Goal: Task Accomplishment & Management: Complete application form

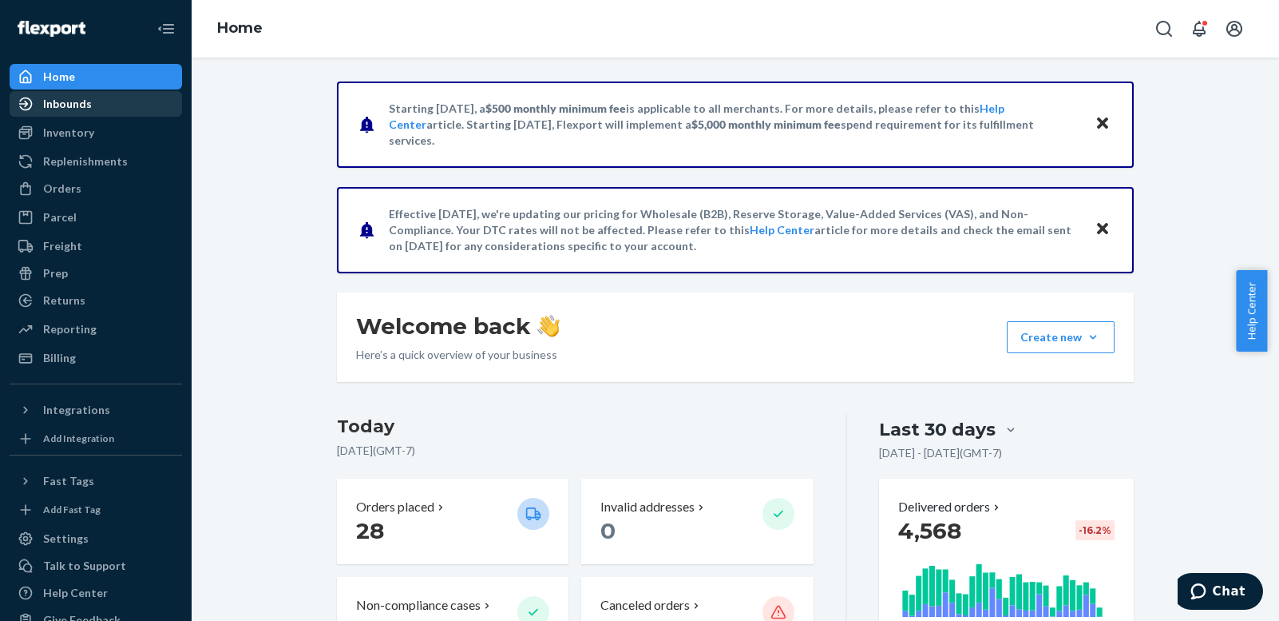
click at [80, 103] on div "Inbounds" at bounding box center [67, 104] width 49 height 16
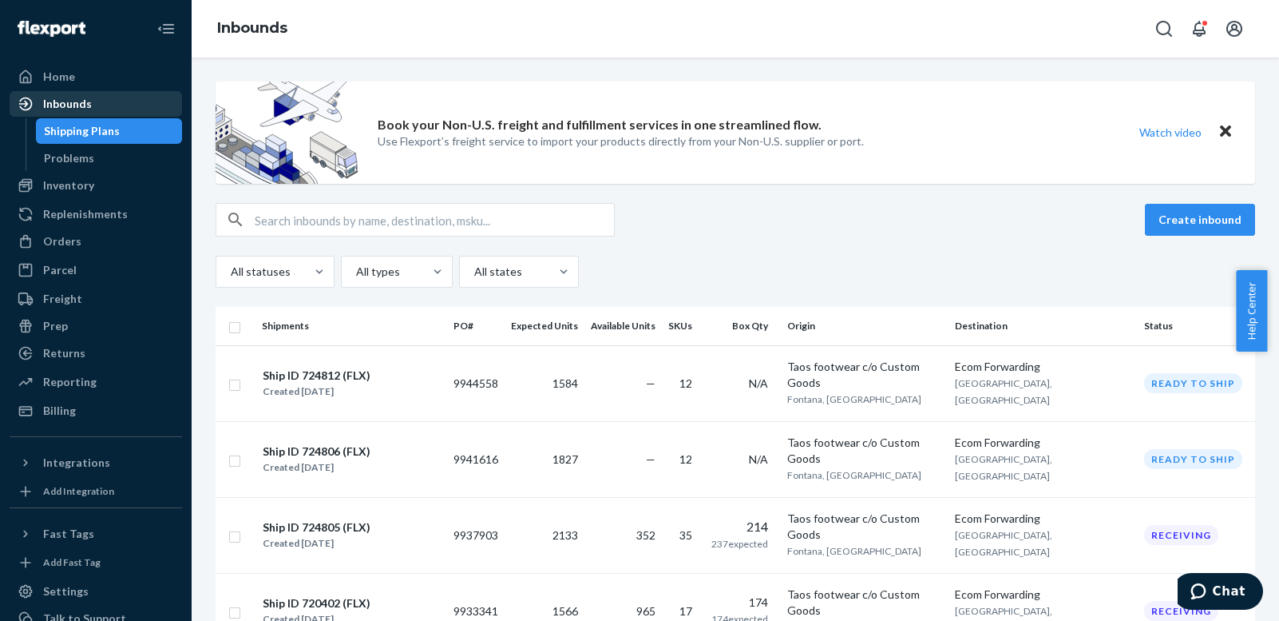
click at [64, 99] on div "Inbounds" at bounding box center [67, 104] width 49 height 16
click at [94, 105] on div "Inbounds" at bounding box center [95, 104] width 169 height 22
click at [70, 74] on div "Home" at bounding box center [59, 77] width 32 height 16
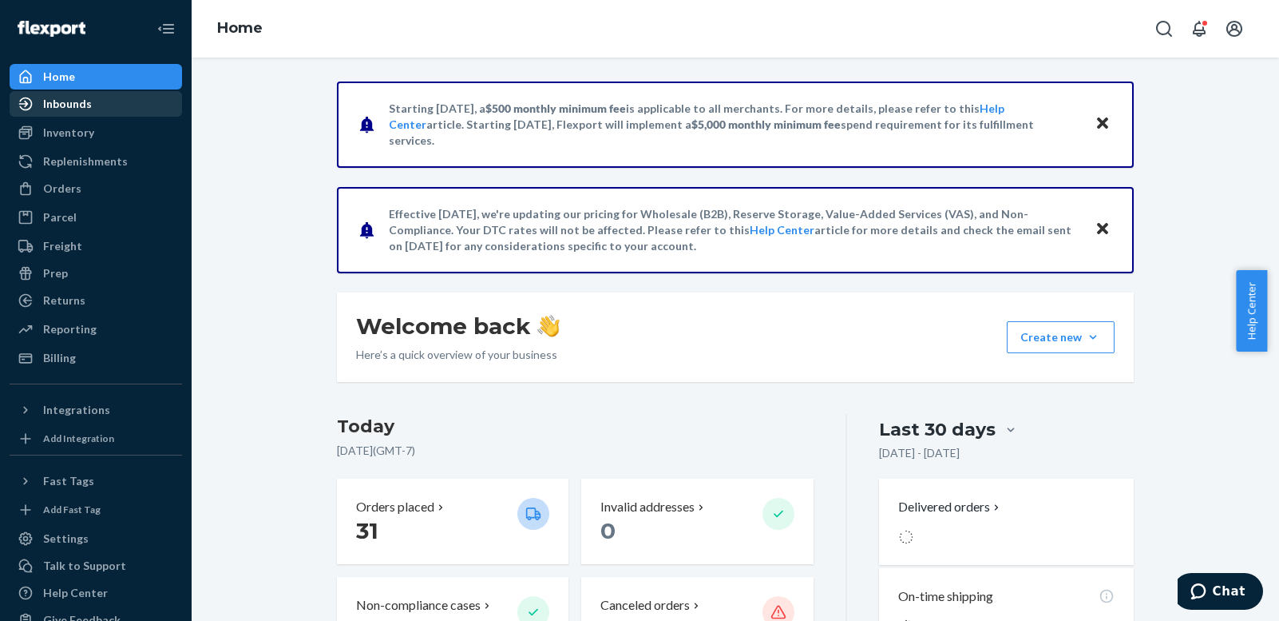
click at [77, 103] on div "Inbounds" at bounding box center [67, 104] width 49 height 16
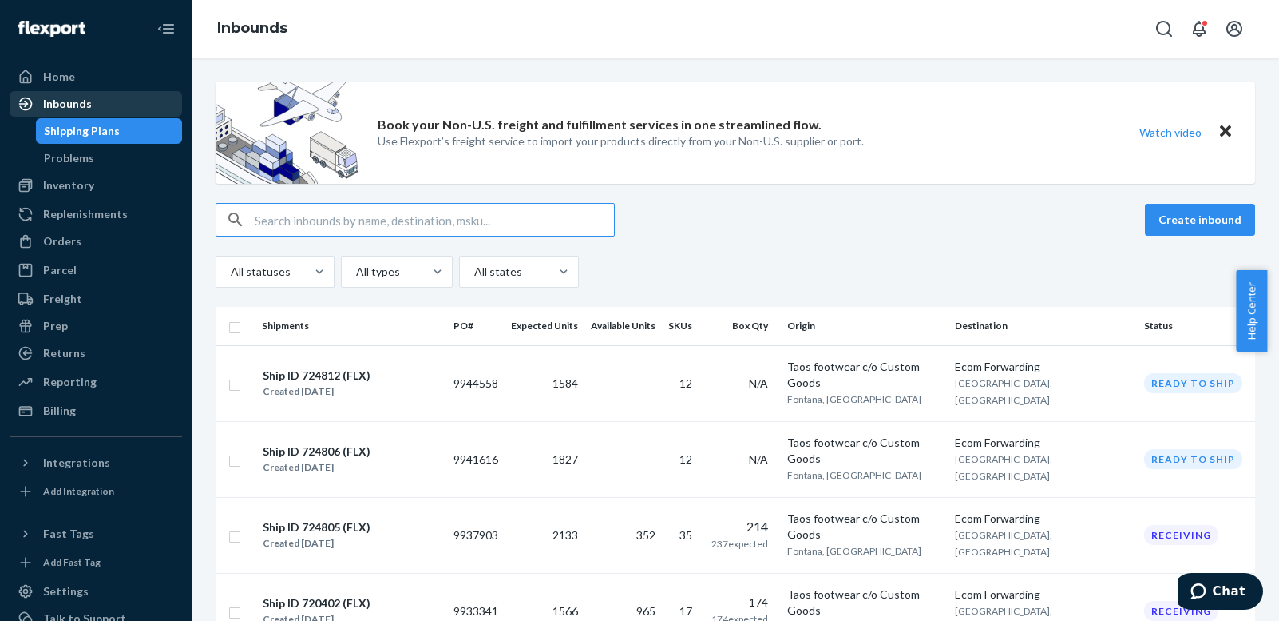
click at [74, 102] on div "Inbounds" at bounding box center [67, 104] width 49 height 16
click at [54, 101] on div "Inbounds" at bounding box center [67, 104] width 49 height 16
click at [25, 102] on icon at bounding box center [26, 104] width 16 height 16
click at [61, 77] on div "Home" at bounding box center [59, 77] width 32 height 16
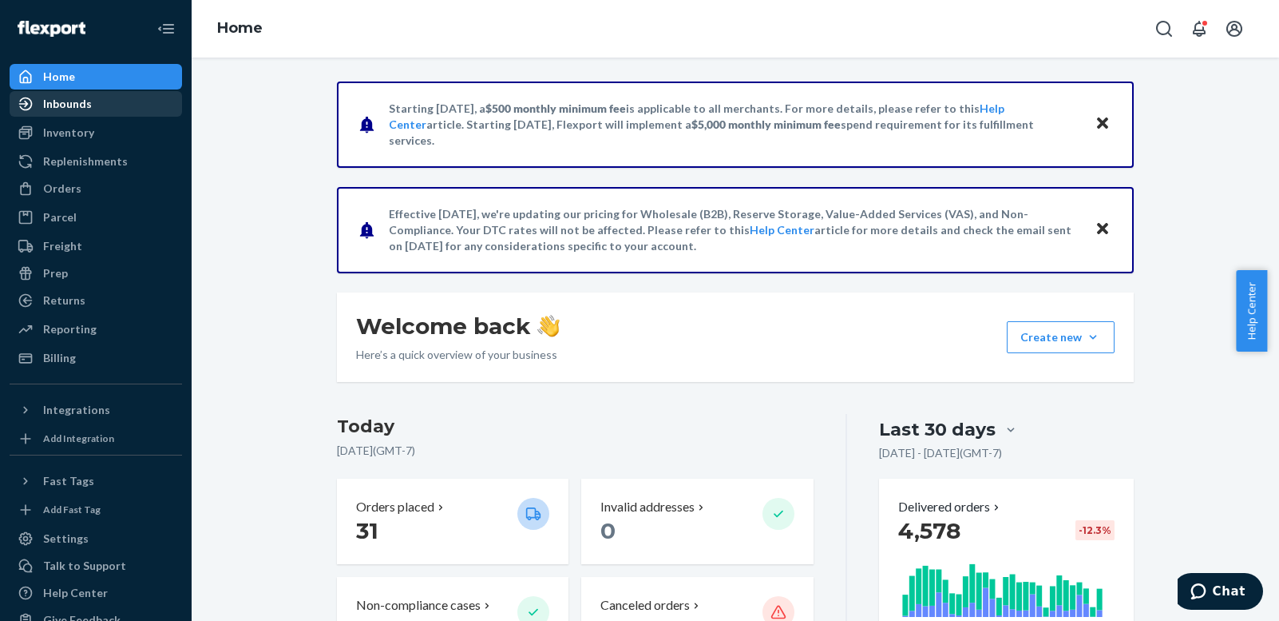
click at [61, 99] on div "Inbounds" at bounding box center [67, 104] width 49 height 16
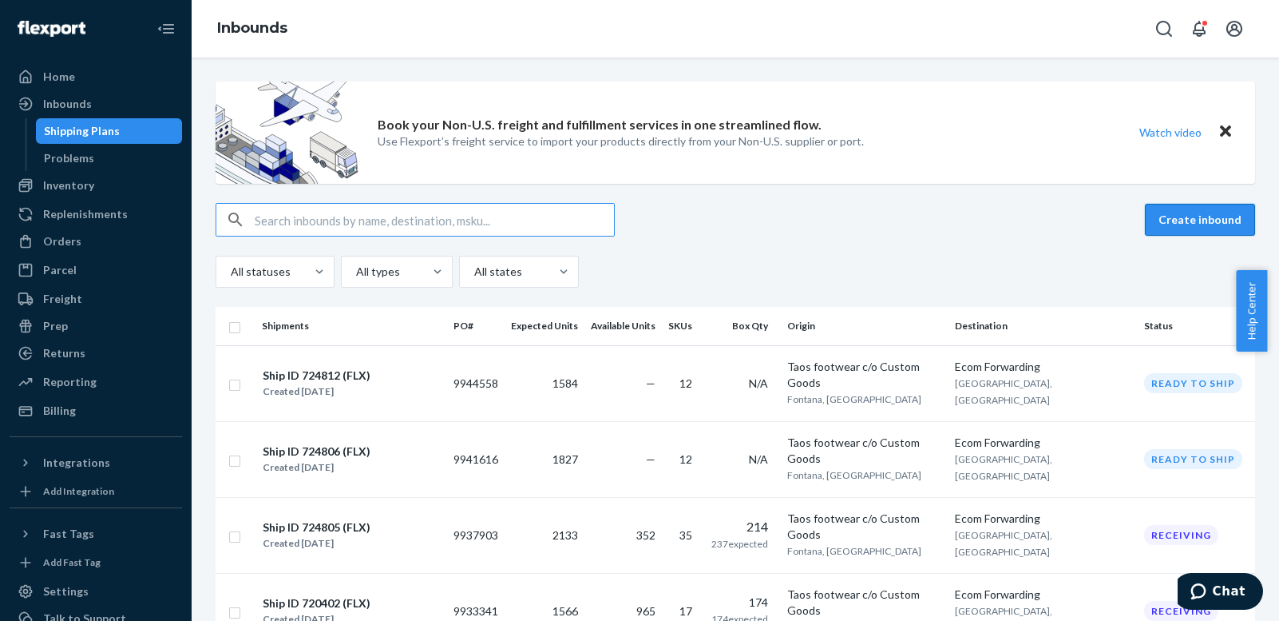
click at [1181, 216] on button "Create inbound" at bounding box center [1200, 220] width 110 height 32
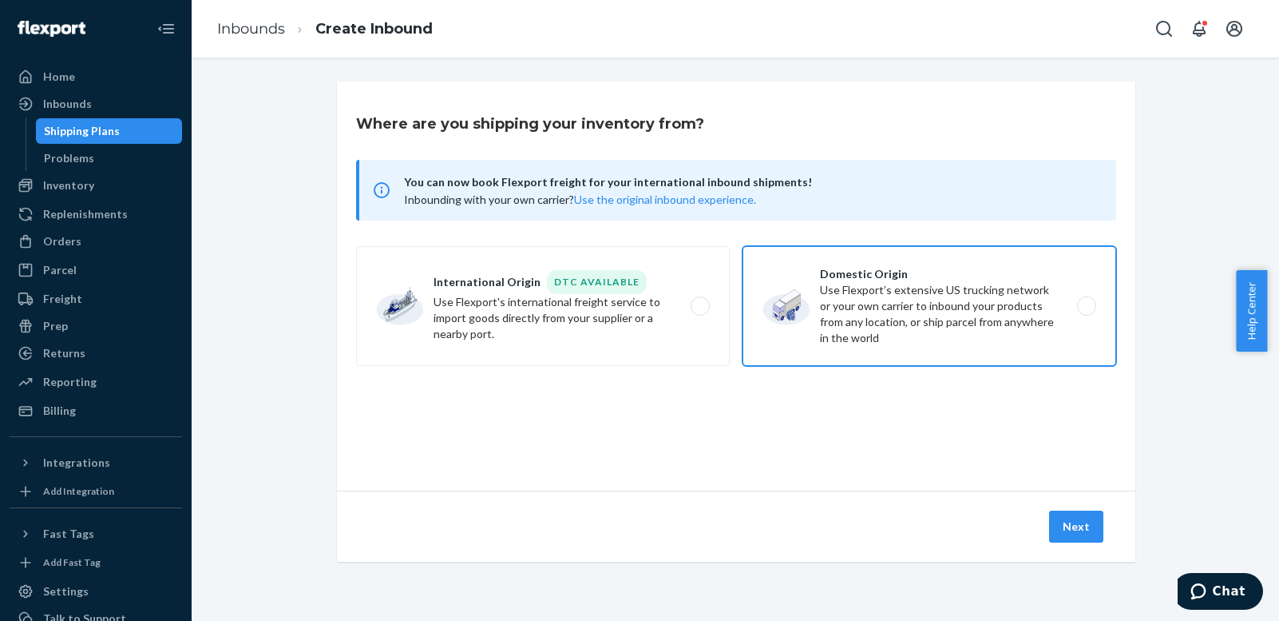
click at [911, 311] on label "Domestic Origin Use Flexport’s extensive US trucking network or your own carrie…" at bounding box center [930, 306] width 374 height 120
click at [1086, 311] on input "Domestic Origin Use Flexport’s extensive US trucking network or your own carrie…" at bounding box center [1091, 306] width 10 height 10
radio input "true"
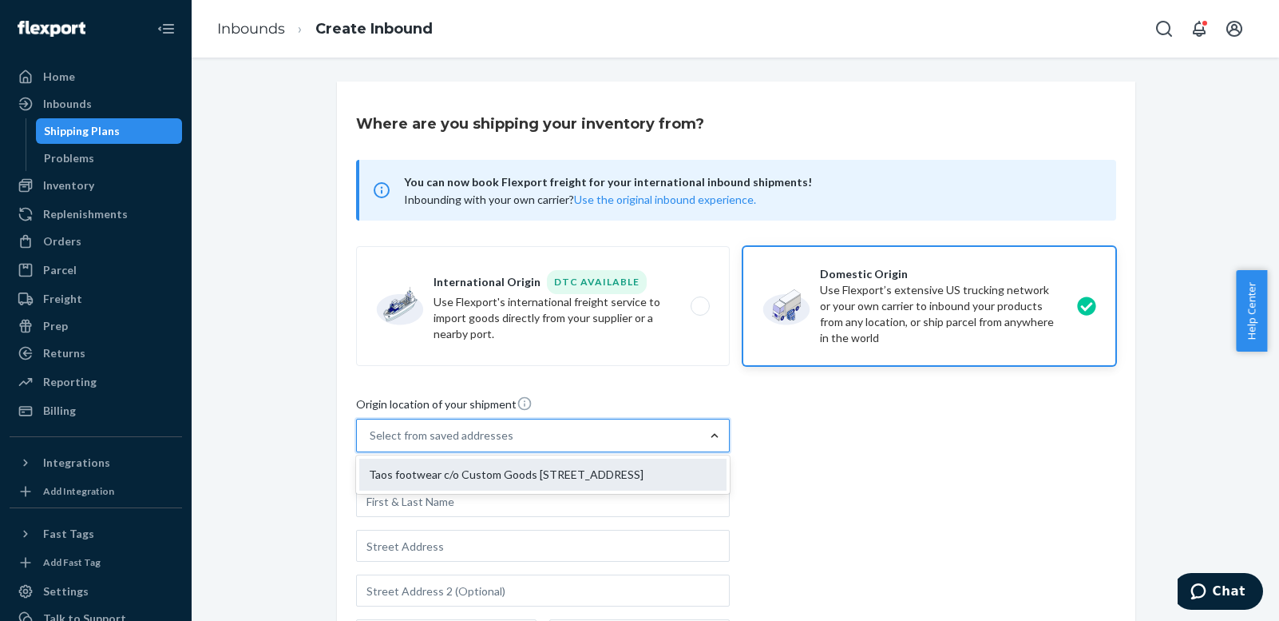
click at [625, 475] on div "Taos footwear c/o Custom Goods 13479 Valley Blvd Fontana, CA 92335" at bounding box center [542, 474] width 367 height 32
click at [371, 443] on input "option Taos footwear c/o Custom Goods 13479 Valley Blvd Fontana, CA 92335 focus…" at bounding box center [371, 435] width 2 height 16
type input "Taos footwear c/o Custom Goods"
type input "Fontana"
type input "CA"
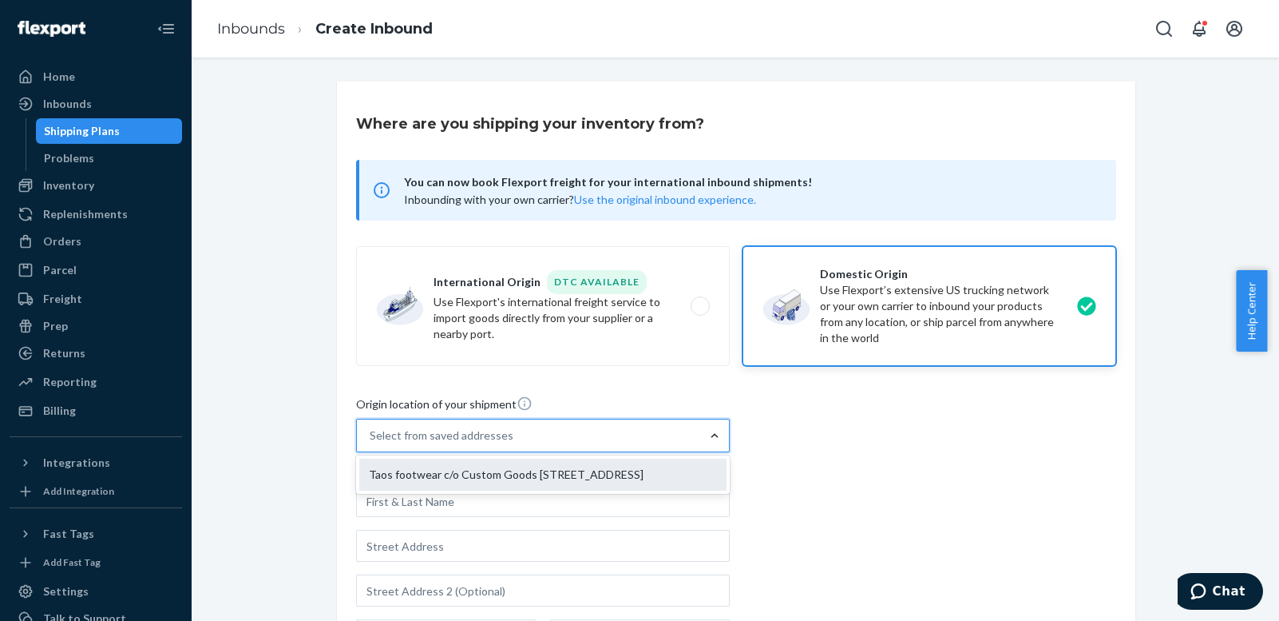
type input "92335"
type input "13479 Valley Blvd"
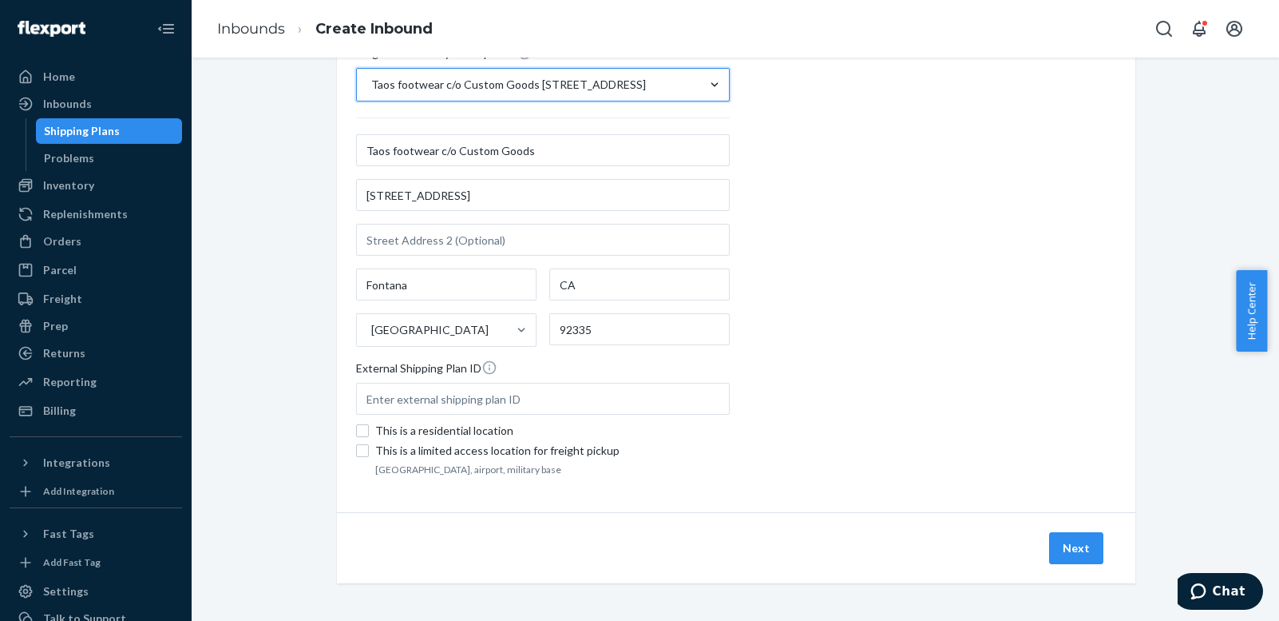
scroll to position [351, 0]
click at [1070, 548] on button "Next" at bounding box center [1076, 547] width 54 height 32
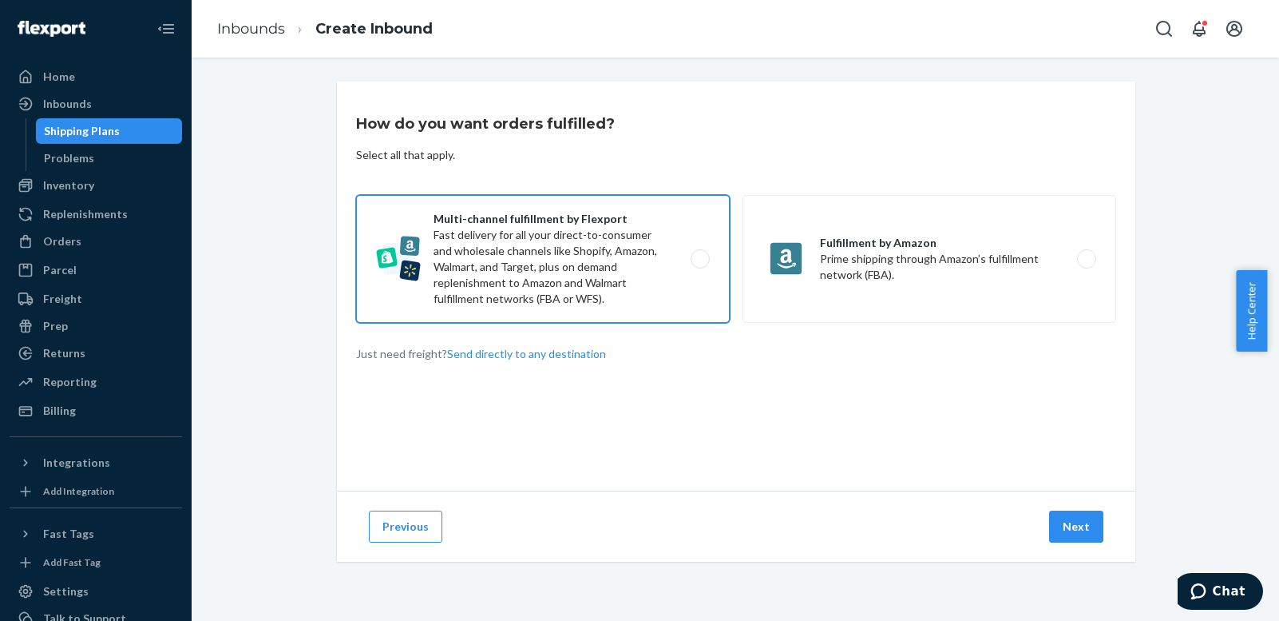
click at [696, 256] on label "Multi-channel fulfillment by Flexport Fast delivery for all your direct-to-cons…" at bounding box center [543, 259] width 374 height 128
click at [700, 256] on input "Multi-channel fulfillment by Flexport Fast delivery for all your direct-to-cons…" at bounding box center [705, 259] width 10 height 10
radio input "true"
click at [1065, 515] on button "Next" at bounding box center [1076, 526] width 54 height 32
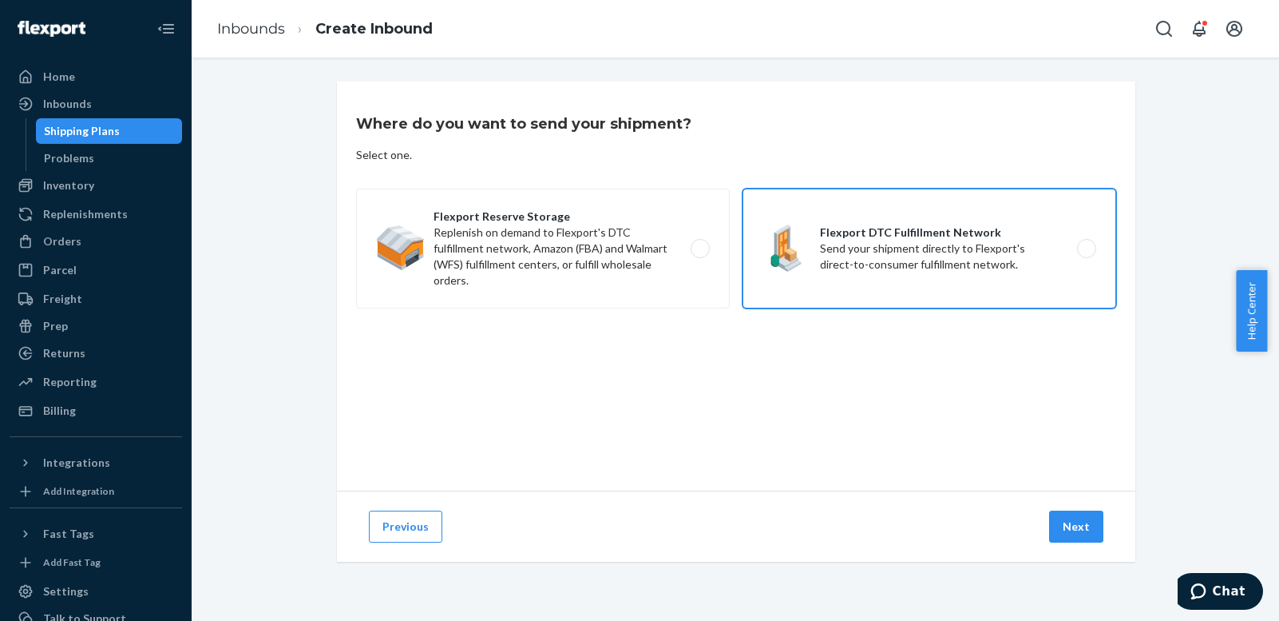
click at [1090, 243] on label "Flexport DTC Fulfillment Network Send your shipment directly to Flexport's dire…" at bounding box center [930, 248] width 374 height 120
click at [1090, 244] on input "Flexport DTC Fulfillment Network Send your shipment directly to Flexport's dire…" at bounding box center [1091, 249] width 10 height 10
radio input "true"
click at [1077, 514] on button "Next" at bounding box center [1076, 526] width 54 height 32
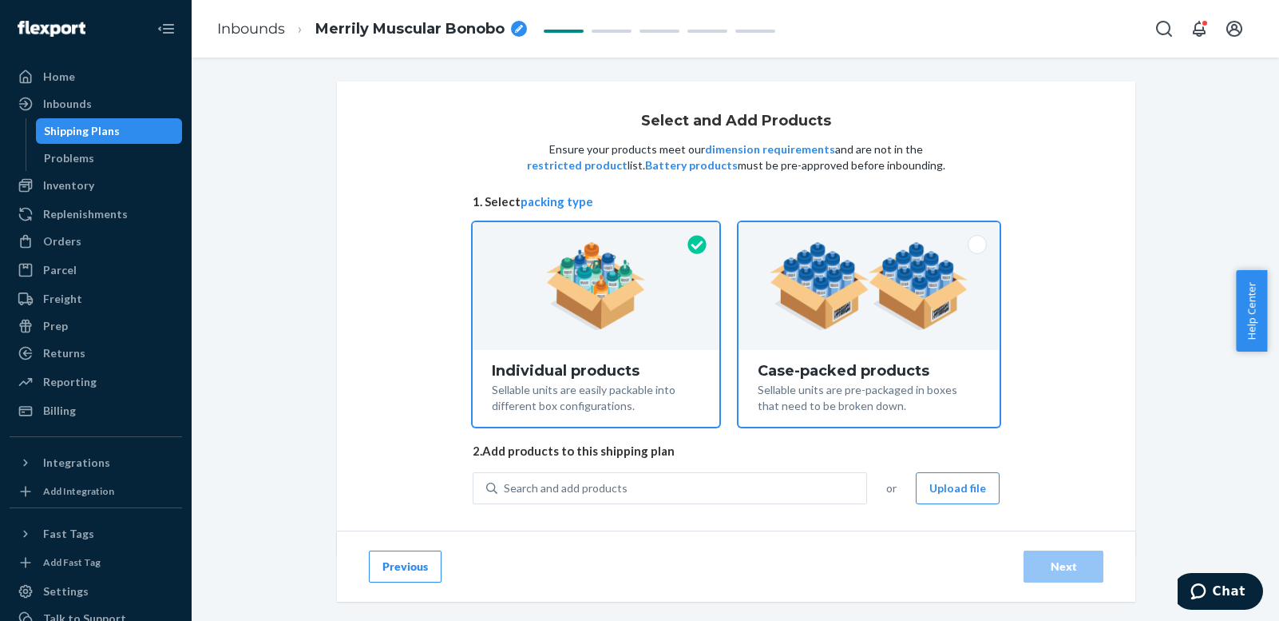
click at [970, 248] on span at bounding box center [977, 244] width 19 height 19
click at [875, 232] on input "Case-packed products Sellable units are pre-packaged in boxes that need to be b…" at bounding box center [869, 227] width 10 height 10
radio input "true"
radio input "false"
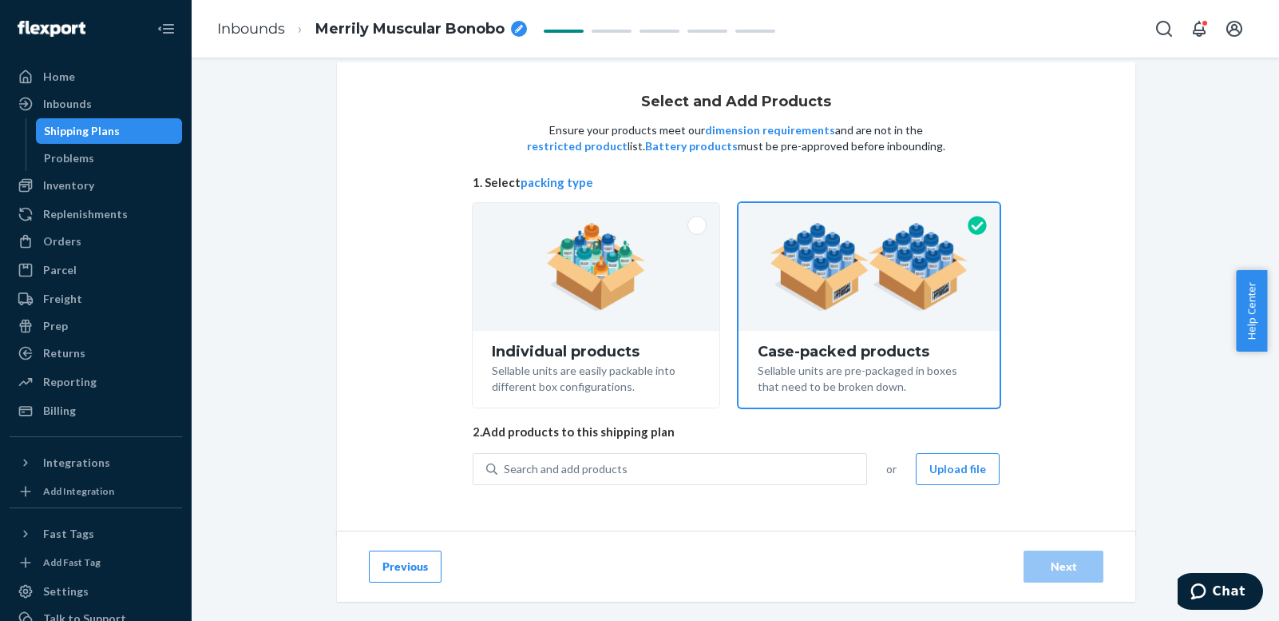
scroll to position [25, 0]
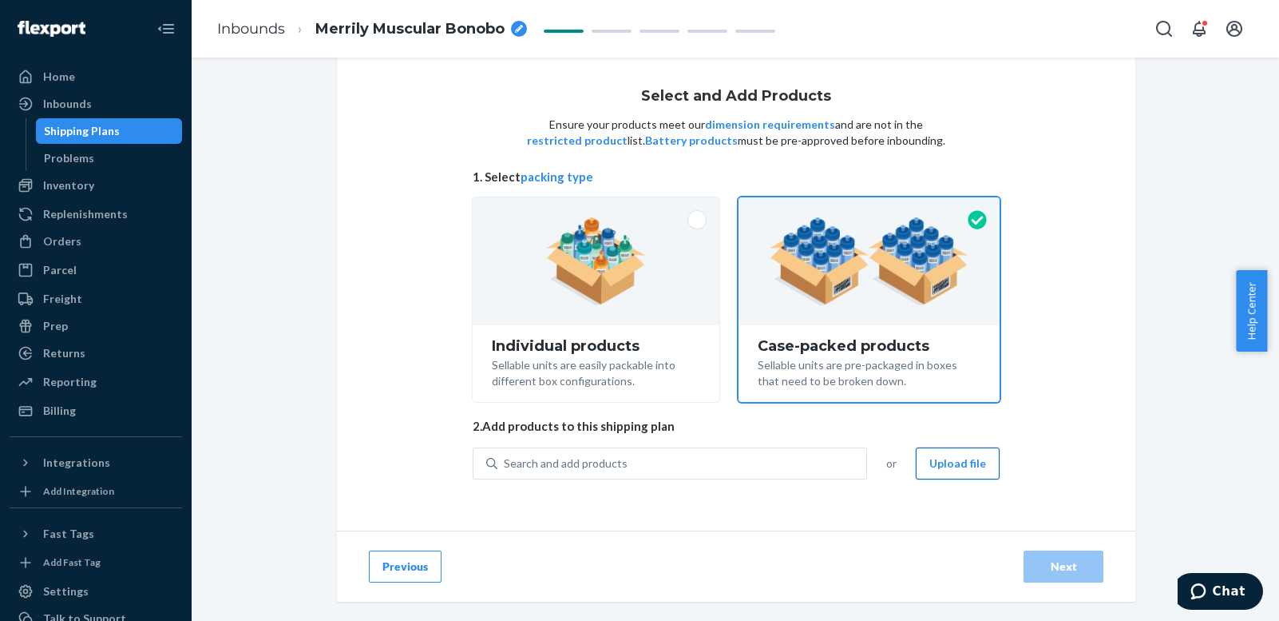
click at [961, 458] on button "Upload file" at bounding box center [958, 463] width 84 height 32
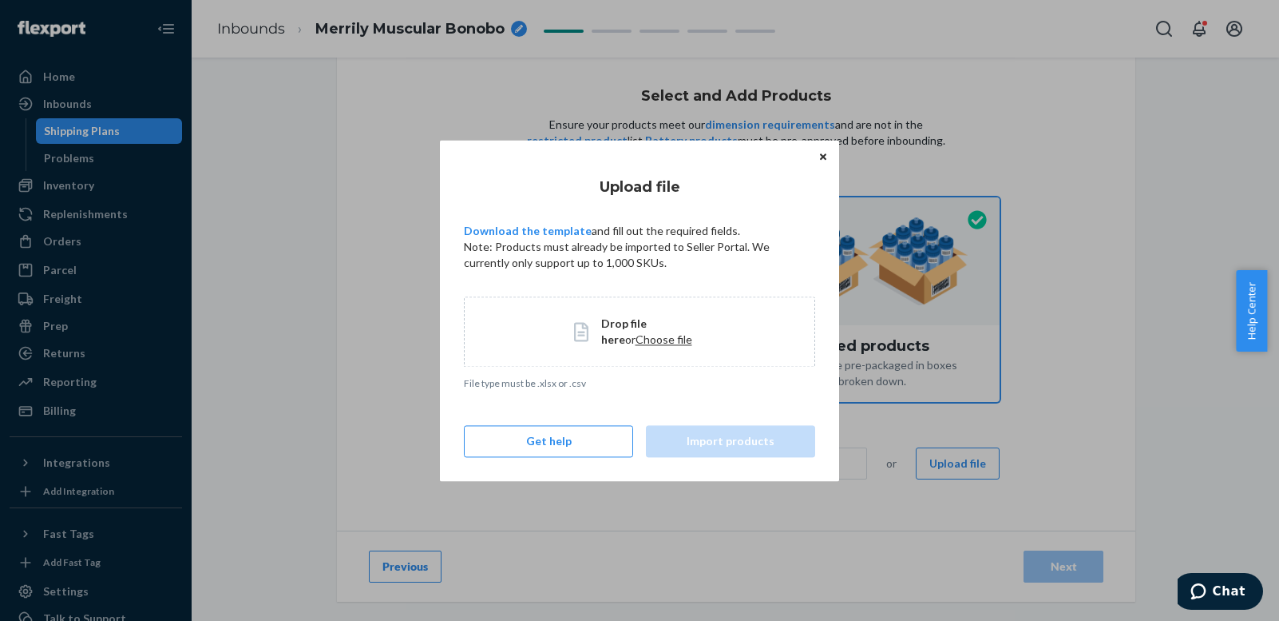
click at [641, 333] on span "Choose file" at bounding box center [664, 339] width 57 height 14
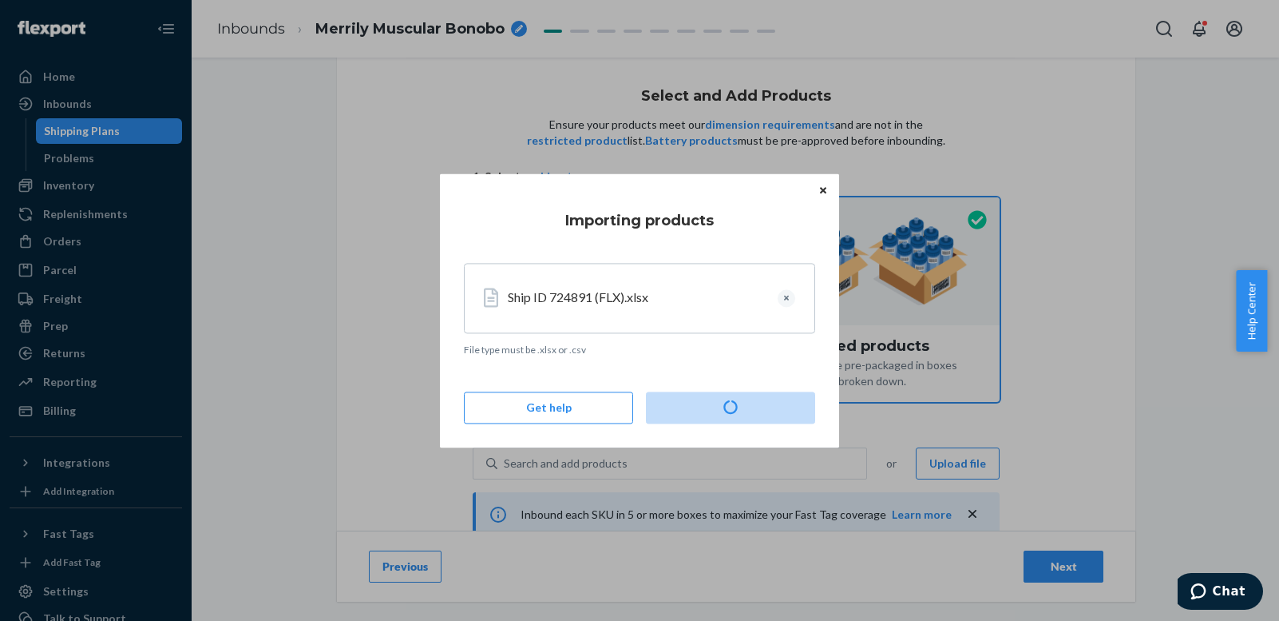
type input "74"
type input "142"
type input "116"
type input "160"
type input "110"
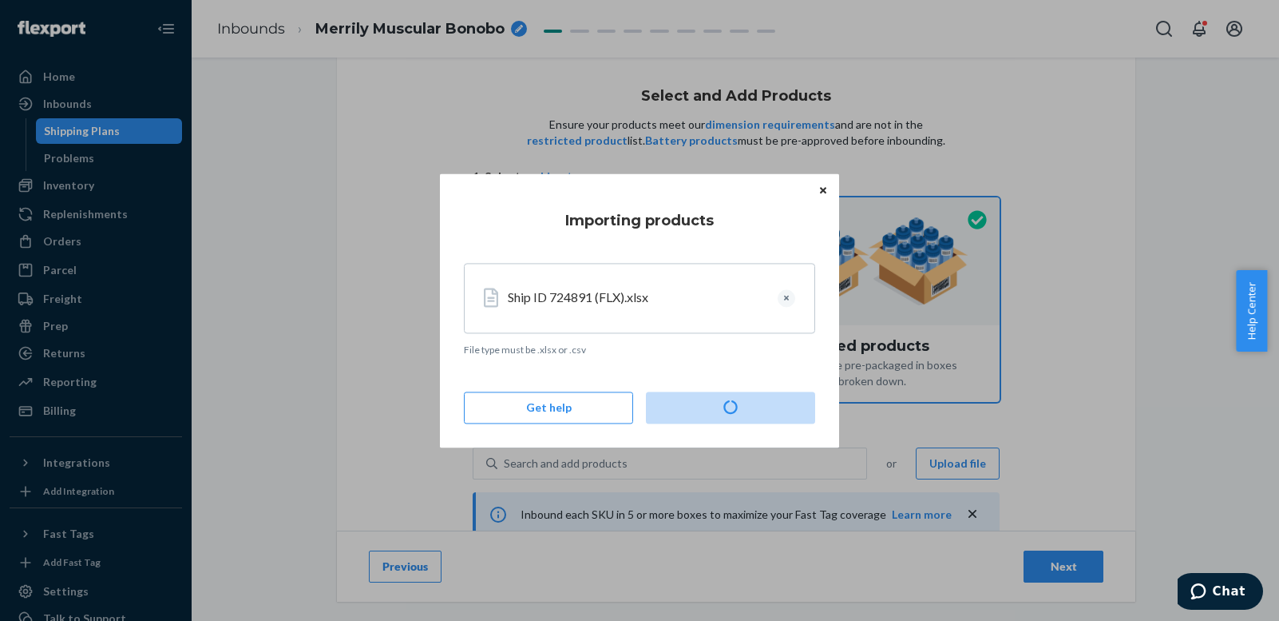
type input "61"
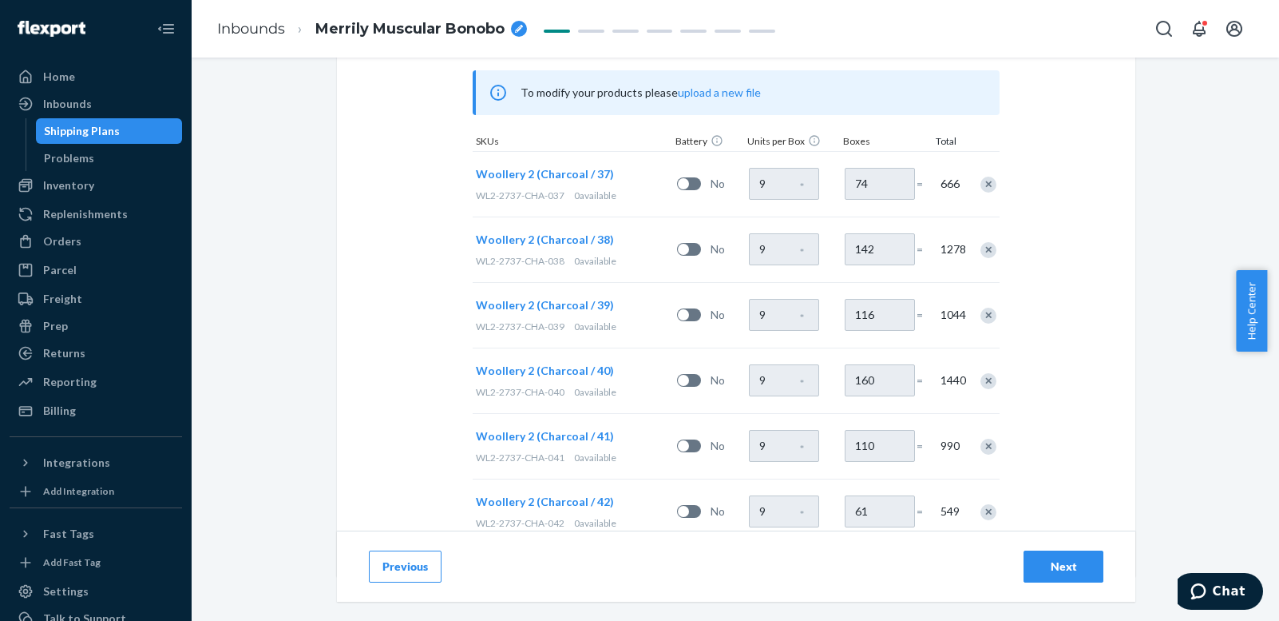
scroll to position [549, 0]
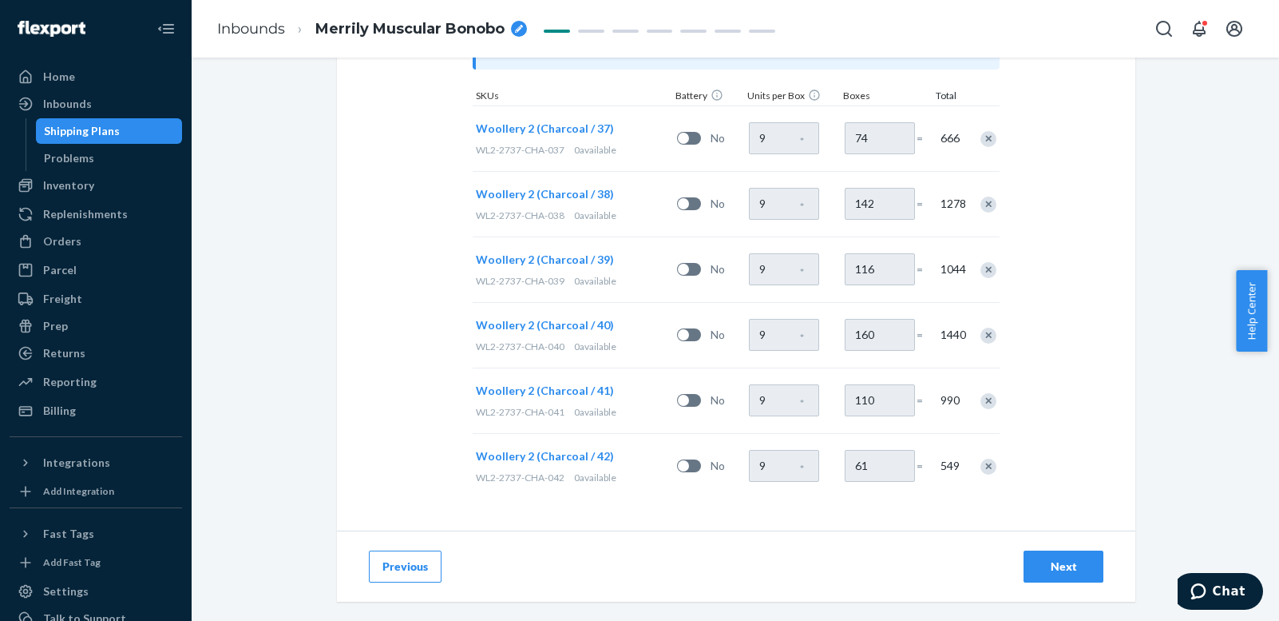
click at [519, 28] on icon "breadcrumbs" at bounding box center [519, 29] width 8 height 8
click at [335, 27] on input "MShip ID 724891 (FLX)" at bounding box center [395, 29] width 160 height 26
type input "Ship ID 724891 (FLX)"
click at [486, 29] on icon "breadcrumbs" at bounding box center [484, 29] width 8 height 8
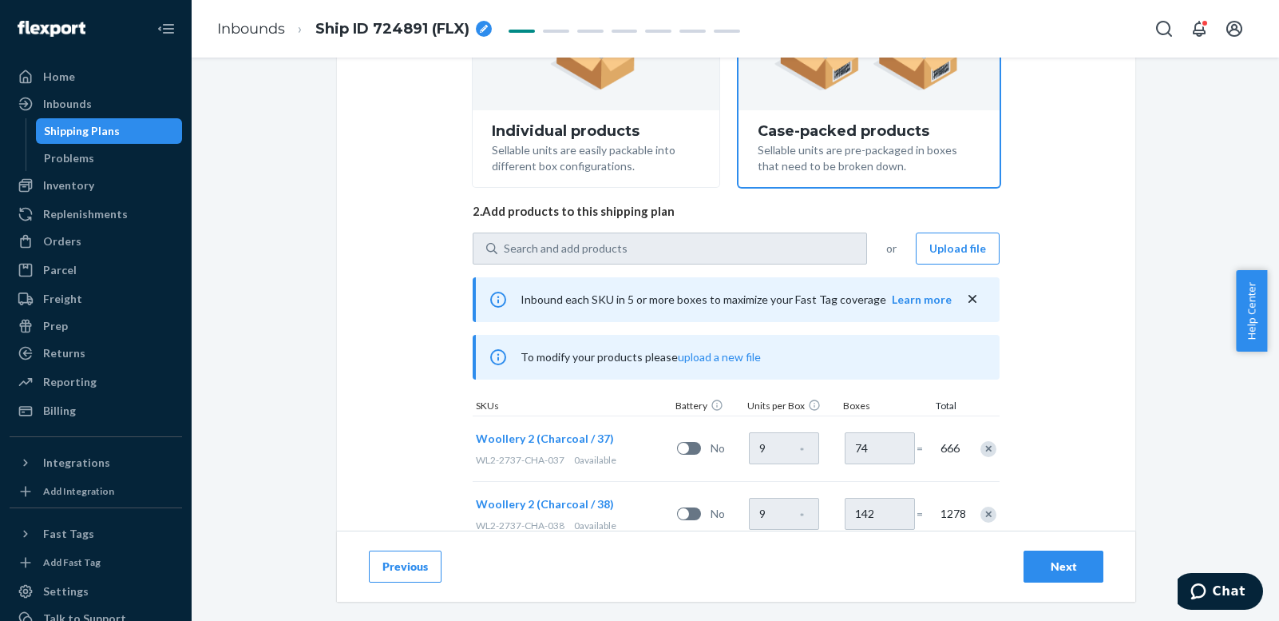
scroll to position [230, 0]
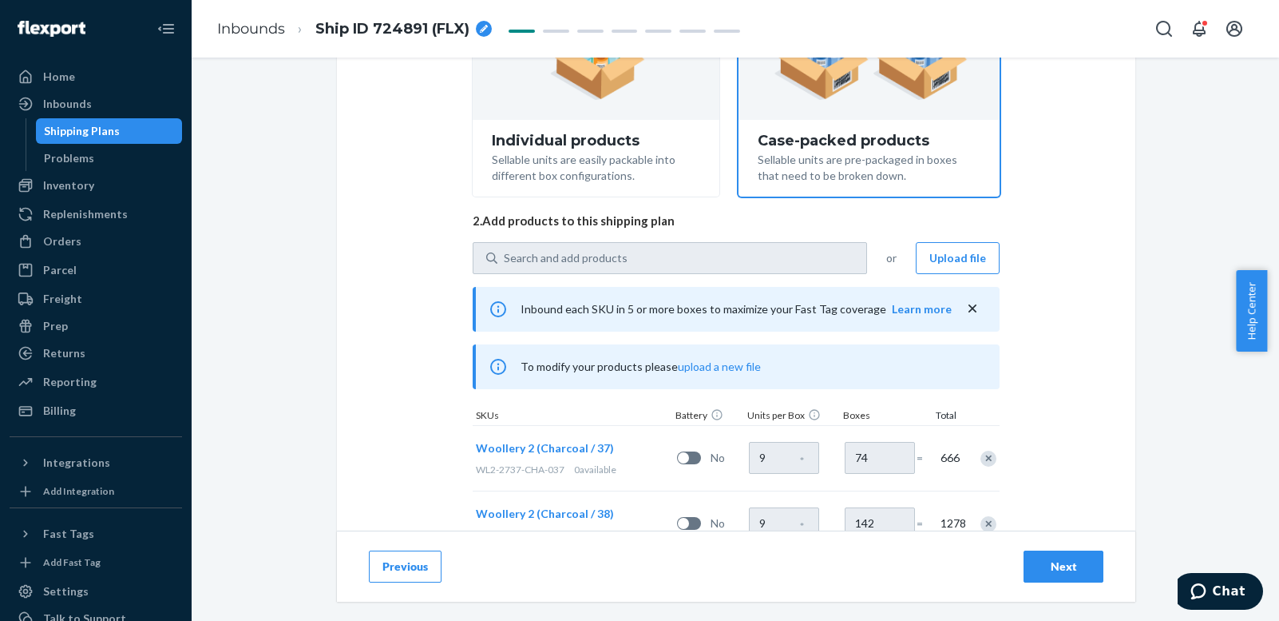
click at [1061, 569] on div "Next" at bounding box center [1063, 566] width 53 height 16
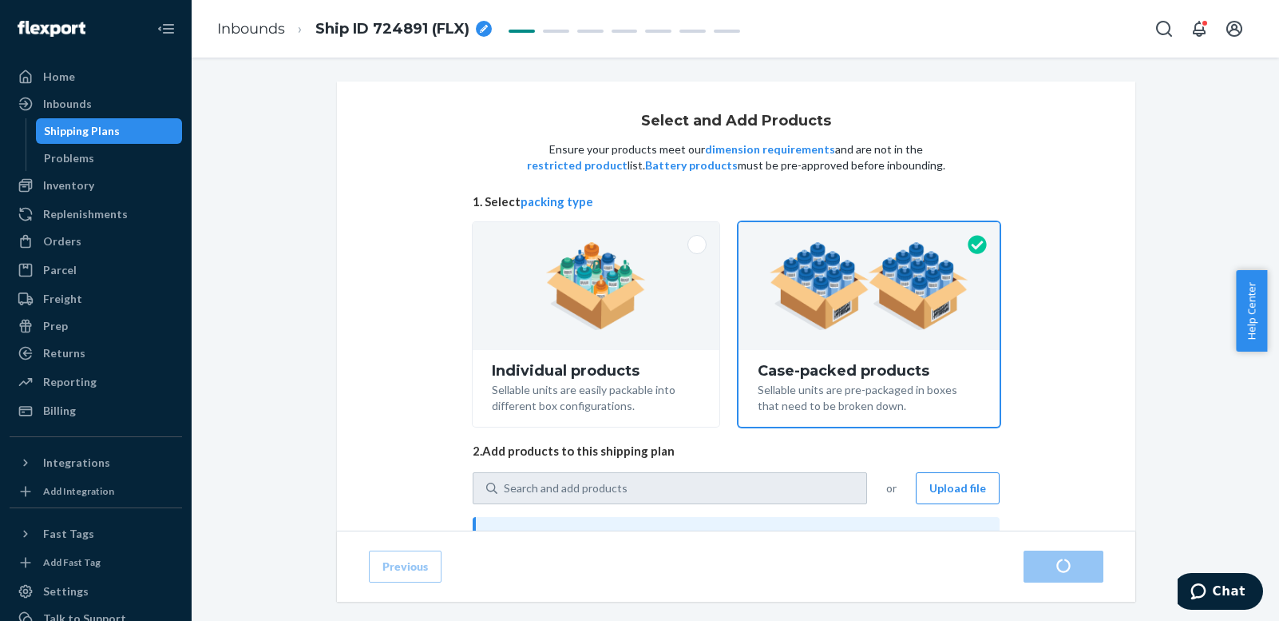
radio input "true"
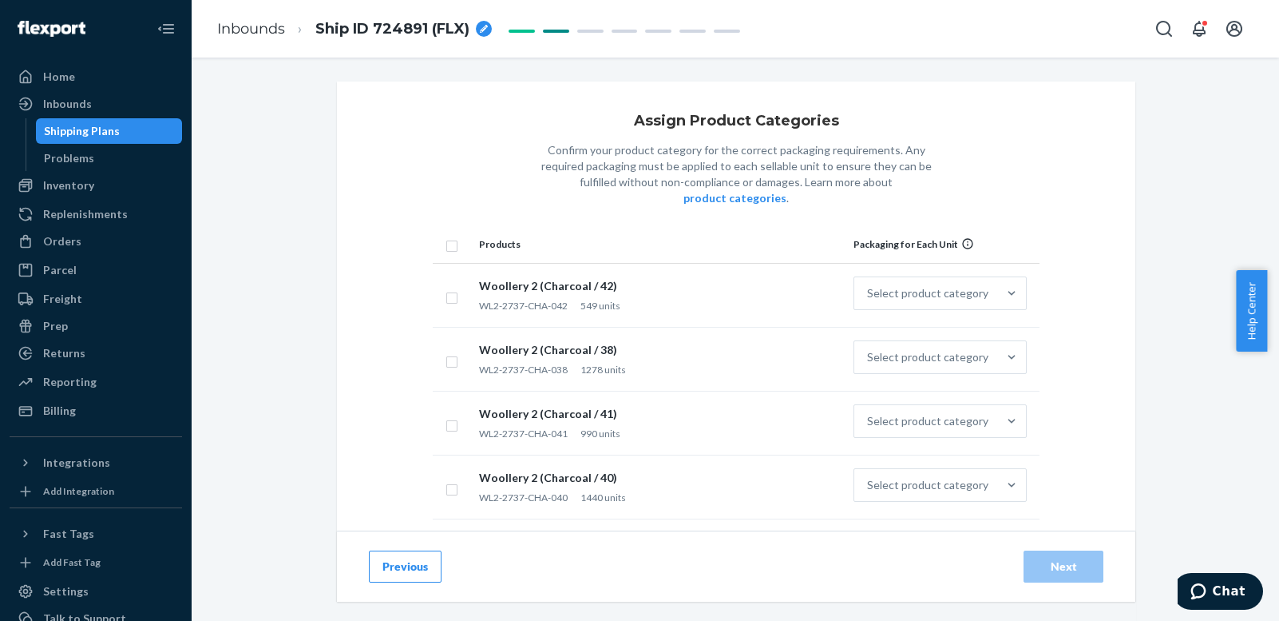
click at [446, 236] on input "checkbox" at bounding box center [452, 244] width 13 height 17
checkbox input "true"
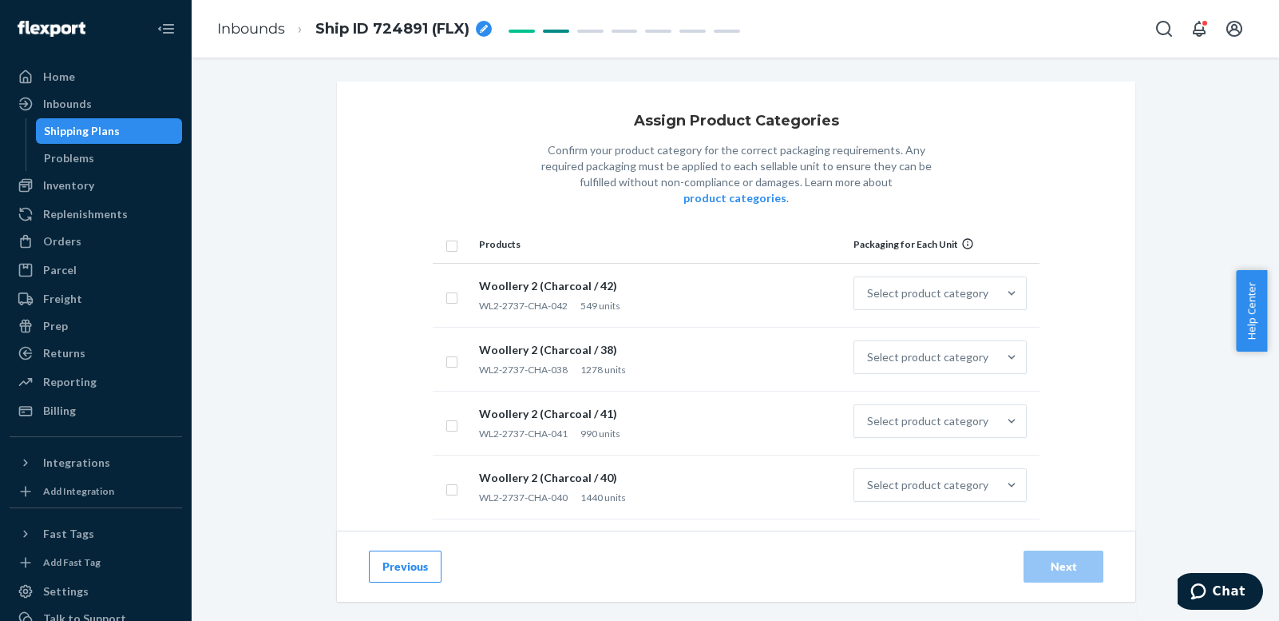
checkbox input "true"
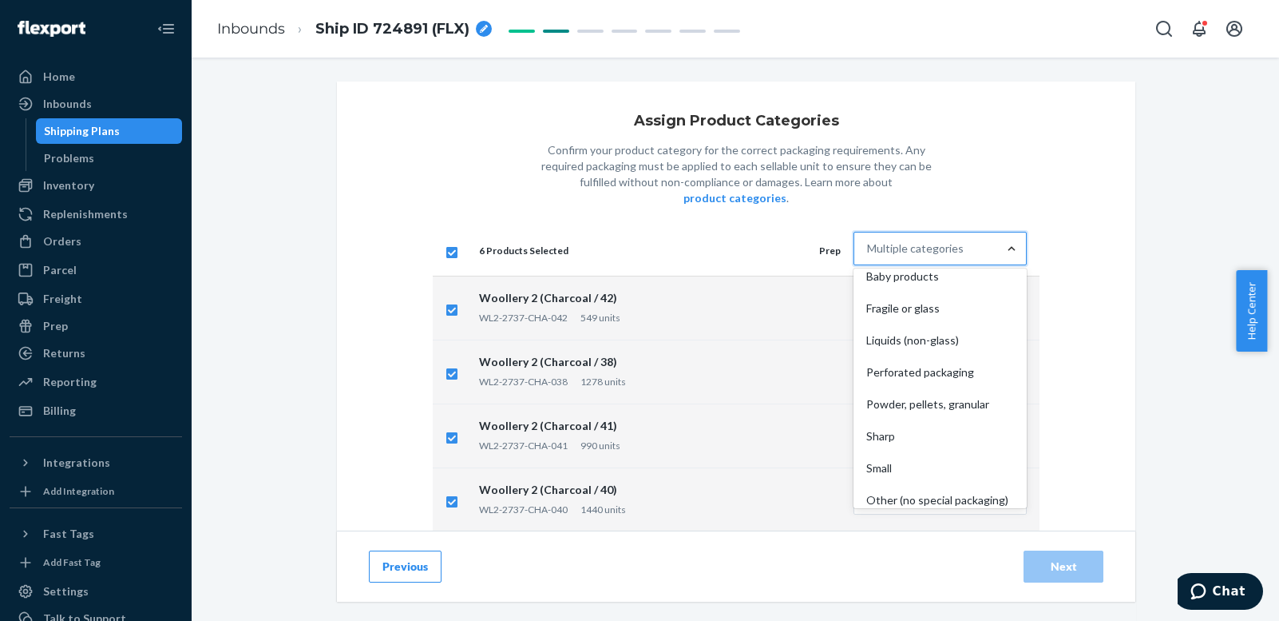
scroll to position [118, 0]
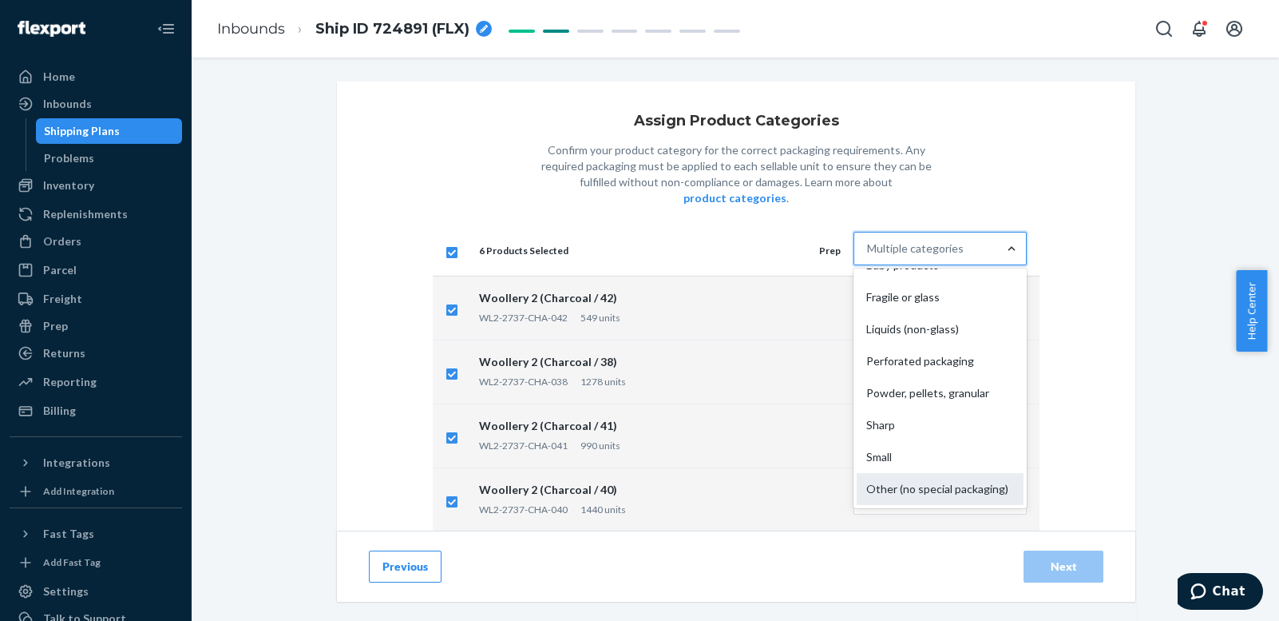
click at [914, 473] on div "Other (no special packaging)" at bounding box center [940, 489] width 167 height 32
click at [869, 256] on input "option Other (no special packaging) focused, 10 of 10. 10 results available. Us…" at bounding box center [868, 248] width 2 height 16
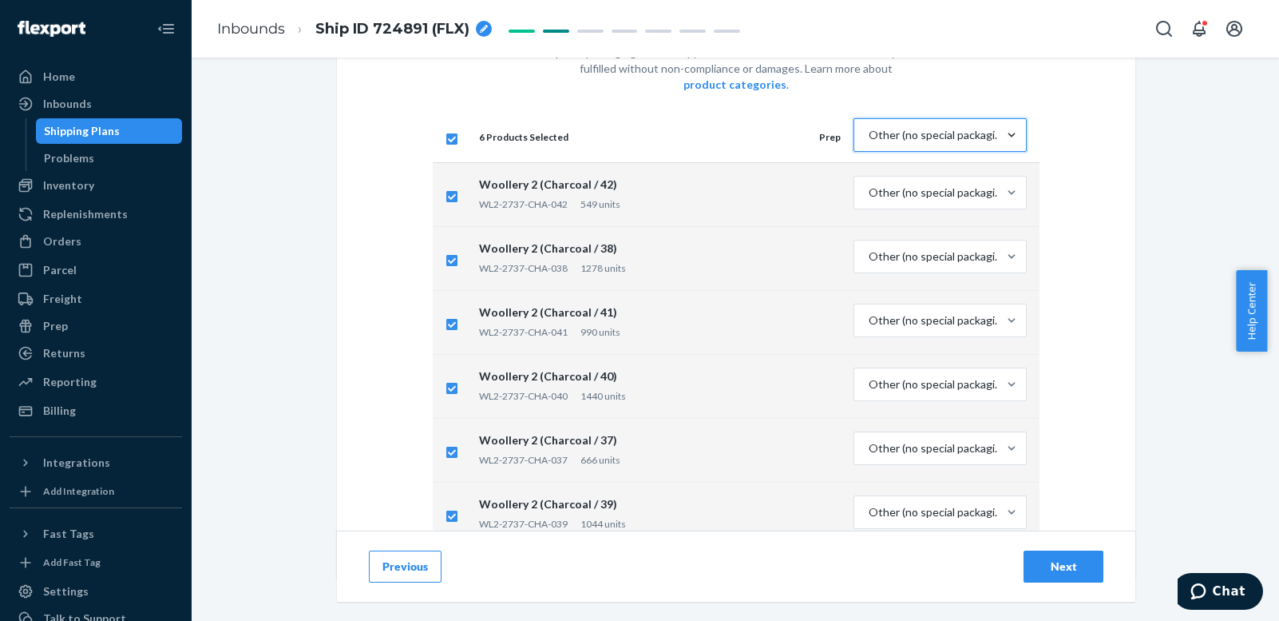
scroll to position [145, 0]
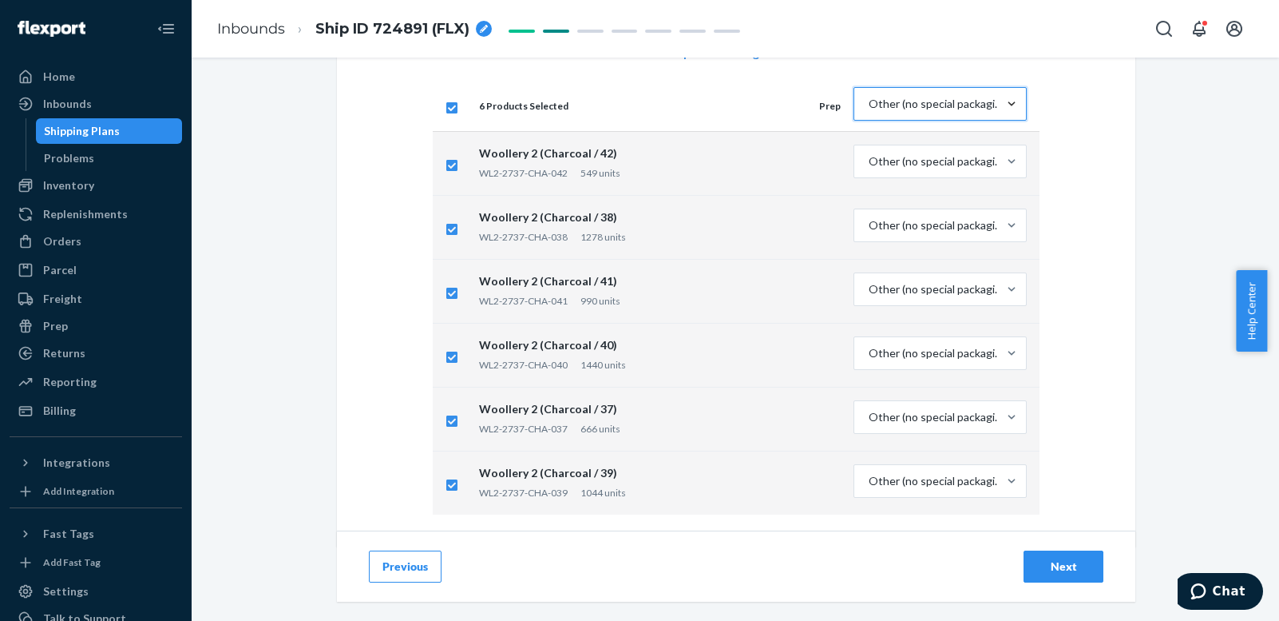
click at [1064, 561] on div "Next" at bounding box center [1063, 566] width 53 height 16
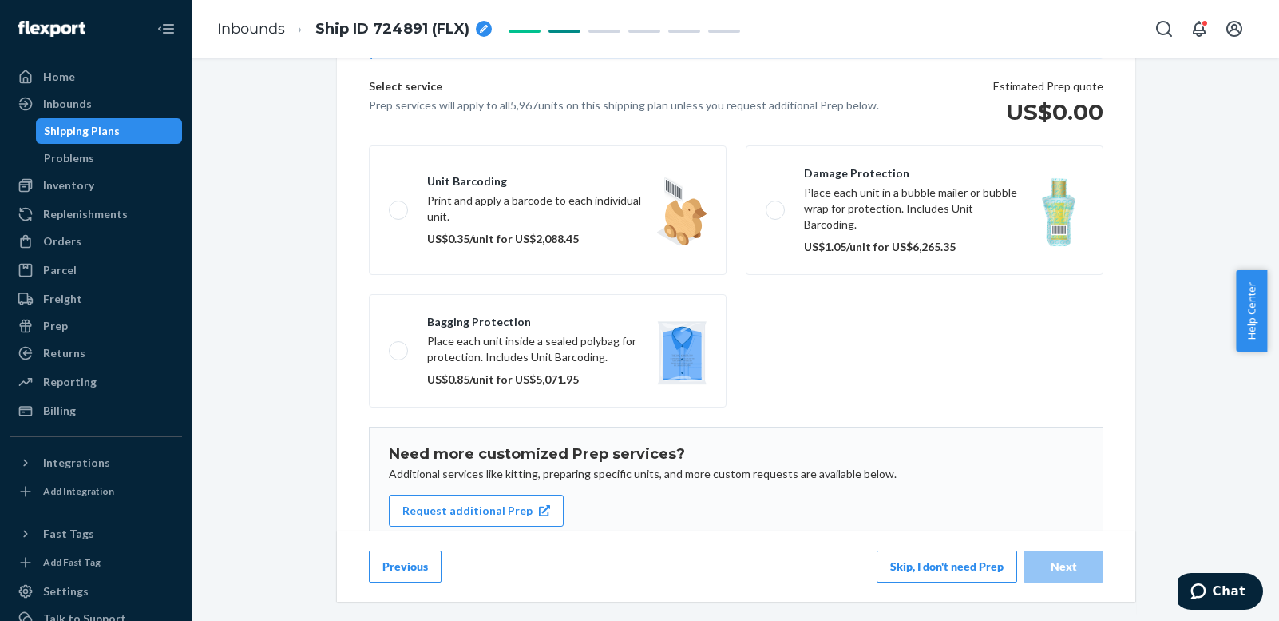
scroll to position [240, 0]
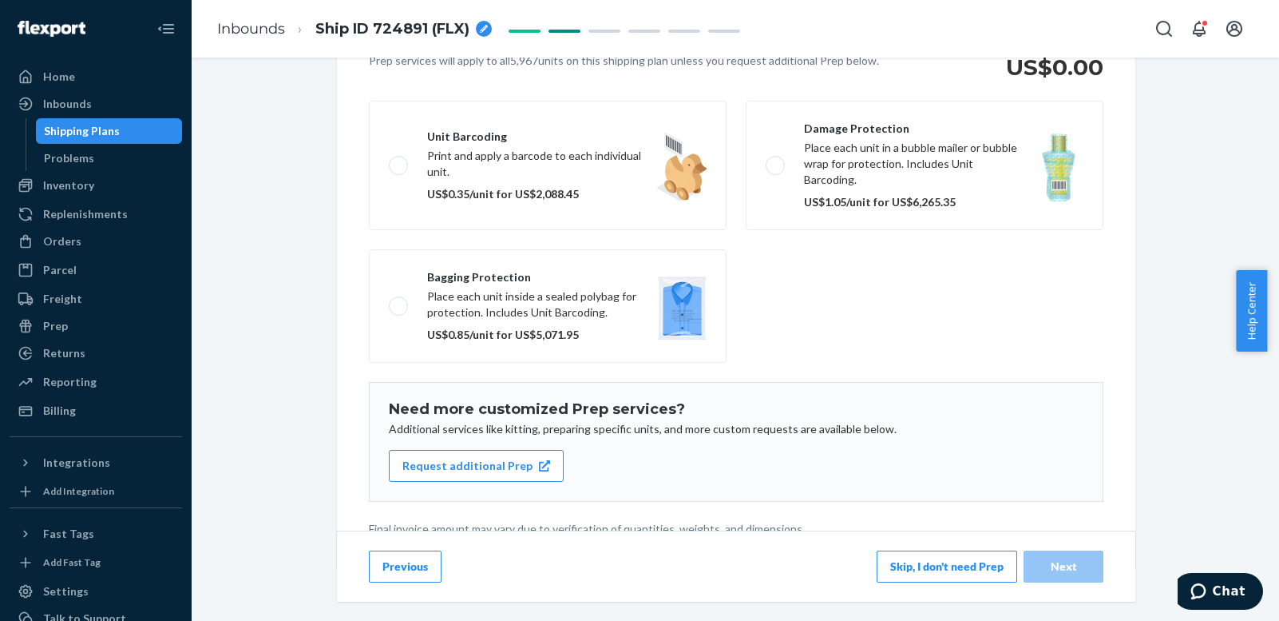
click at [941, 566] on button "Skip, I don't need Prep" at bounding box center [947, 566] width 141 height 32
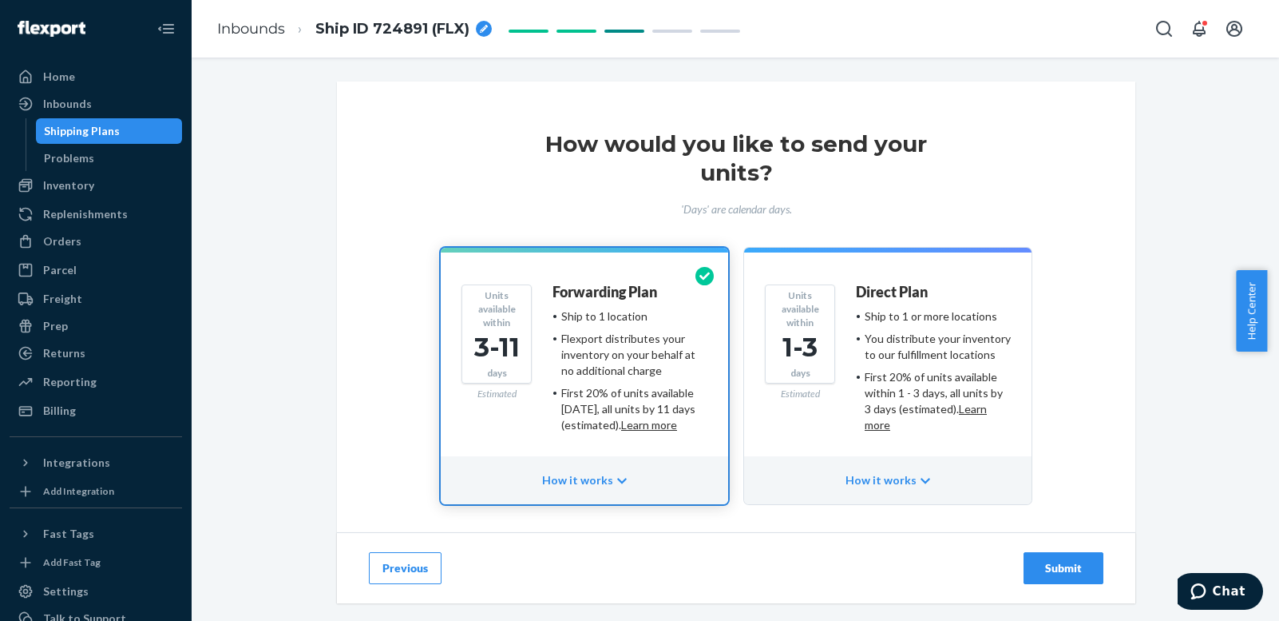
click at [574, 325] on ul "Ship to 1 location Flexport distributes your inventory on your behalf at no add…" at bounding box center [630, 370] width 155 height 125
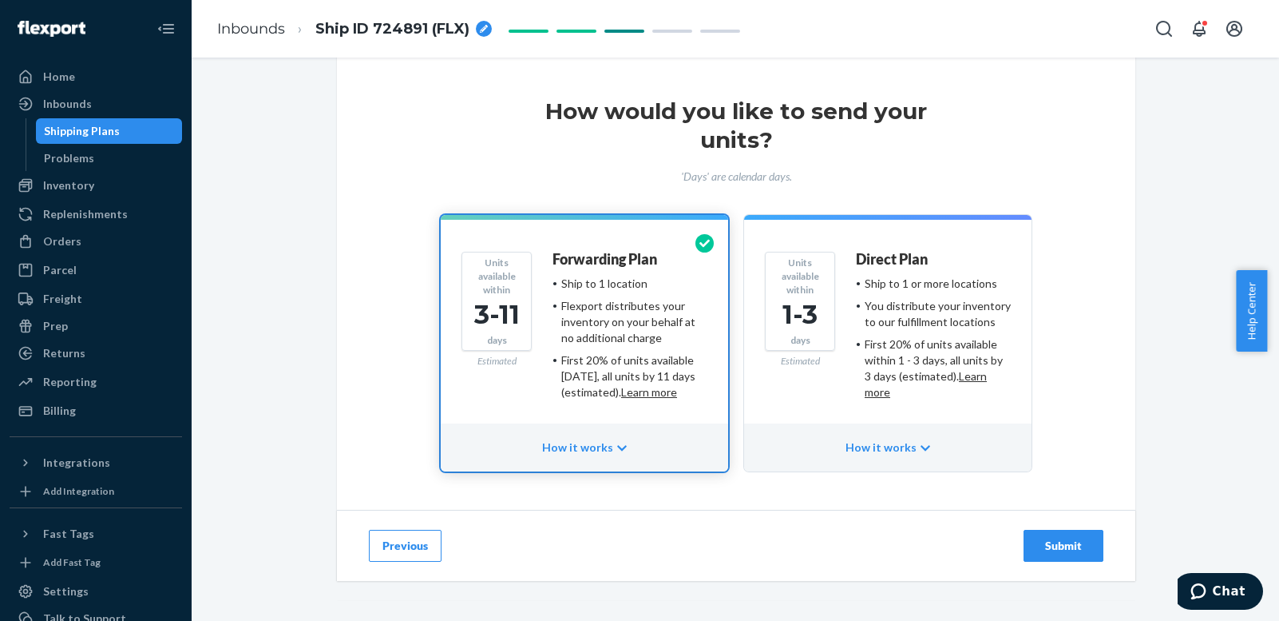
scroll to position [61, 0]
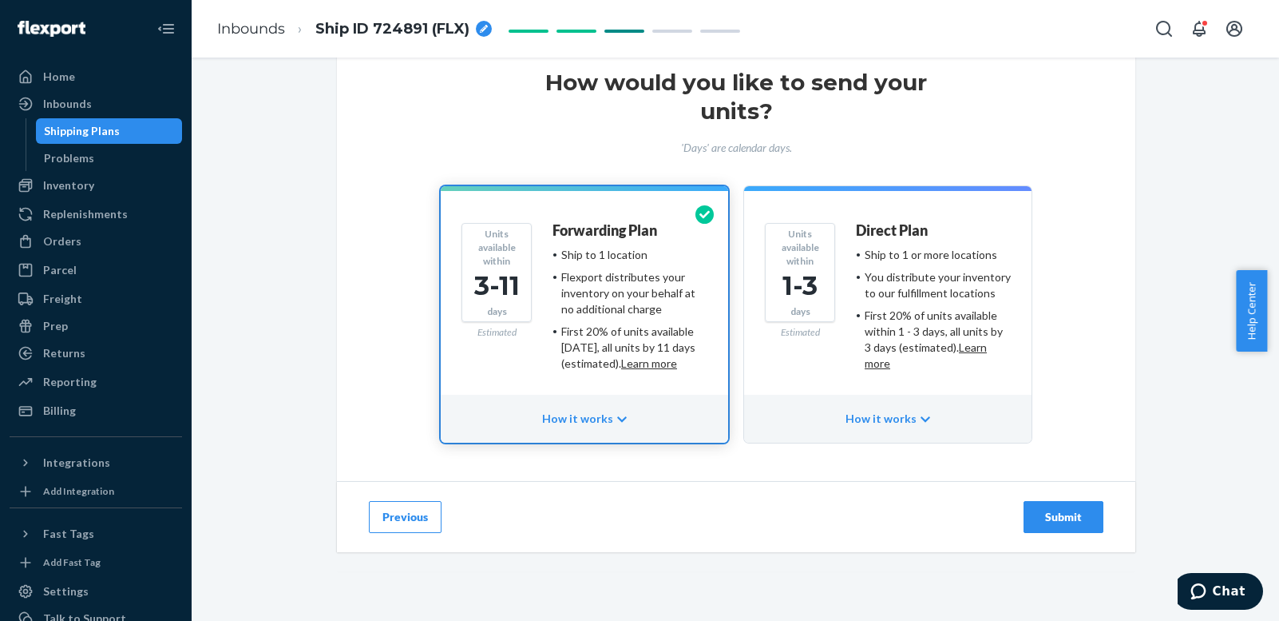
click at [1049, 514] on div "Submit" at bounding box center [1063, 517] width 53 height 16
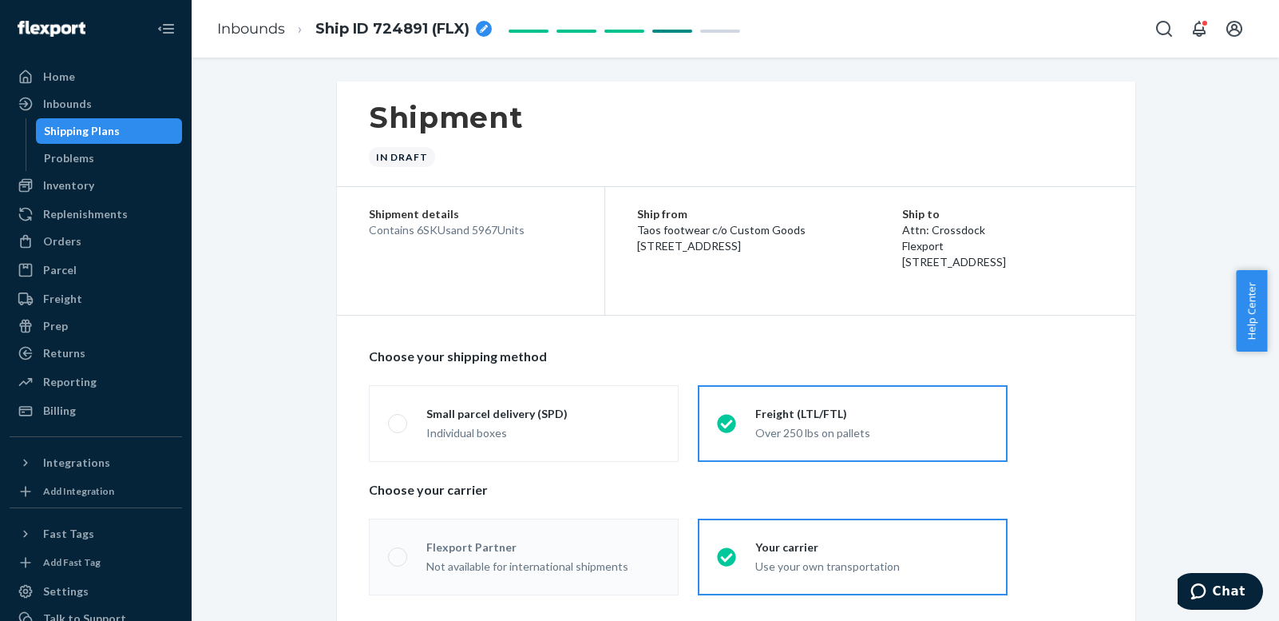
radio input "true"
radio input "false"
radio input "true"
radio input "false"
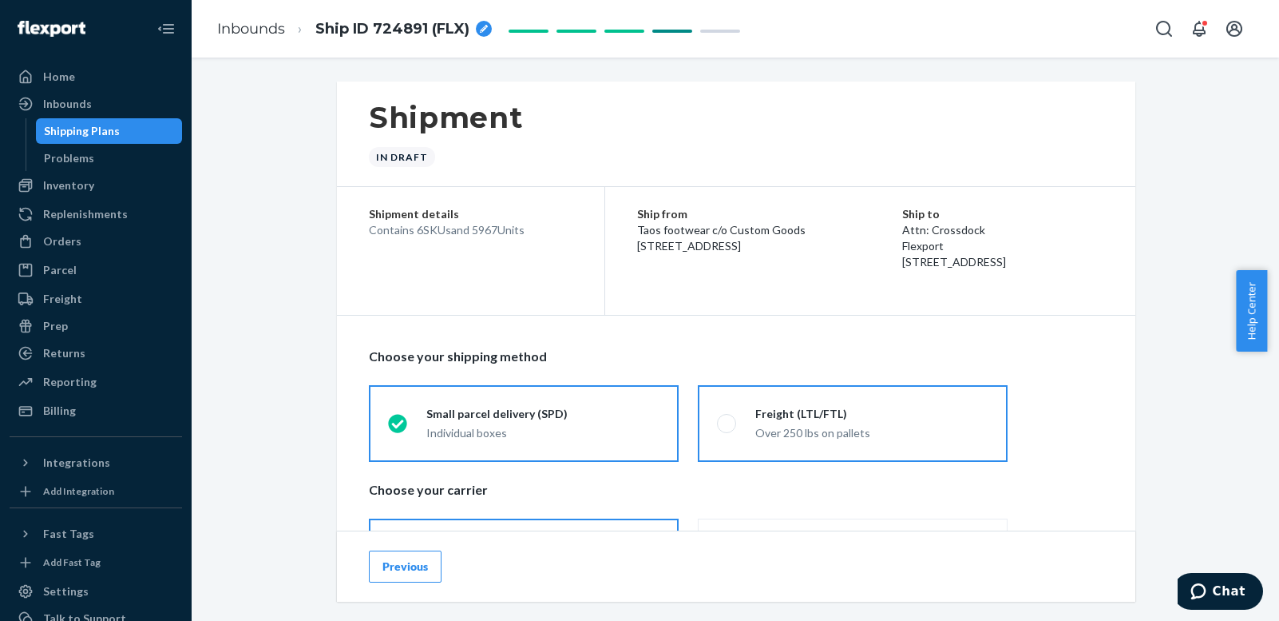
click at [717, 421] on span at bounding box center [726, 423] width 19 height 19
click at [717, 421] on input "Freight (LTL/FTL) Over 250 lbs on pallets" at bounding box center [722, 423] width 10 height 10
radio input "true"
radio input "false"
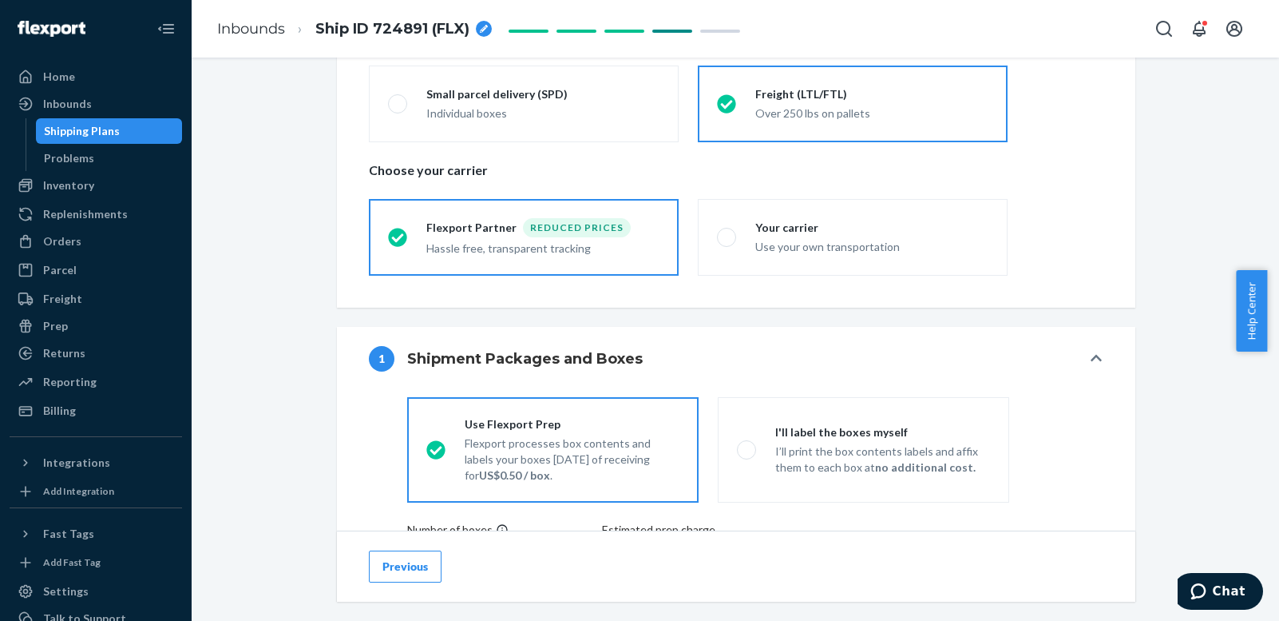
scroll to position [399, 0]
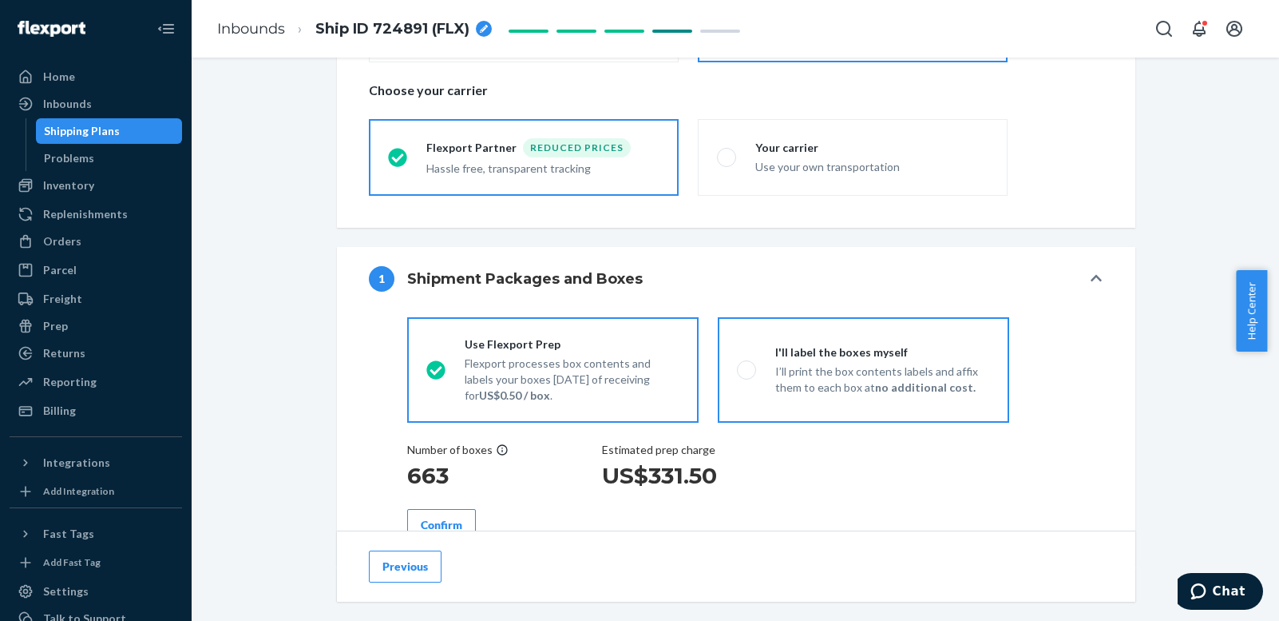
click at [739, 365] on span at bounding box center [746, 369] width 19 height 19
click at [739, 365] on input "I'll label the boxes myself I’ll print the box contents labels and affix them t…" at bounding box center [742, 369] width 10 height 10
radio input "true"
radio input "false"
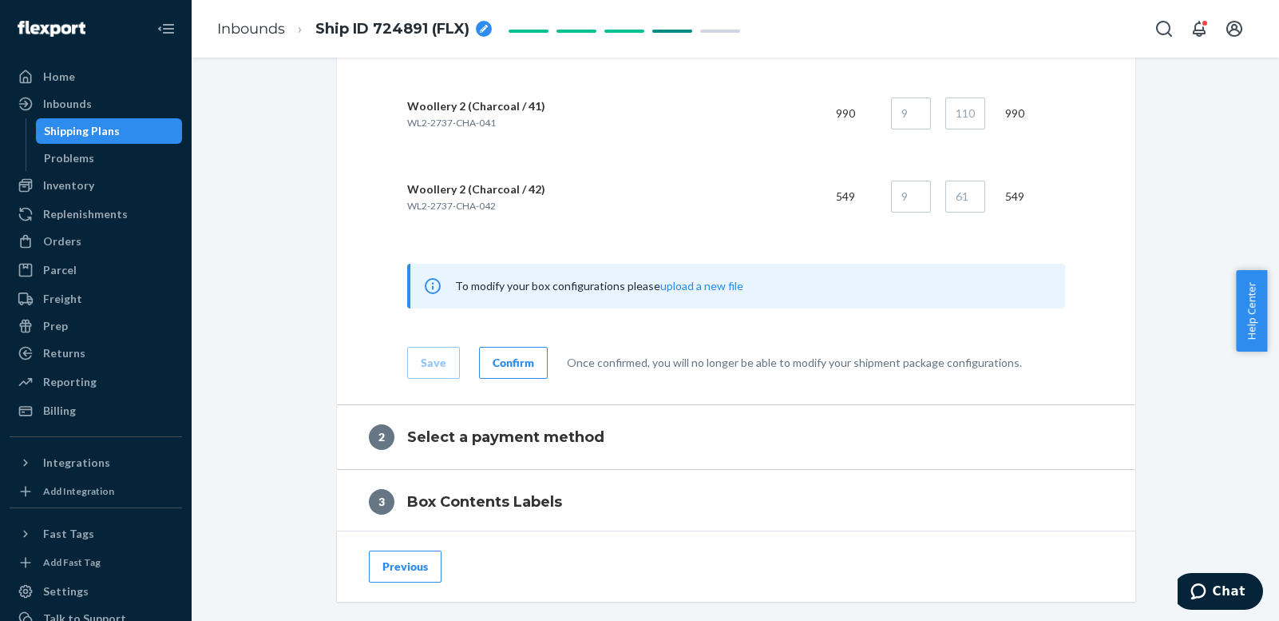
scroll to position [1278, 0]
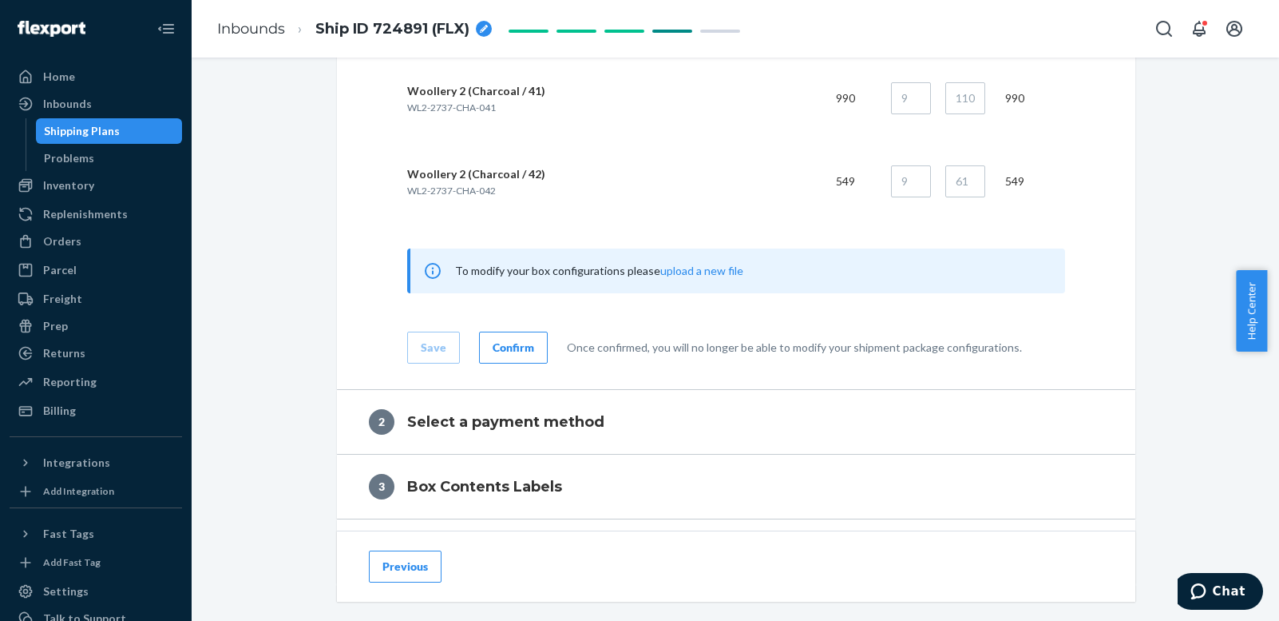
click at [507, 345] on div "Confirm" at bounding box center [514, 347] width 42 height 16
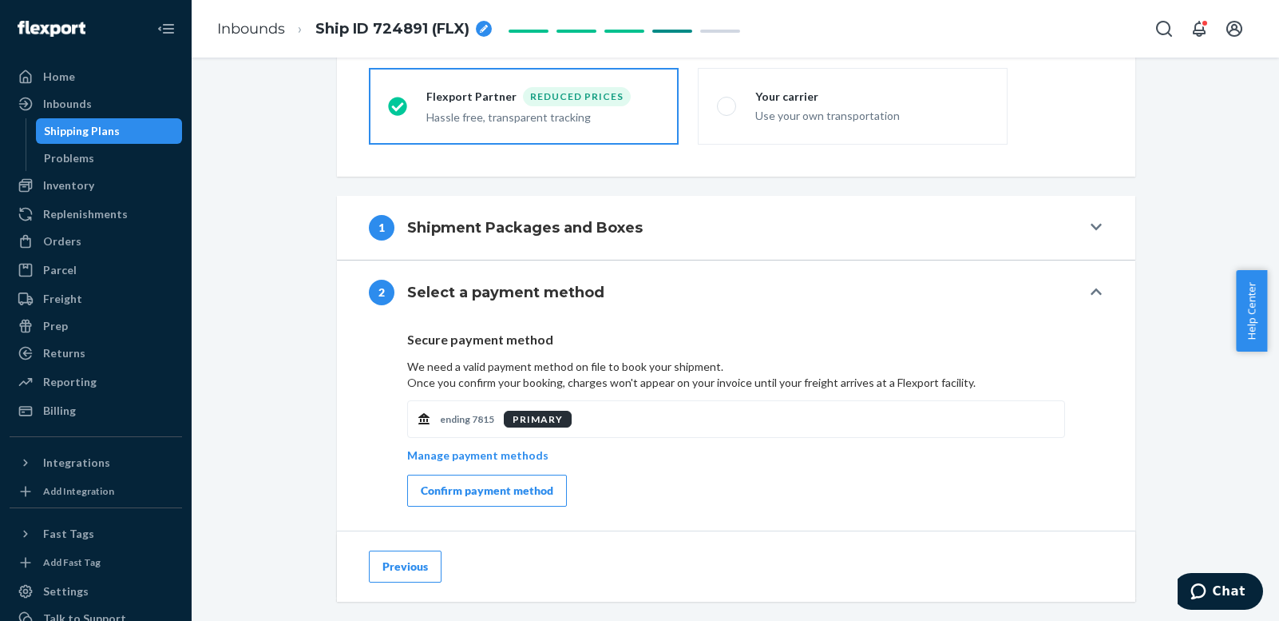
scroll to position [449, 0]
click at [1091, 228] on icon at bounding box center [1096, 228] width 11 height 13
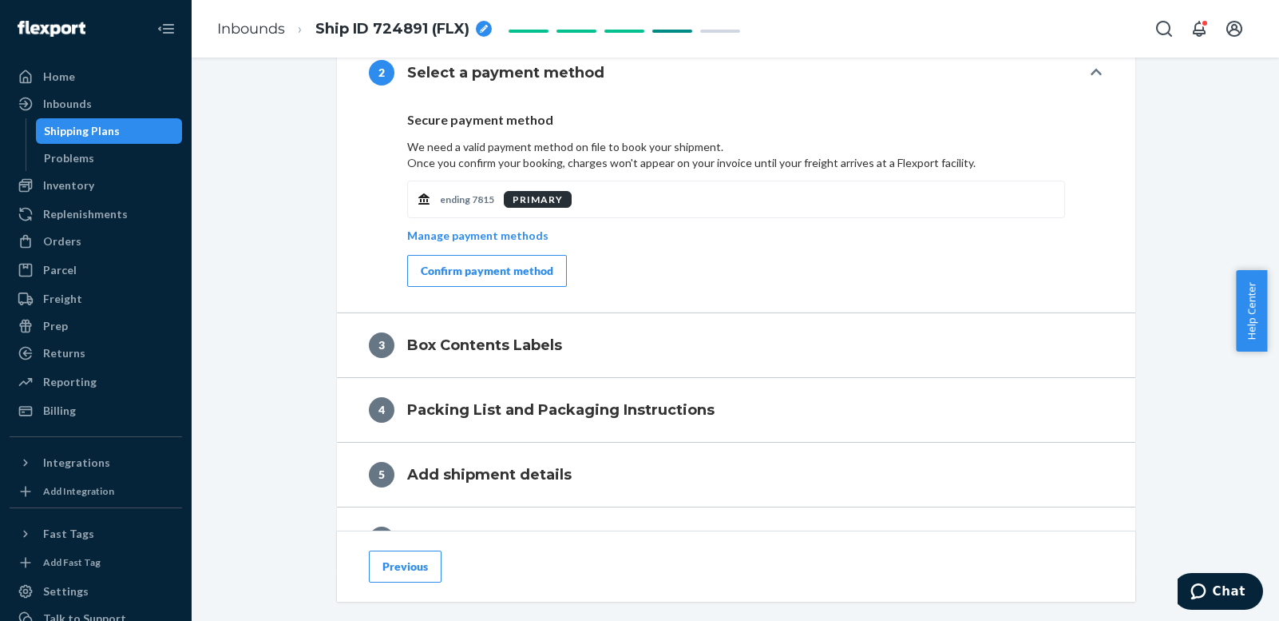
scroll to position [1487, 0]
click at [522, 271] on div "Confirm payment method" at bounding box center [487, 270] width 133 height 16
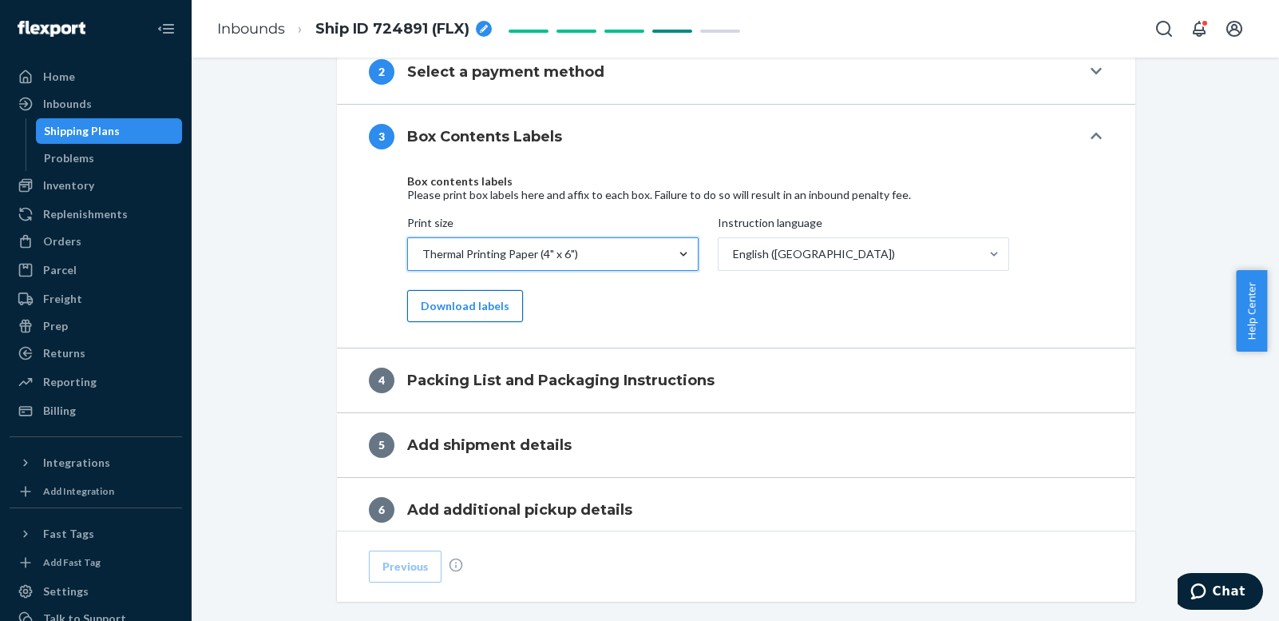
click at [457, 307] on button "Download labels" at bounding box center [465, 306] width 116 height 32
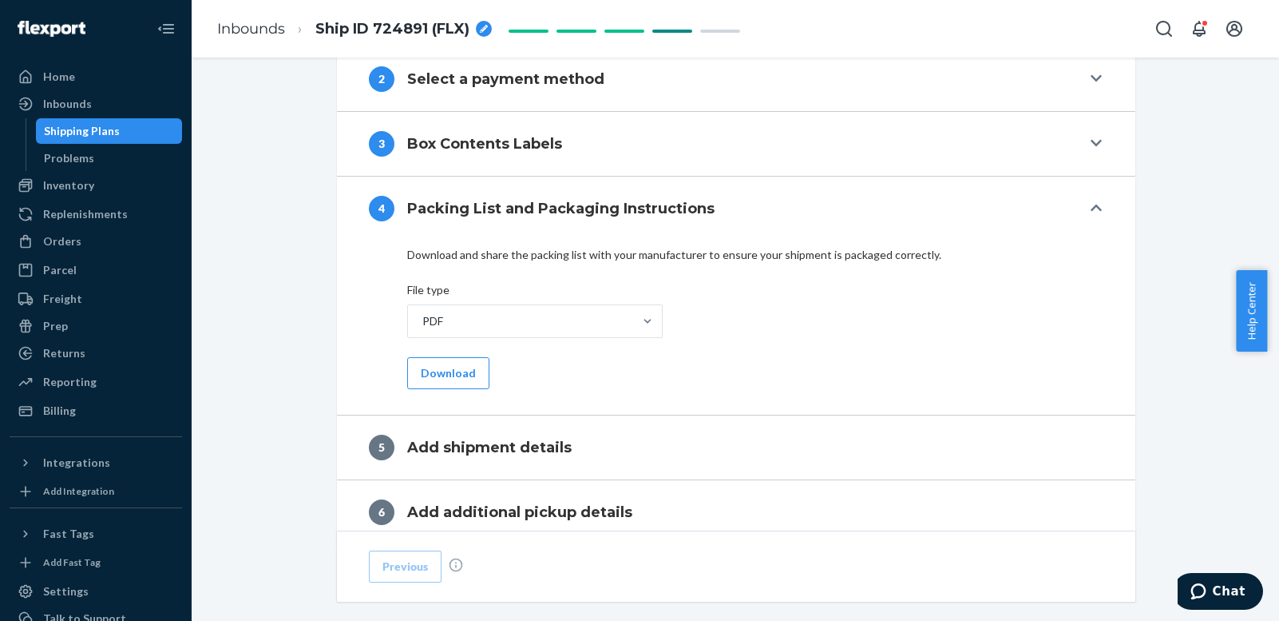
scroll to position [1391, 0]
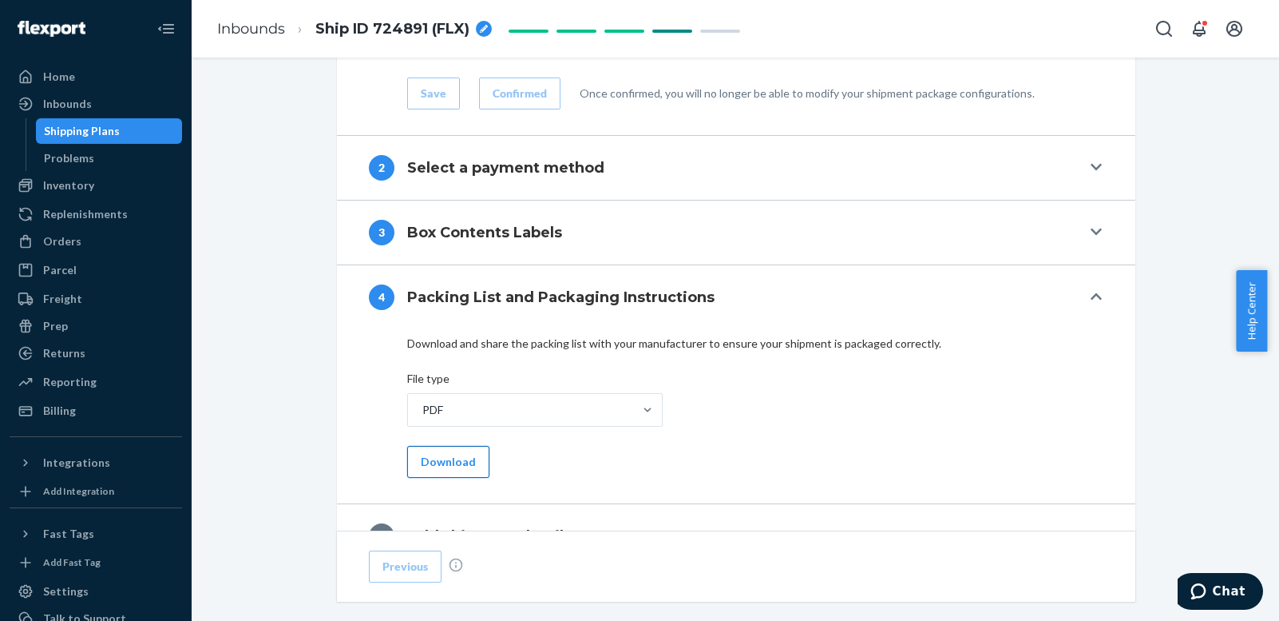
click at [449, 458] on button "Download" at bounding box center [448, 462] width 82 height 32
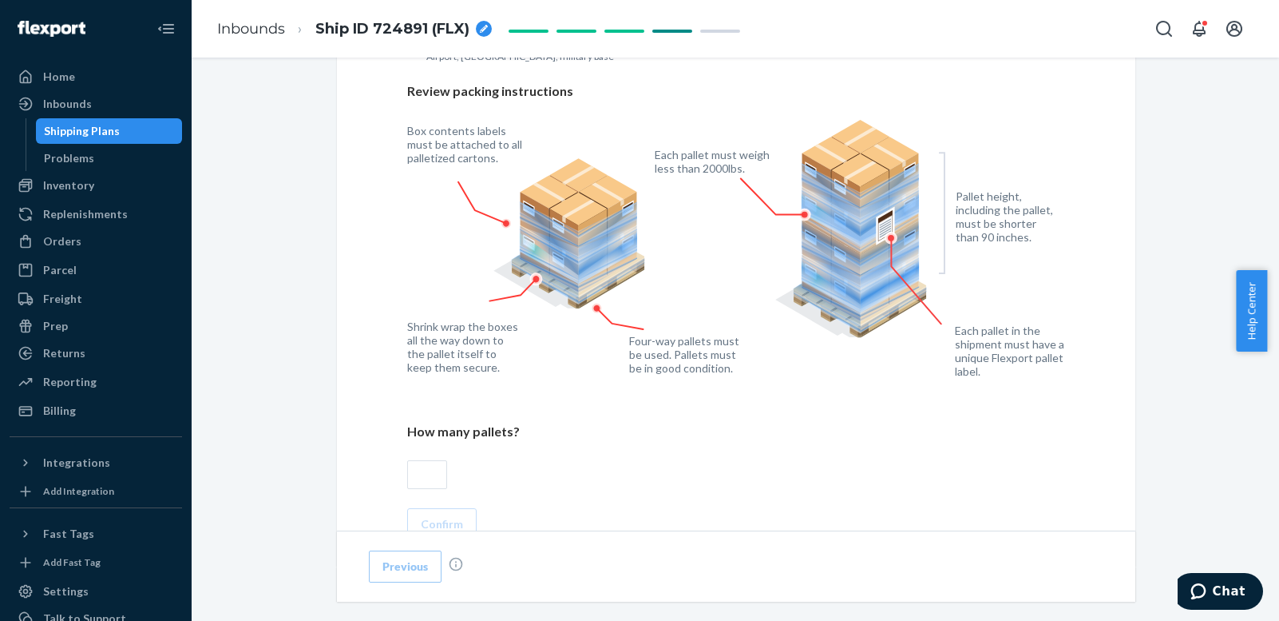
scroll to position [1870, 0]
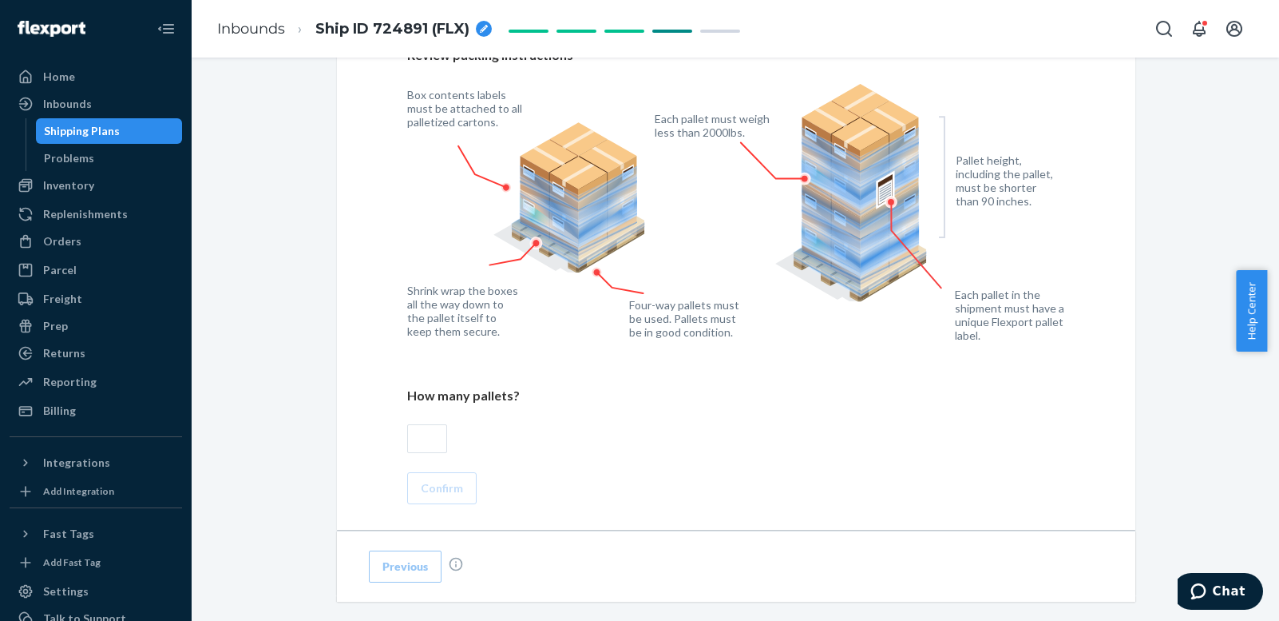
click at [417, 430] on input "text" at bounding box center [427, 438] width 40 height 29
type input "23"
click at [419, 511] on input "text" at bounding box center [427, 515] width 40 height 29
type input "13439"
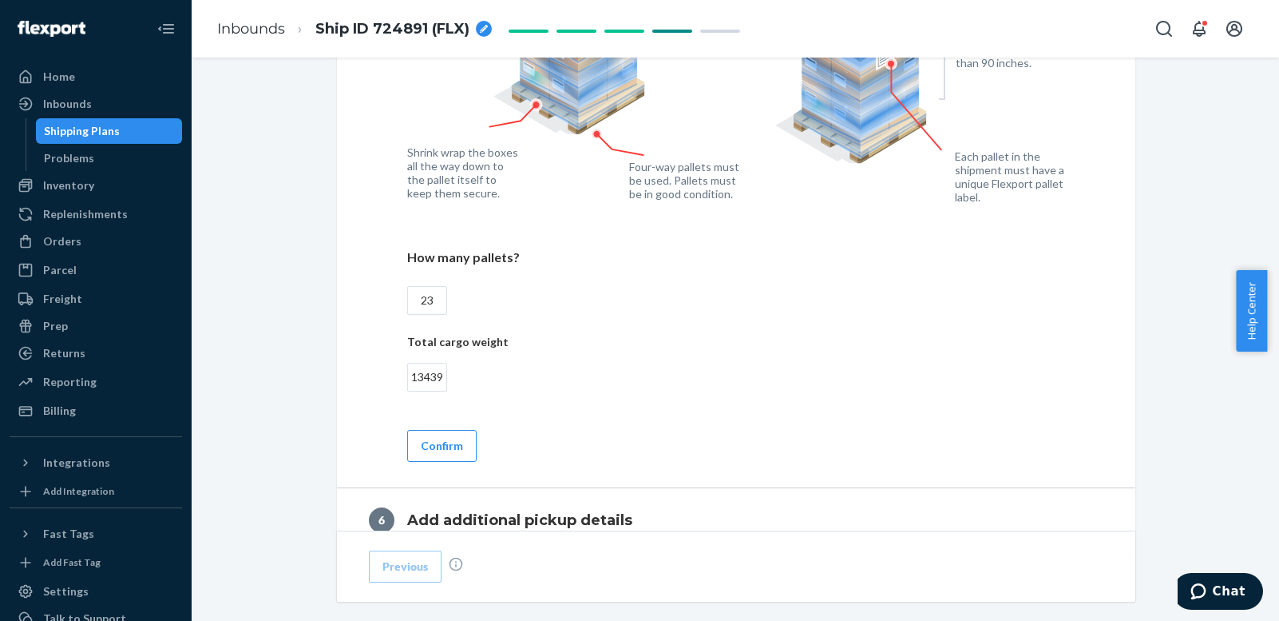
scroll to position [2030, 0]
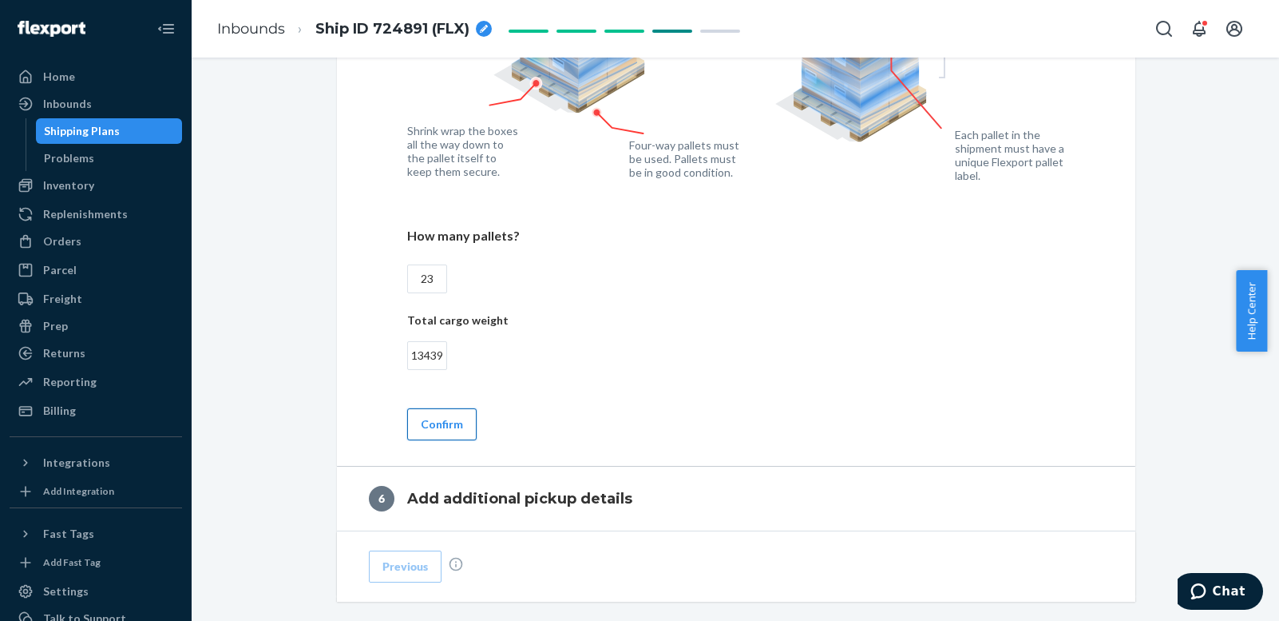
click at [434, 418] on button "Confirm" at bounding box center [441, 424] width 69 height 32
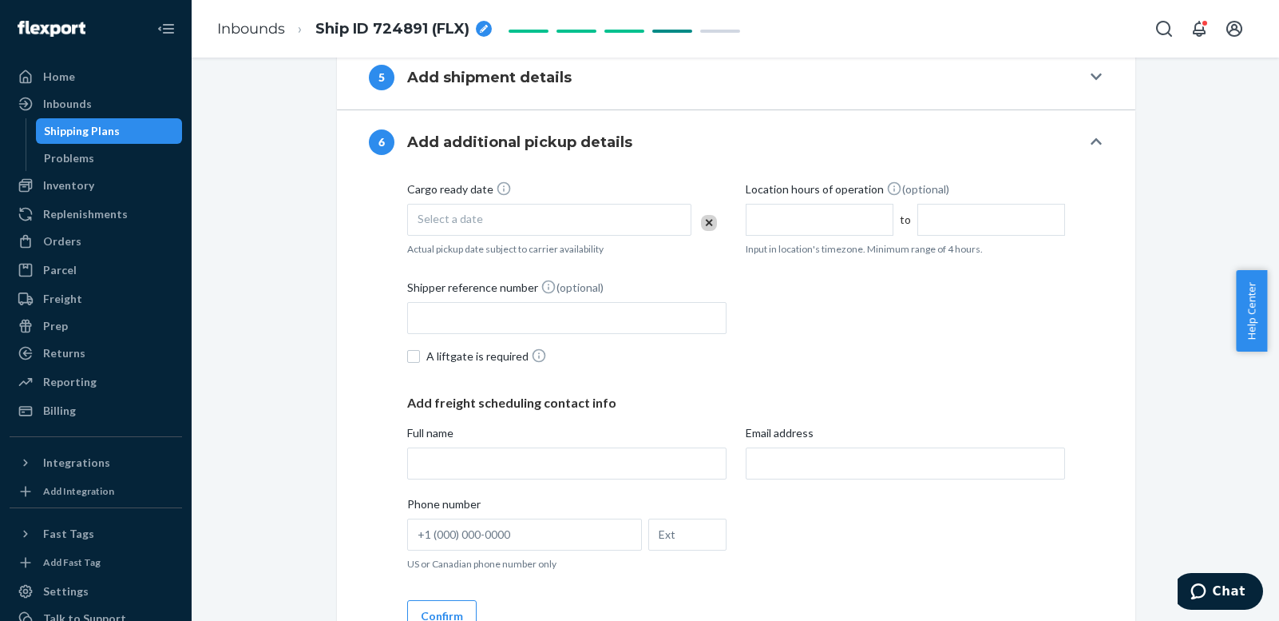
scroll to position [1704, 0]
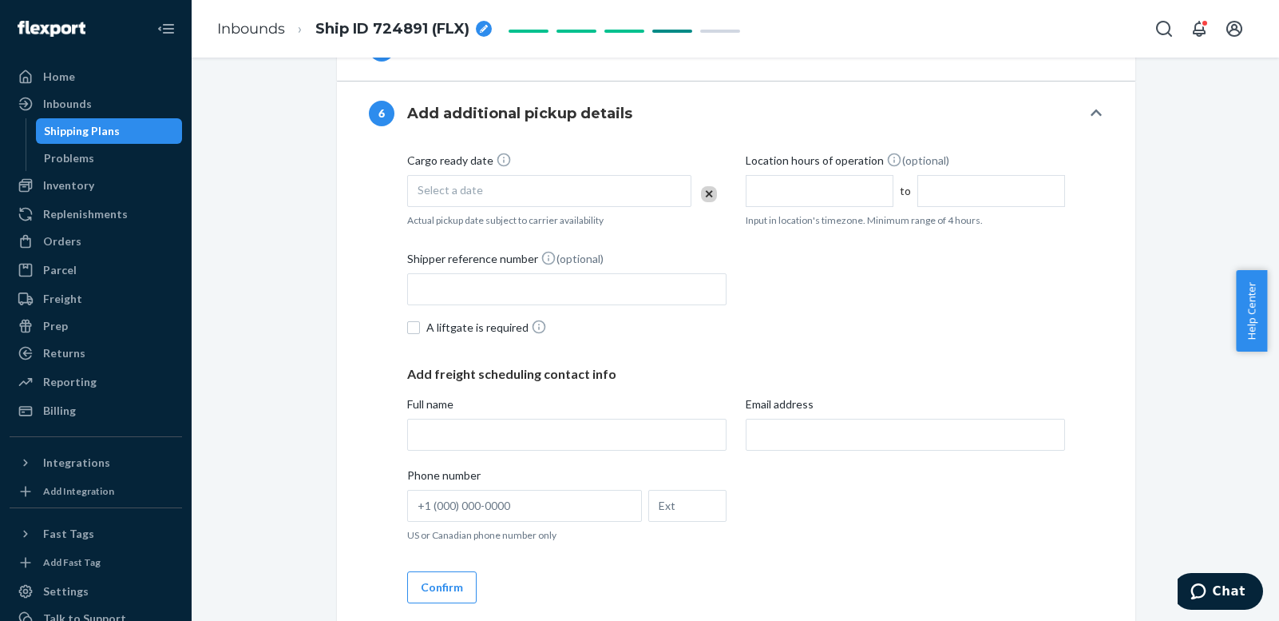
click at [561, 184] on div "Select a date" at bounding box center [549, 191] width 284 height 32
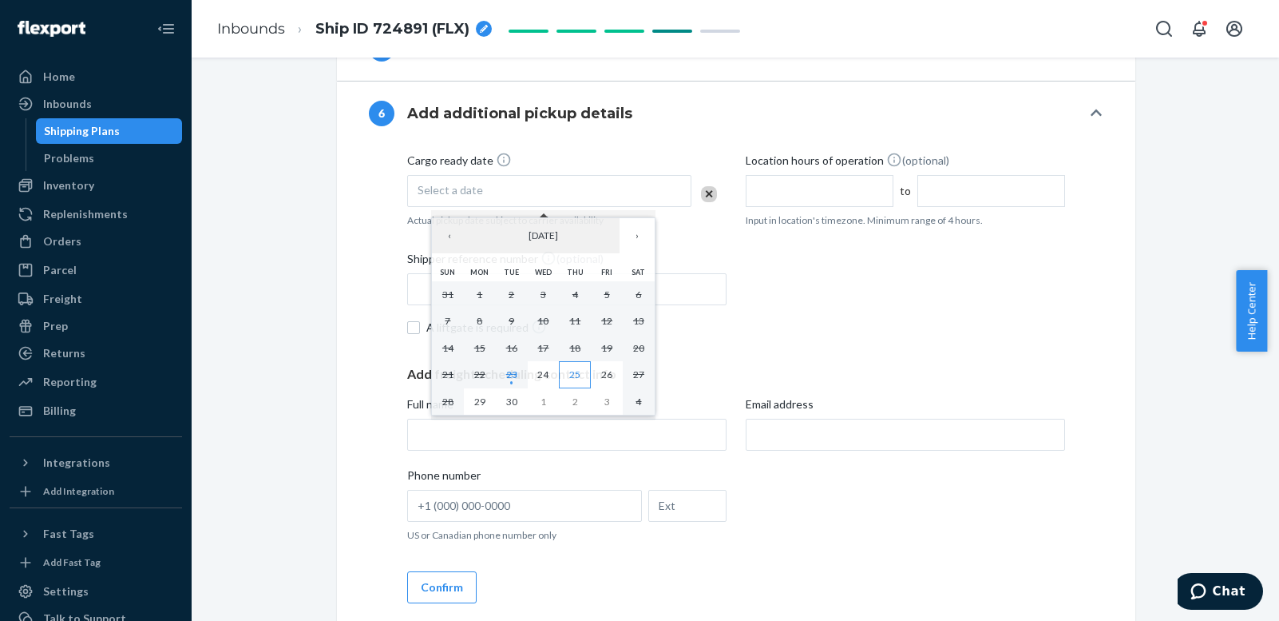
click at [576, 371] on abbr "25" at bounding box center [574, 374] width 11 height 12
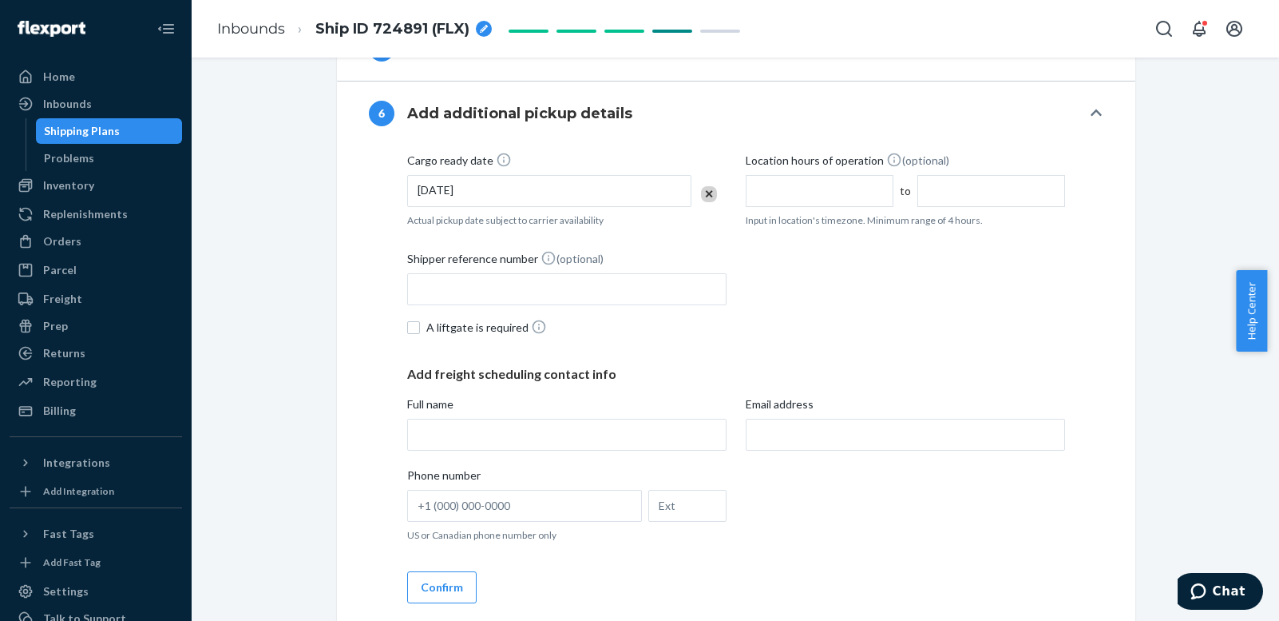
click at [827, 190] on input "text" at bounding box center [820, 191] width 148 height 32
type input "7:00 AM"
click at [954, 188] on input "11:00 AM" at bounding box center [992, 191] width 148 height 32
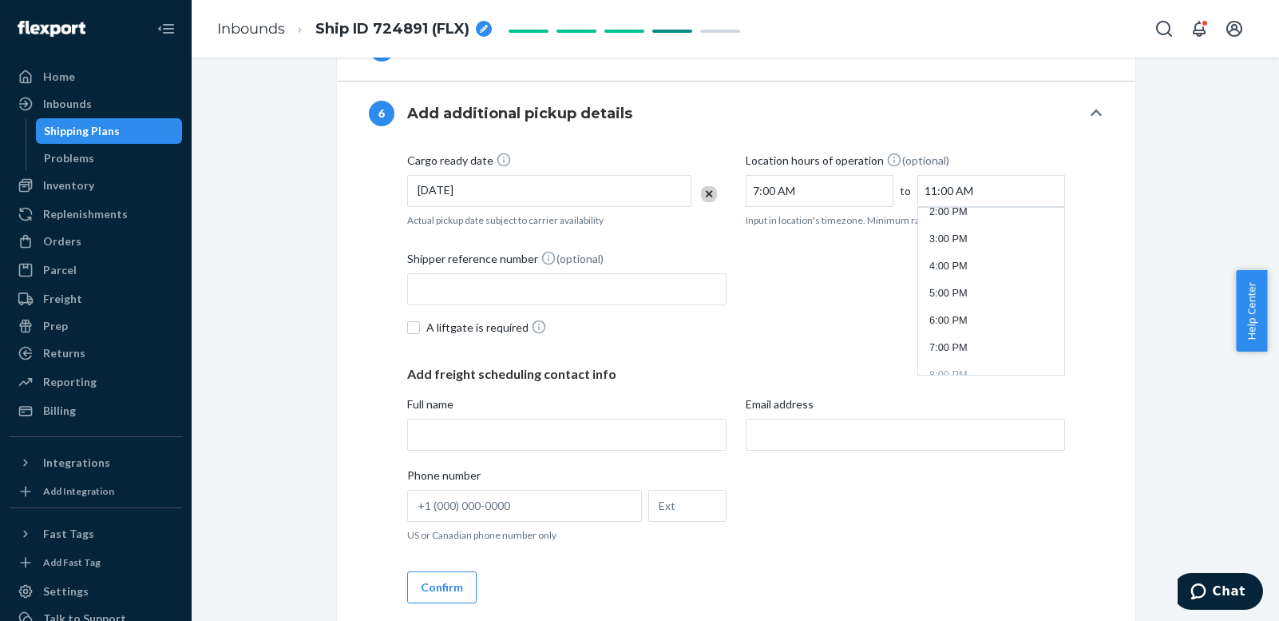
click at [968, 292] on li "5:00 PM" at bounding box center [992, 294] width 140 height 24
type input "5:00 PM"
click at [595, 286] on input "Shipper reference number (optional)" at bounding box center [566, 289] width 319 height 32
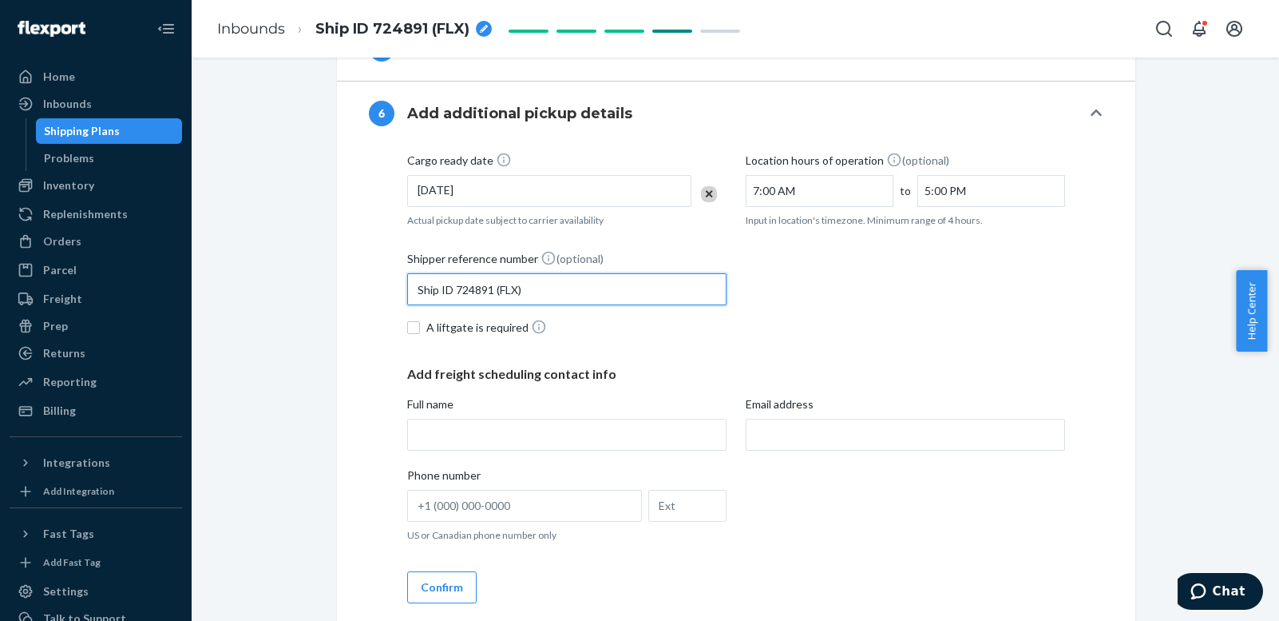
type input "Ship ID 724891 (FLX)"
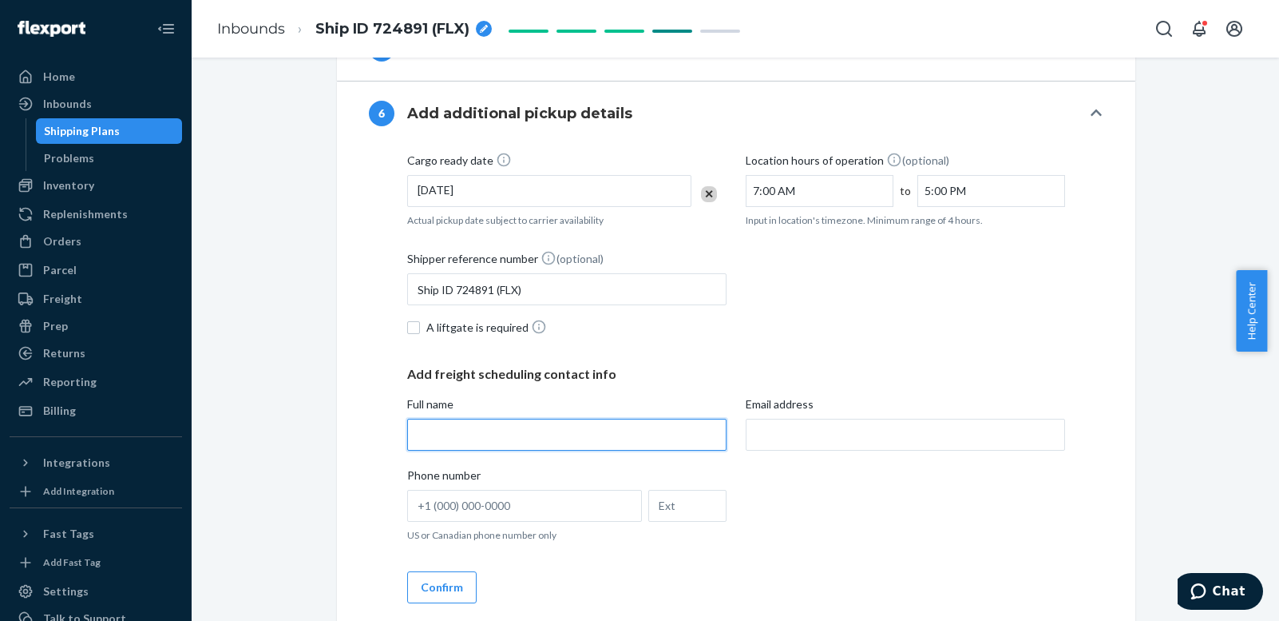
click at [494, 435] on input "Full name" at bounding box center [566, 434] width 319 height 32
type input "Brenda Ibarra"
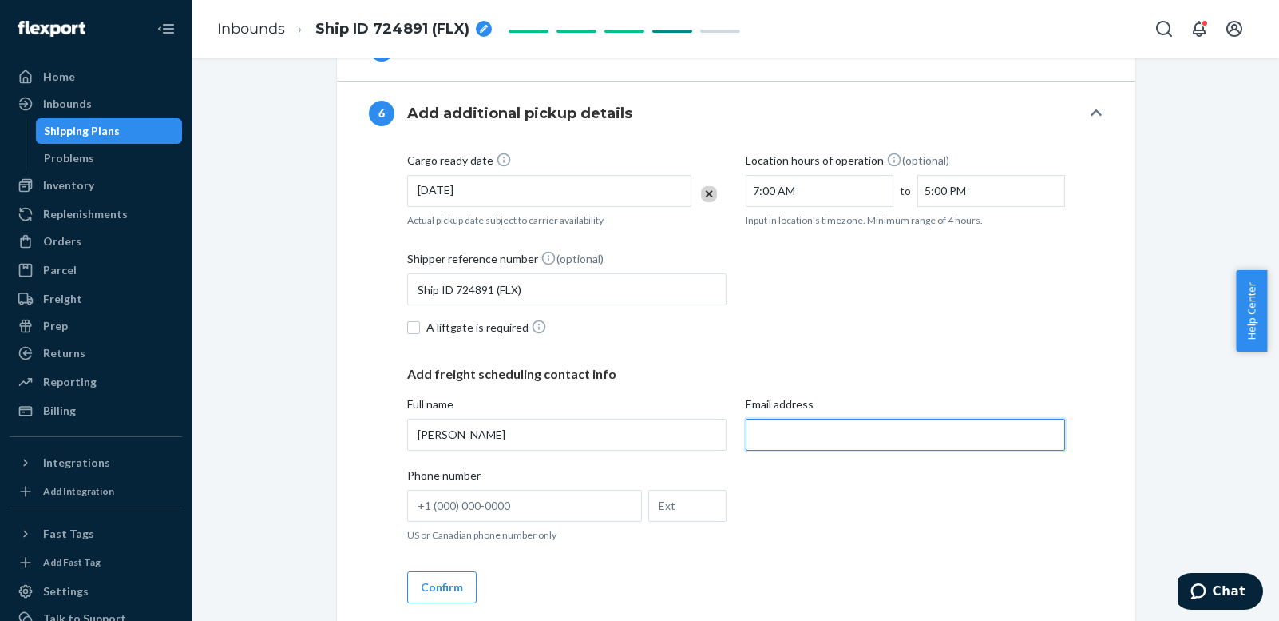
click at [792, 437] on input "Email address" at bounding box center [905, 434] width 319 height 32
type input "brenda.ibarra@custom-goods.com"
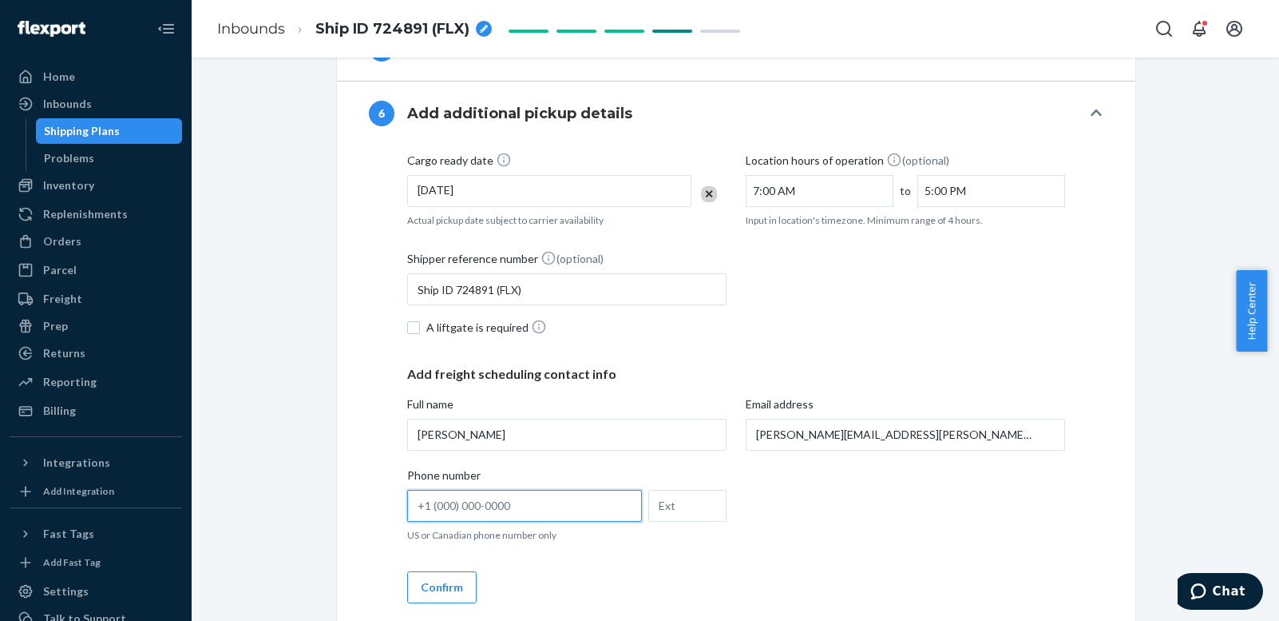
click at [563, 499] on input "Phone number US or Canadian phone number only" at bounding box center [524, 506] width 235 height 32
type input "(310) 350-9943"
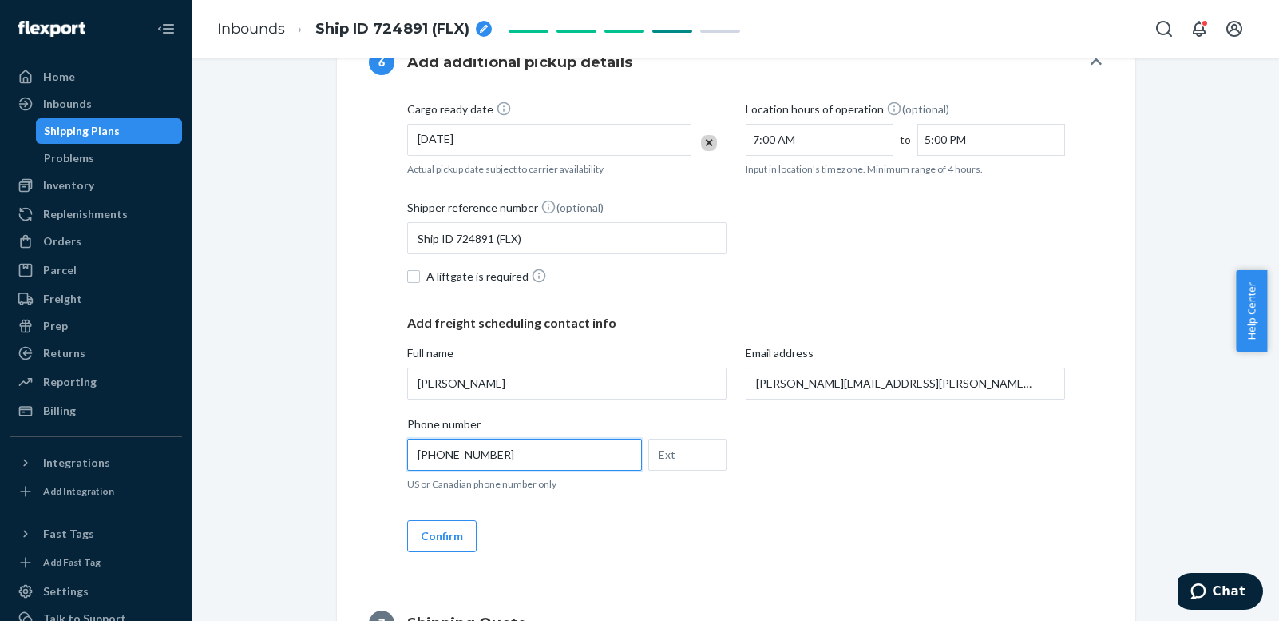
scroll to position [1864, 0]
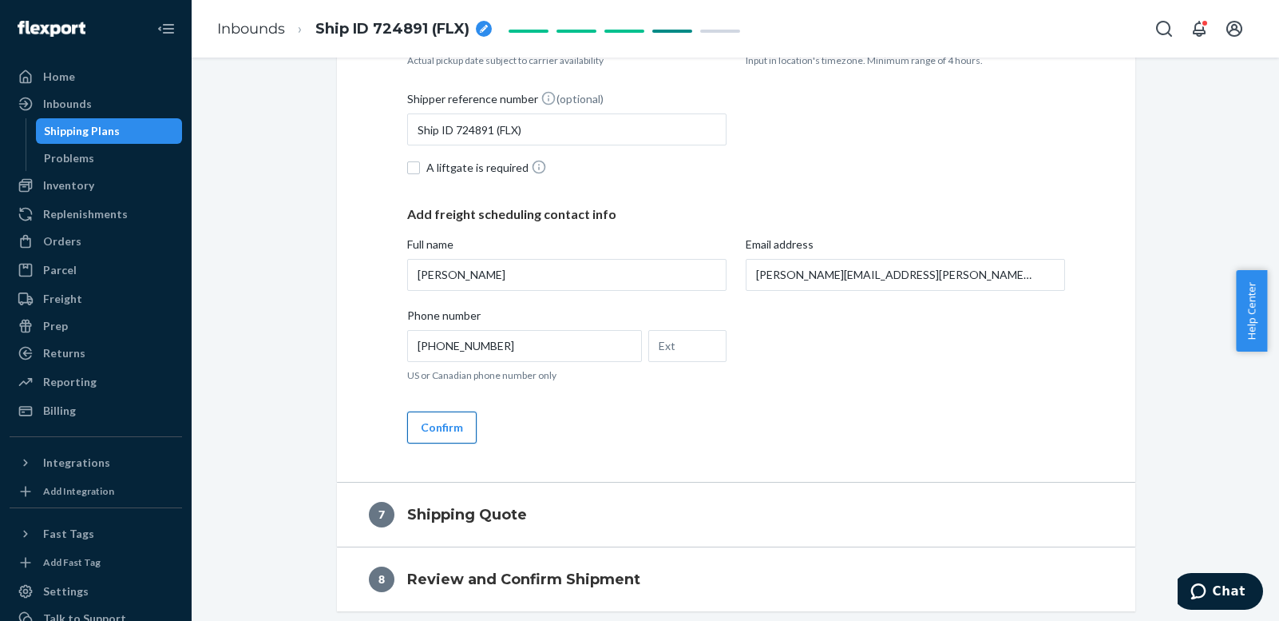
click at [428, 422] on button "Confirm" at bounding box center [441, 427] width 69 height 32
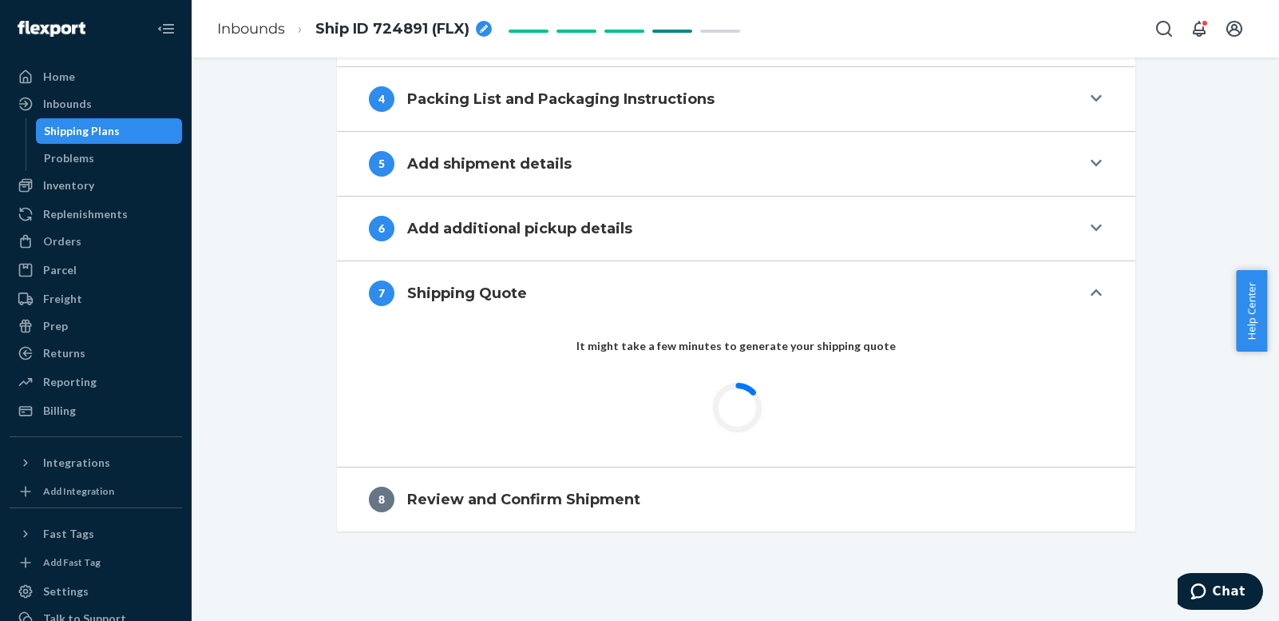
scroll to position [1647, 0]
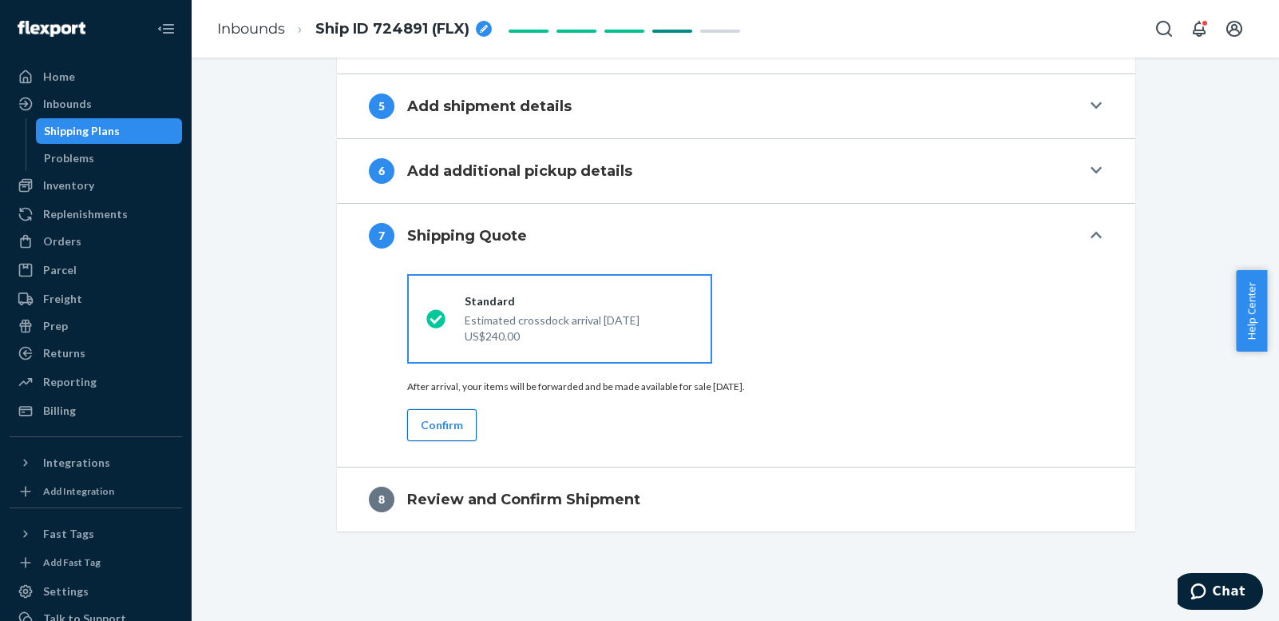
click at [446, 419] on button "Confirm" at bounding box center [441, 425] width 69 height 32
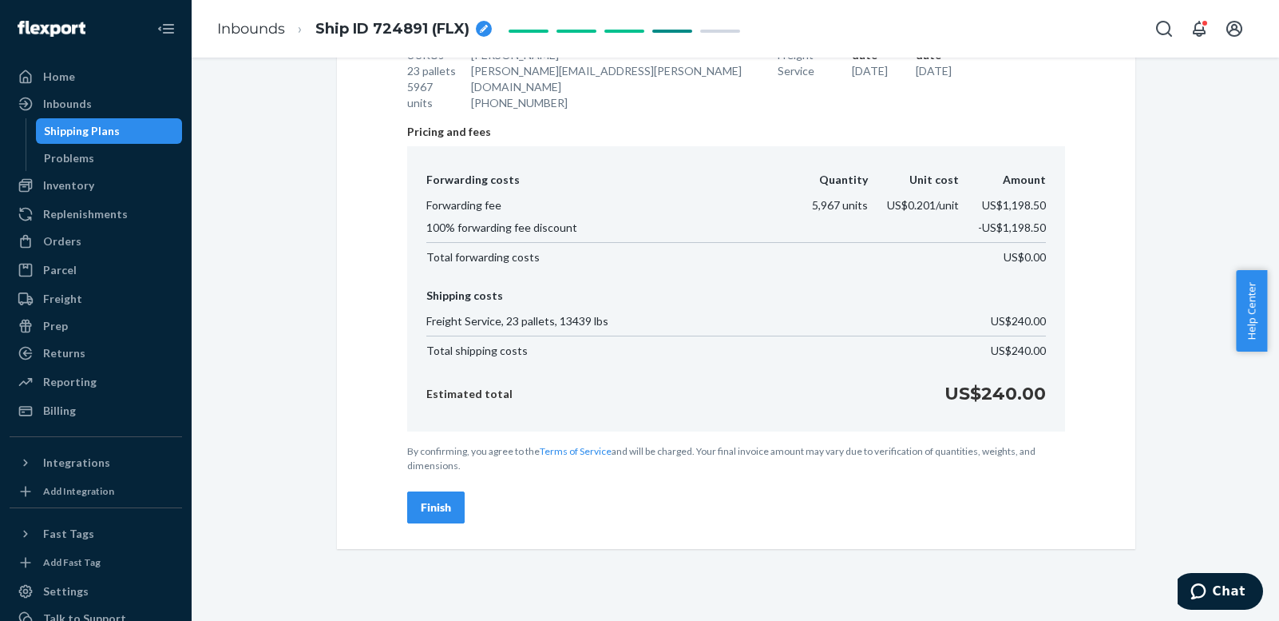
scroll to position [1956, 0]
click at [435, 498] on div "Finish" at bounding box center [436, 506] width 30 height 16
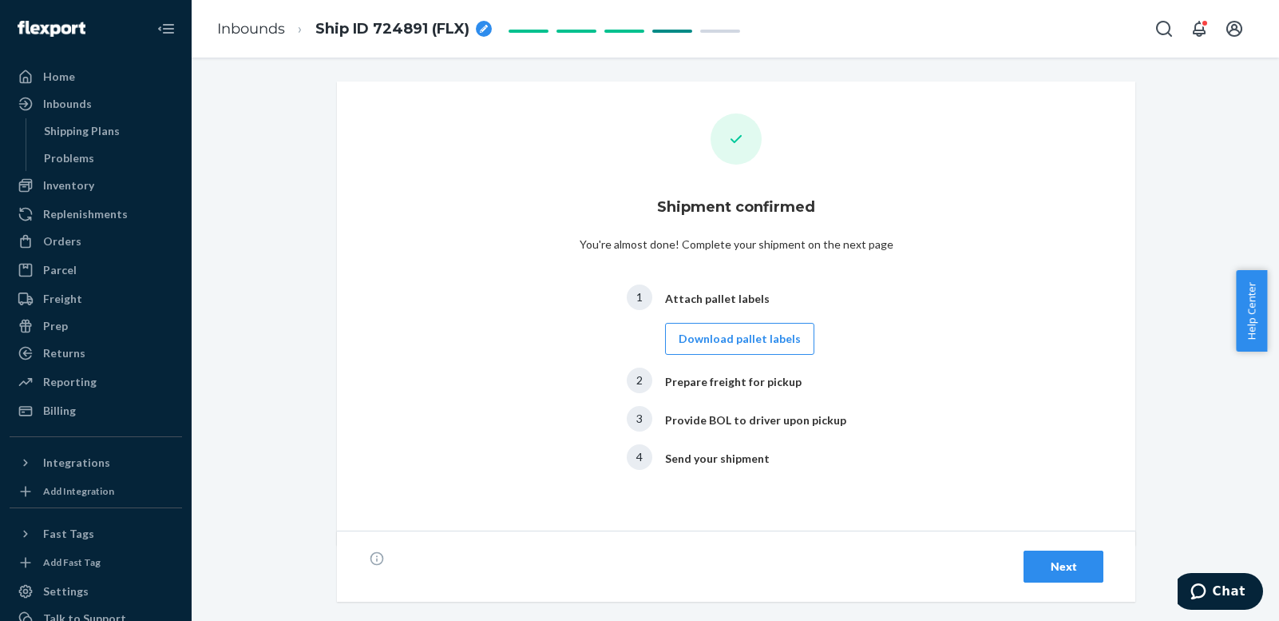
click at [1061, 562] on div "Next" at bounding box center [1063, 566] width 53 height 16
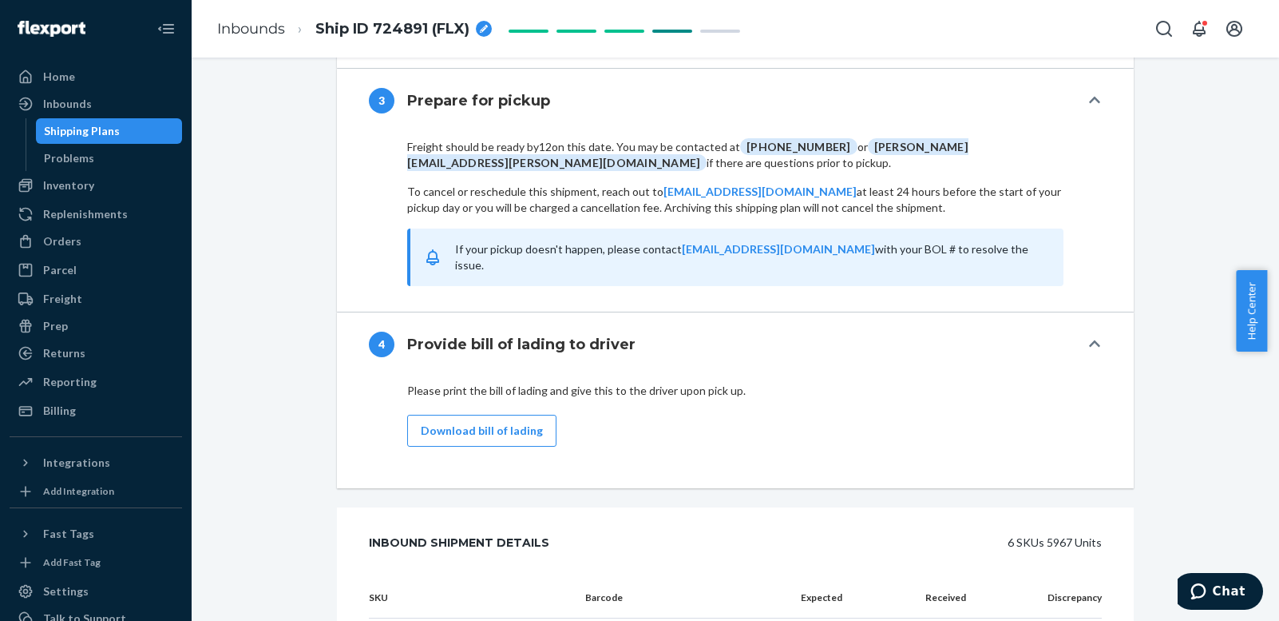
scroll to position [1677, 0]
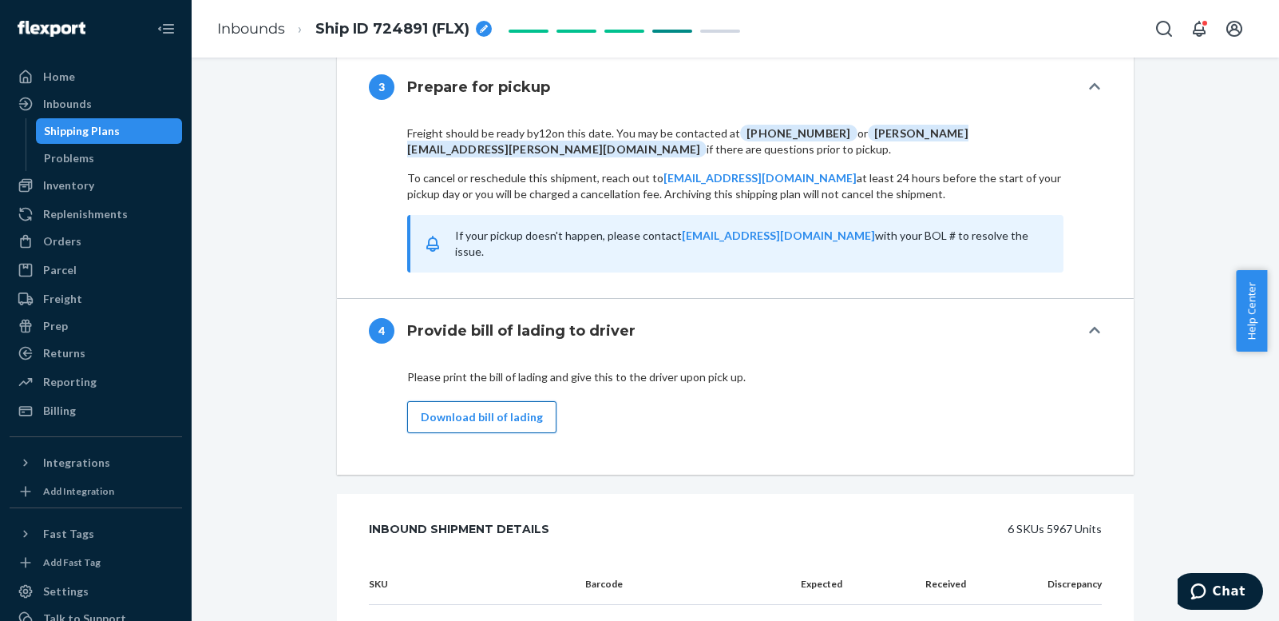
click at [456, 405] on button "Download bill of lading" at bounding box center [481, 417] width 149 height 32
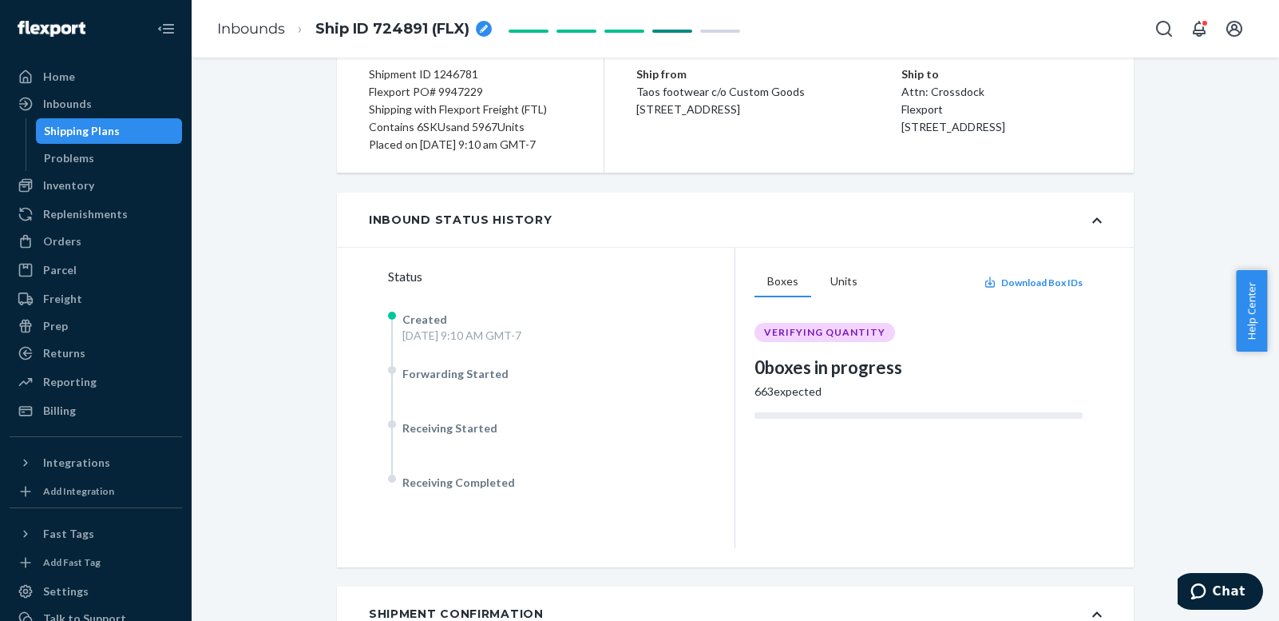
scroll to position [0, 0]
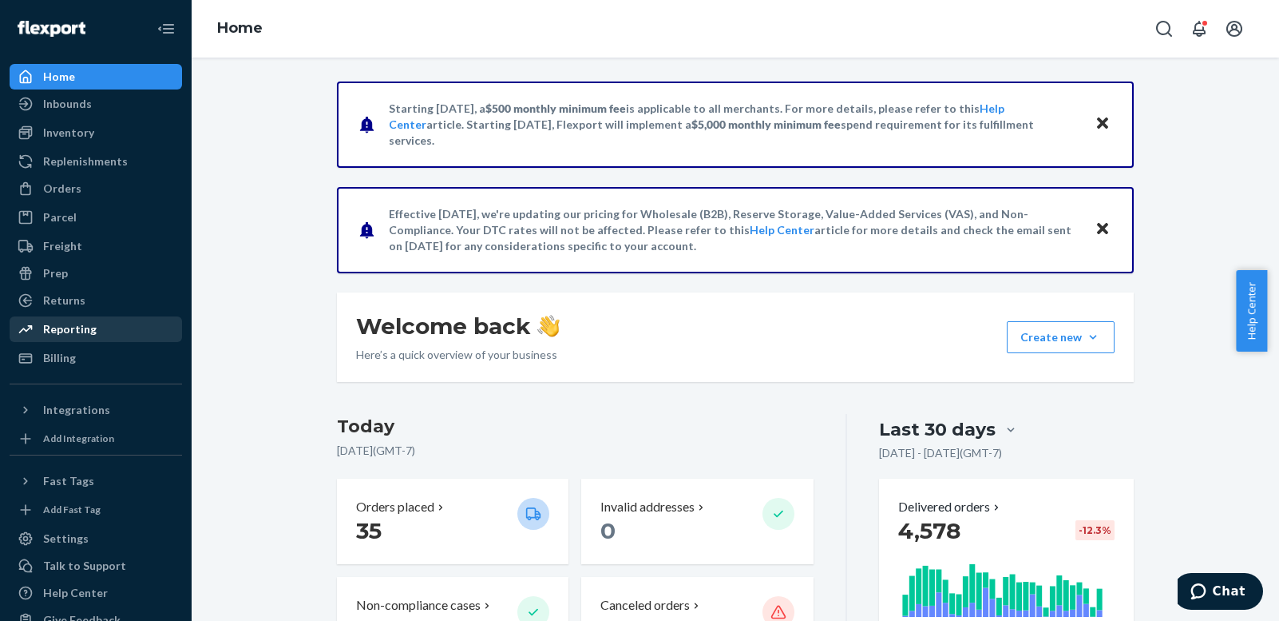
click at [93, 325] on div "Reporting" at bounding box center [70, 329] width 54 height 16
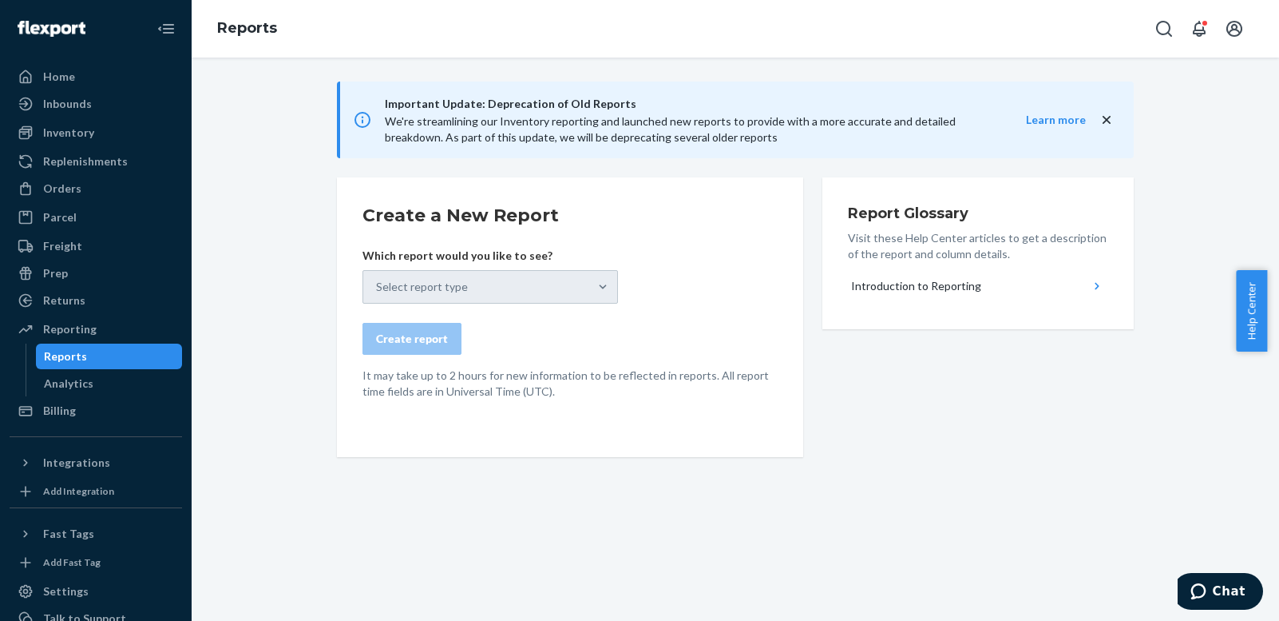
click at [597, 288] on div "Select report type" at bounding box center [491, 287] width 256 height 34
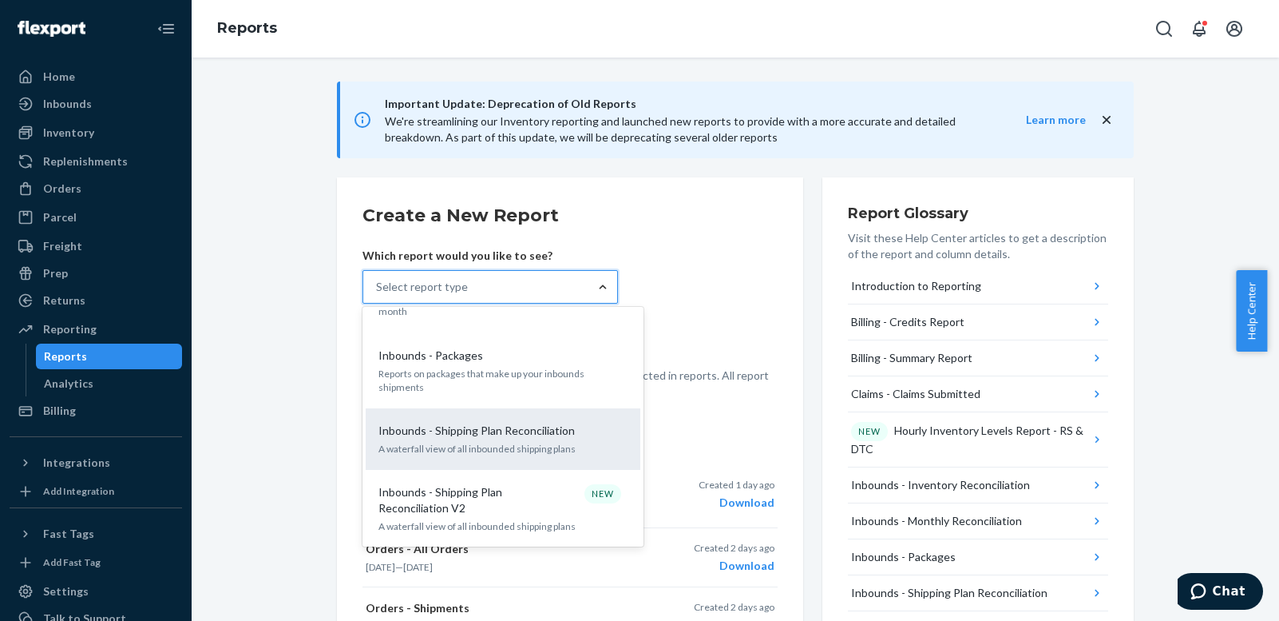
scroll to position [559, 0]
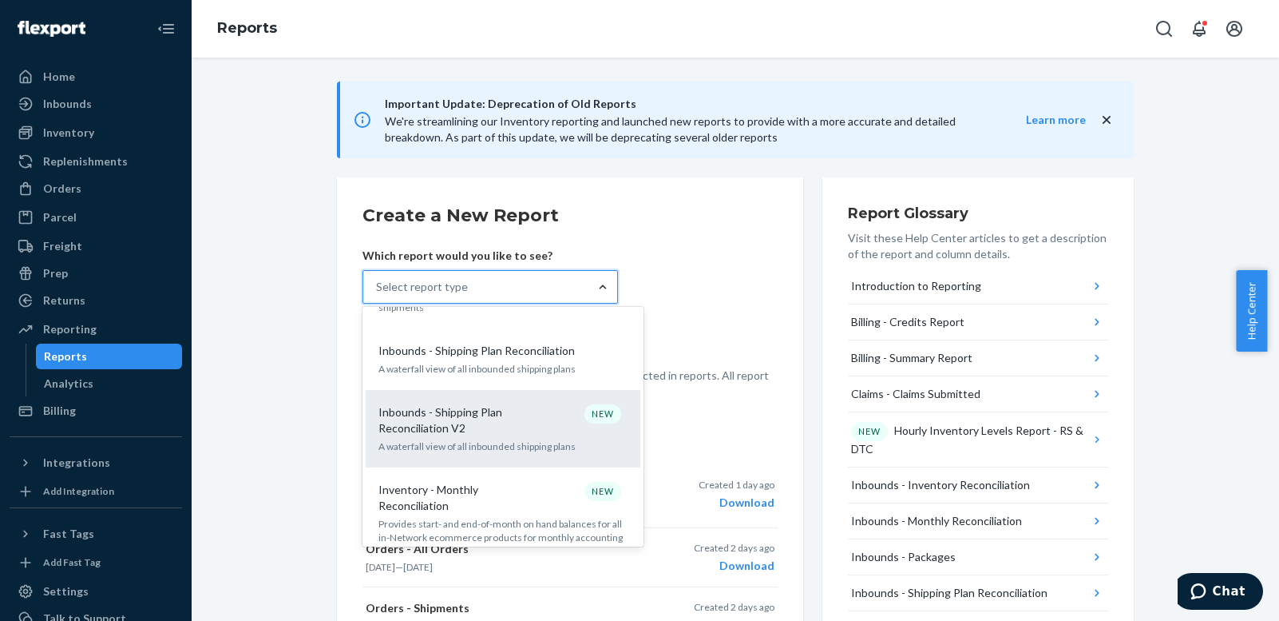
click at [506, 404] on p "Inbounds - Shipping Plan Reconciliation V2" at bounding box center [455, 420] width 153 height 32
click at [378, 295] on input "option Inbounds - Shipping Plan Reconciliation V2 focused, 10 of 33. 33 results…" at bounding box center [377, 287] width 2 height 16
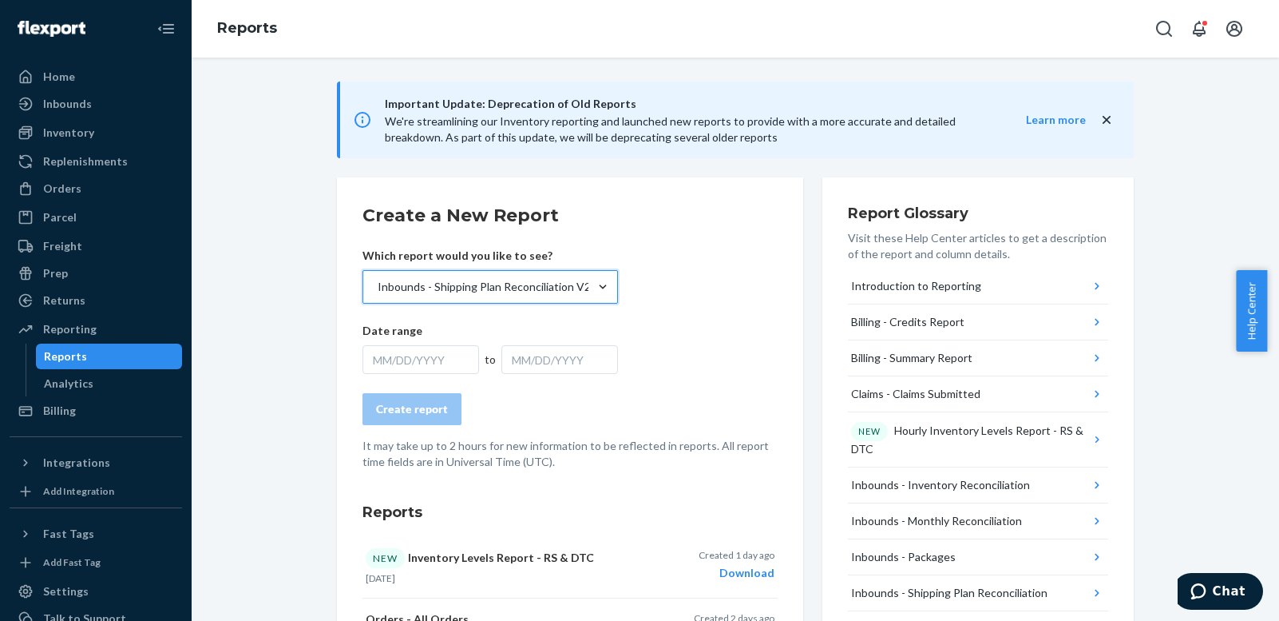
click at [440, 353] on div "MM/DD/YYYY" at bounding box center [421, 359] width 117 height 29
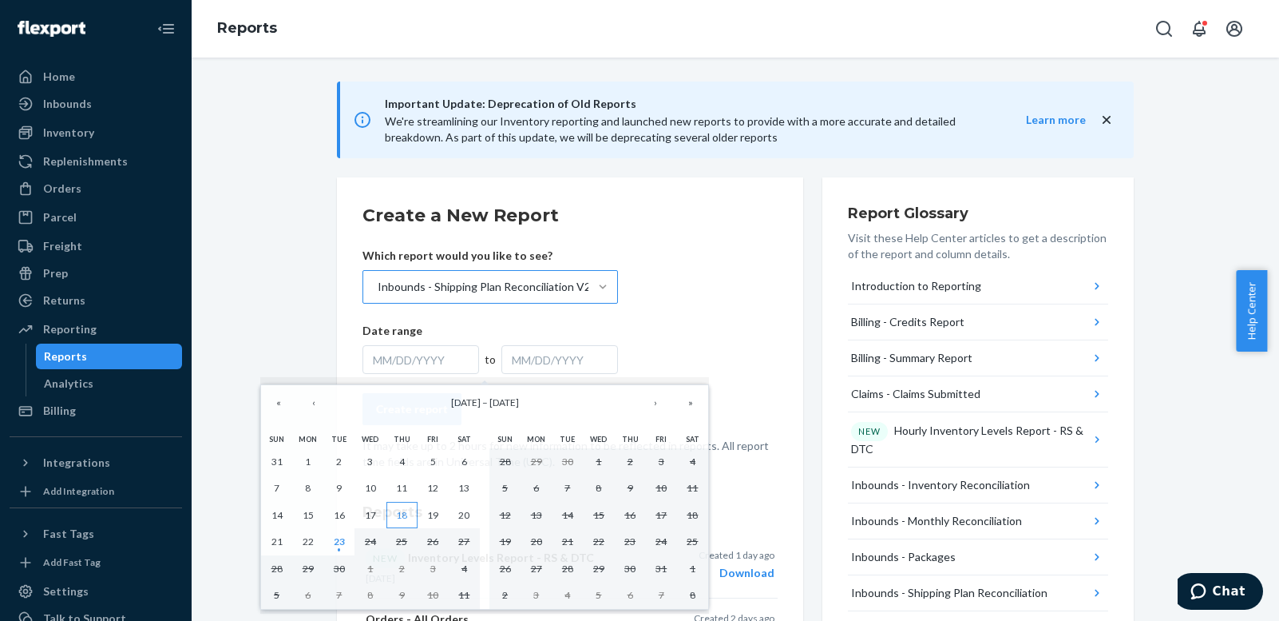
click at [403, 509] on abbr "18" at bounding box center [401, 515] width 11 height 12
click at [399, 510] on abbr "18" at bounding box center [401, 515] width 11 height 12
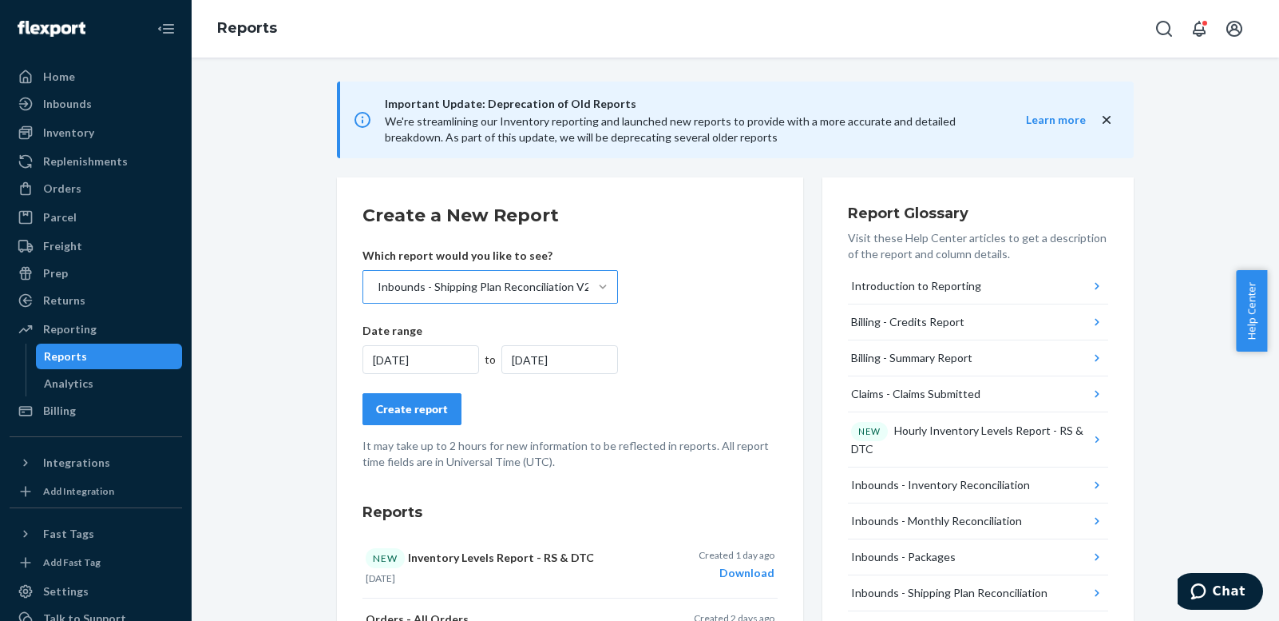
click at [560, 359] on div "[DATE]" at bounding box center [560, 359] width 117 height 29
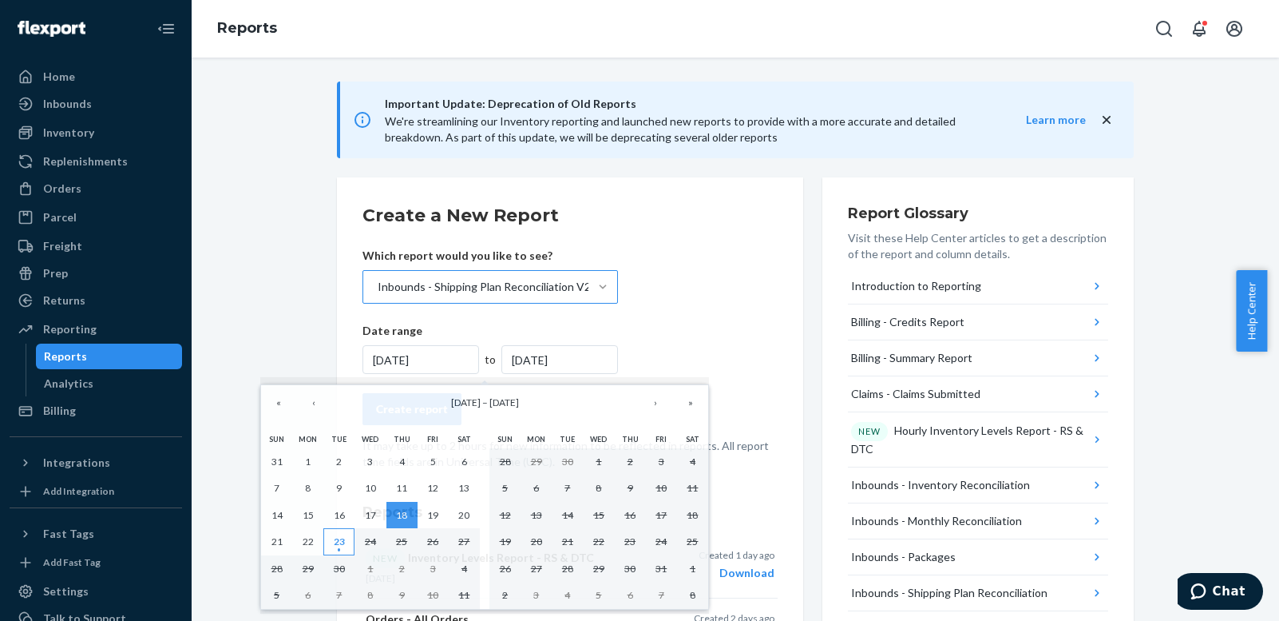
click at [335, 541] on abbr "23" at bounding box center [339, 541] width 11 height 12
click at [345, 544] on abbr "23" at bounding box center [339, 541] width 11 height 12
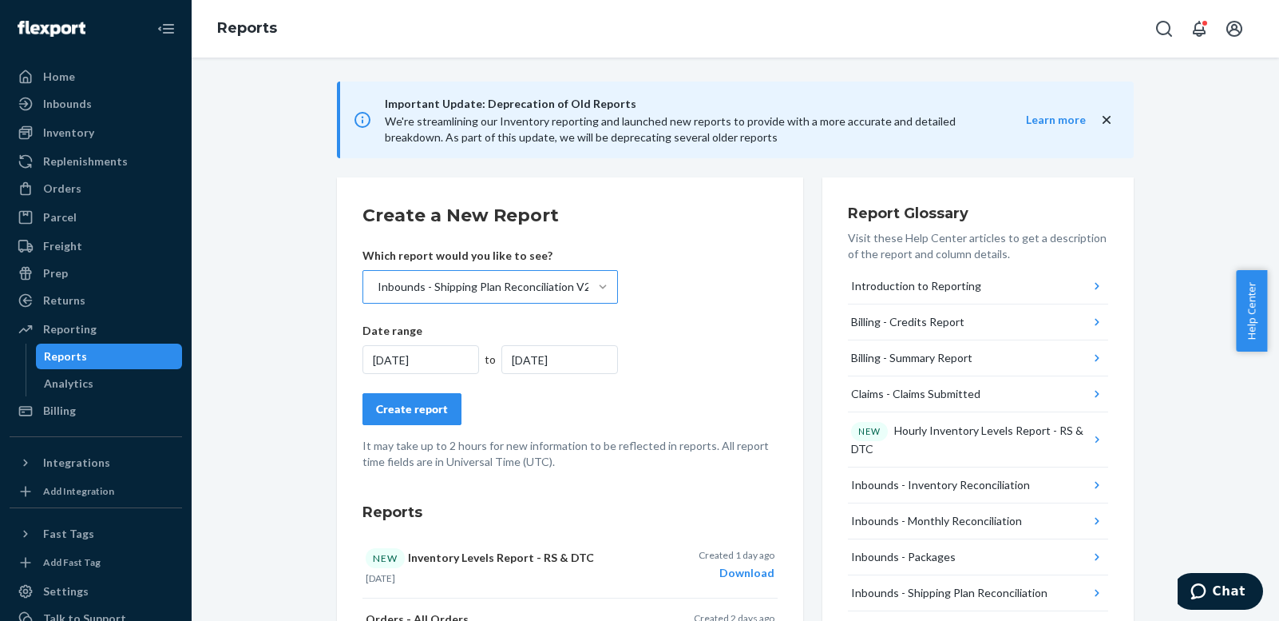
click at [407, 411] on div "Create report" at bounding box center [412, 409] width 72 height 16
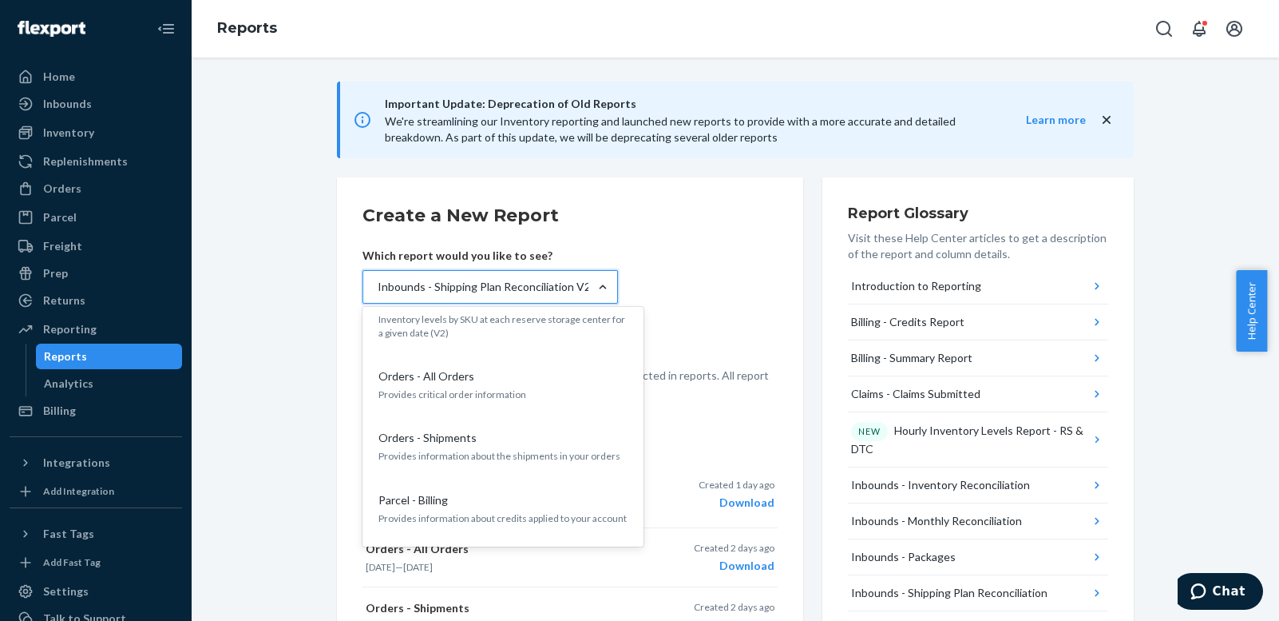
scroll to position [1358, 0]
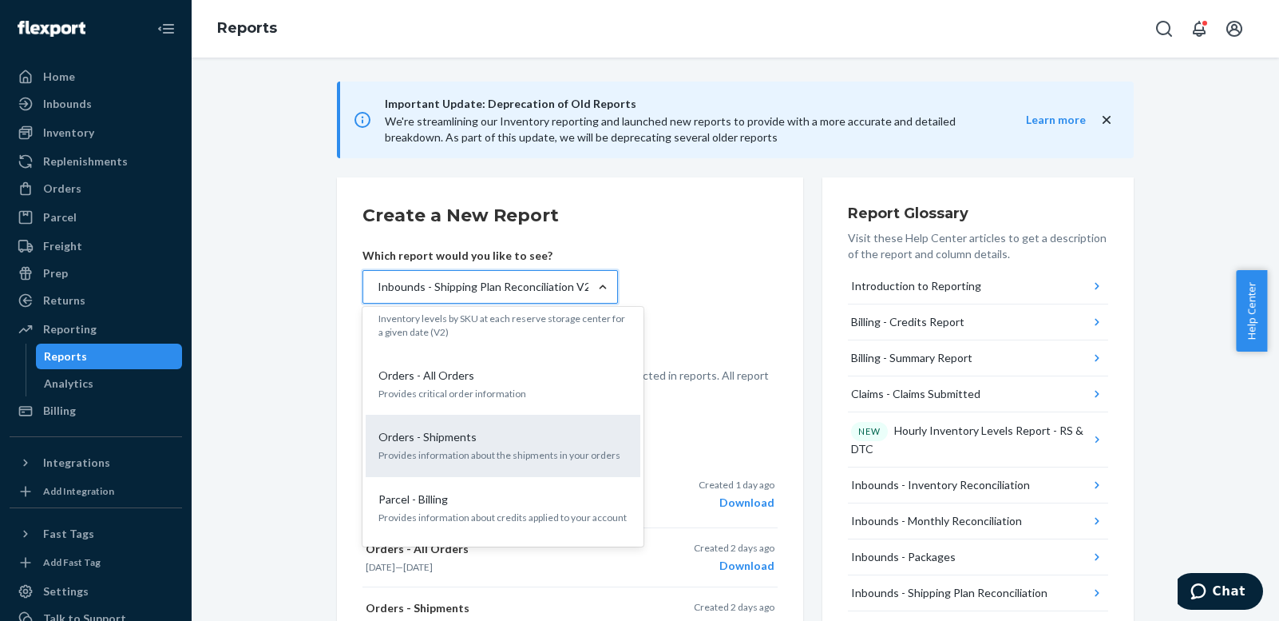
click at [501, 429] on div "Orders - Shipments" at bounding box center [500, 437] width 256 height 16
click at [378, 295] on input "option Inbounds - Shipping Plan Reconciliation V2, selected. option Orders - Sh…" at bounding box center [377, 287] width 2 height 16
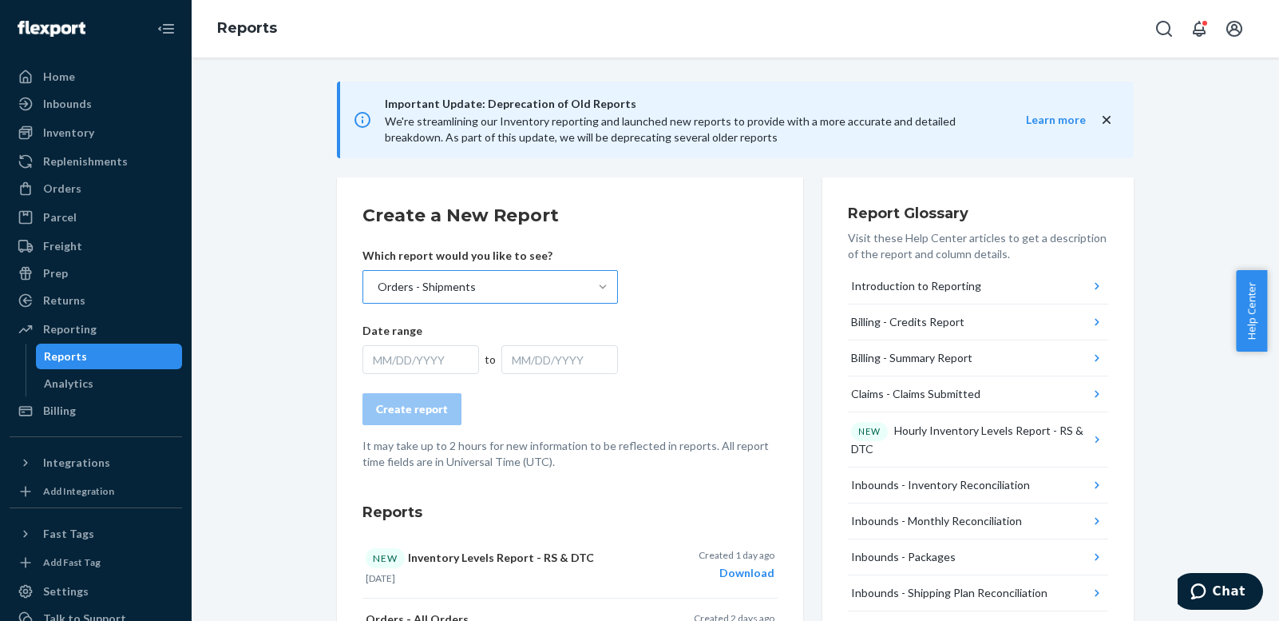
click at [451, 369] on div "MM/DD/YYYY" at bounding box center [421, 359] width 117 height 29
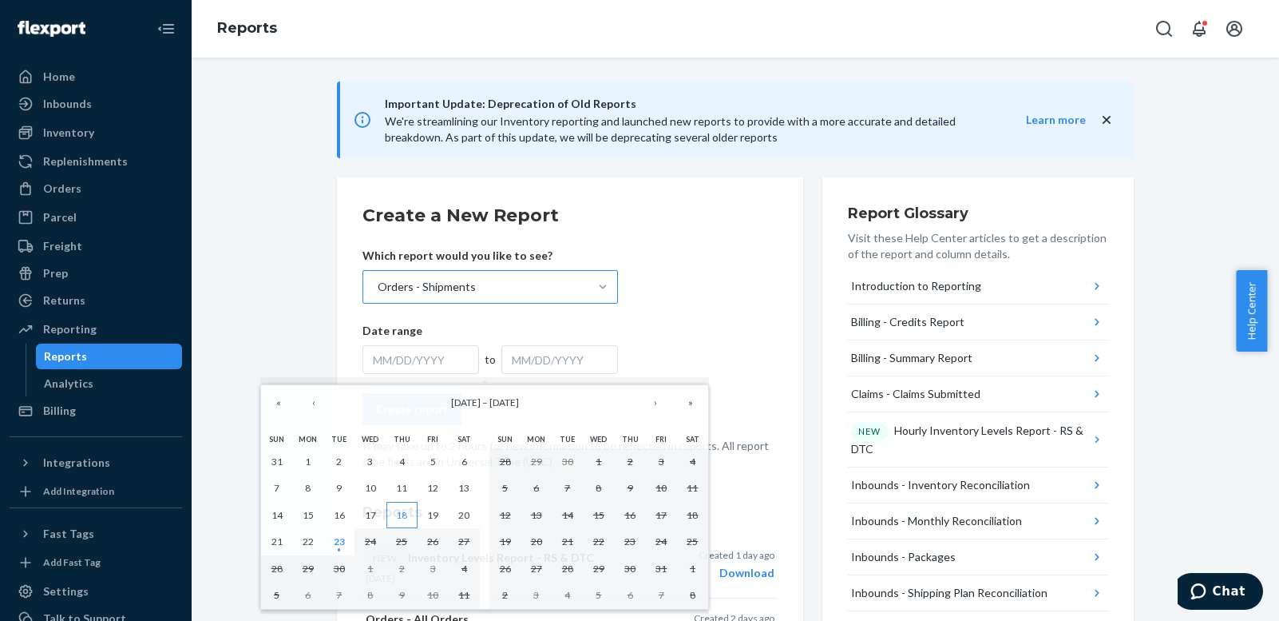
click at [402, 514] on abbr "18" at bounding box center [401, 515] width 11 height 12
click at [400, 516] on abbr "18" at bounding box center [401, 515] width 11 height 12
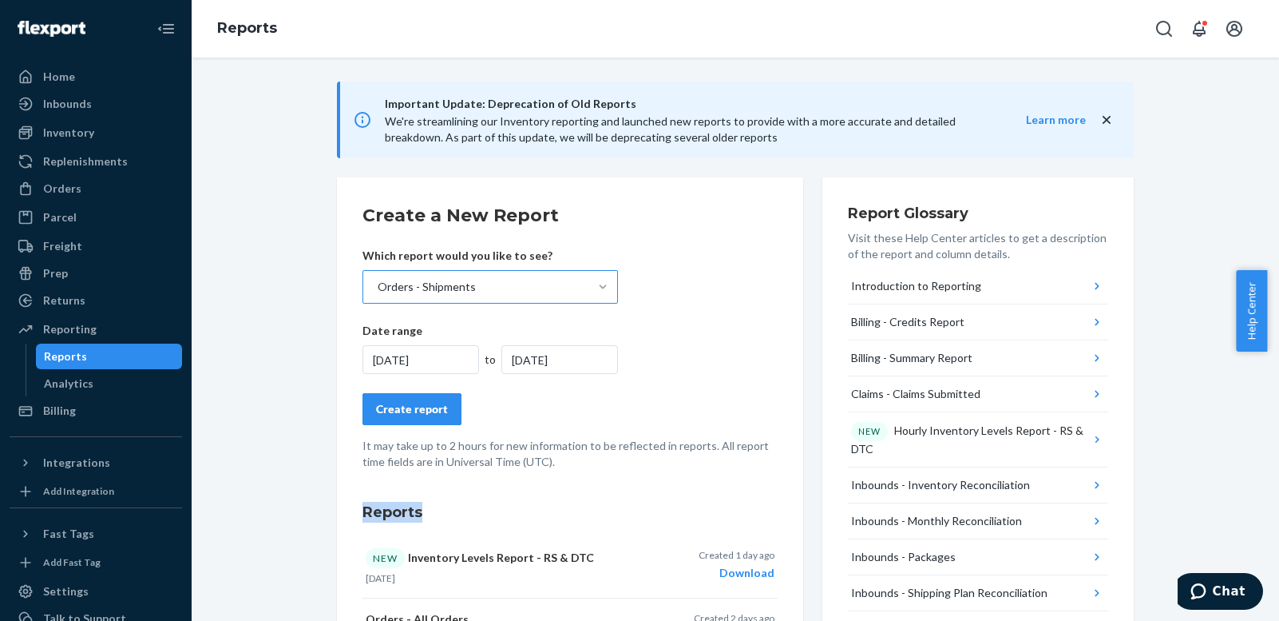
click at [400, 516] on h3 "Reports" at bounding box center [570, 512] width 415 height 21
click at [567, 358] on div "[DATE]" at bounding box center [560, 359] width 117 height 29
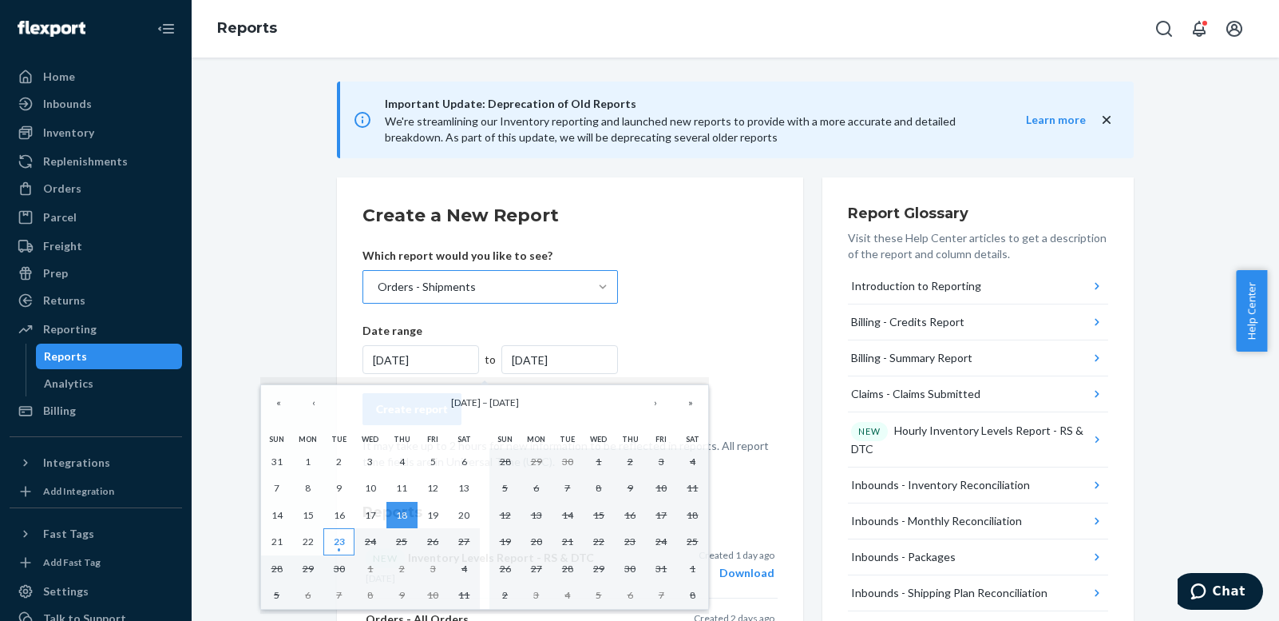
click at [338, 540] on abbr "23" at bounding box center [339, 541] width 11 height 12
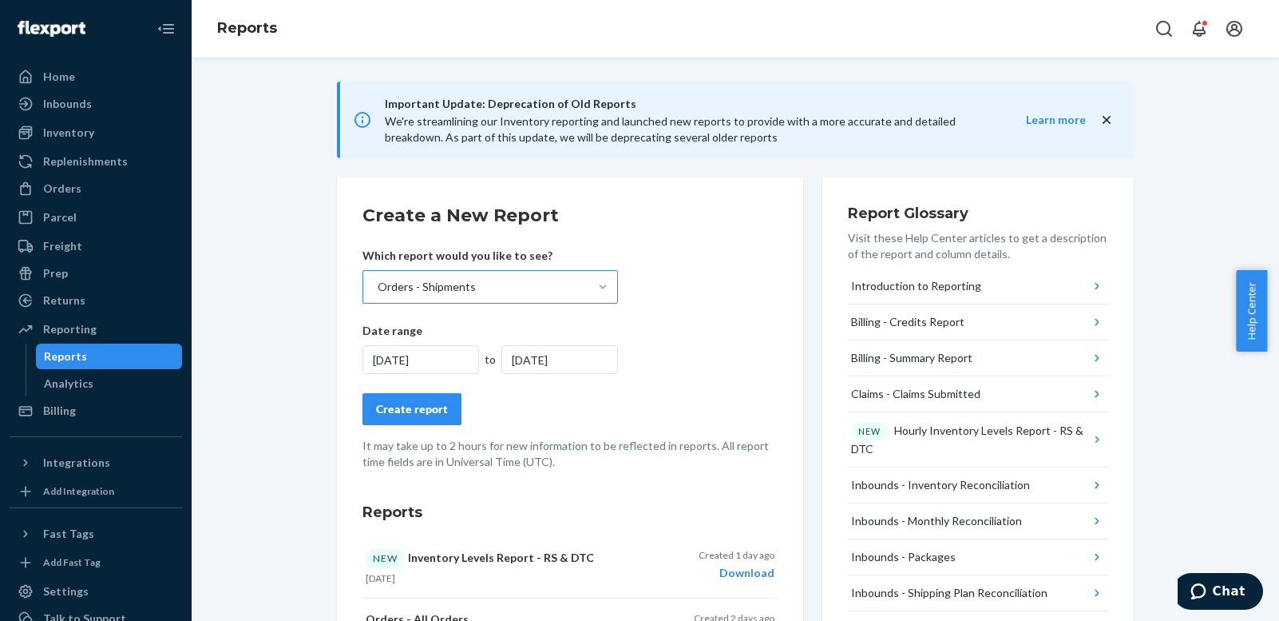
click at [421, 408] on div "Create report" at bounding box center [412, 409] width 72 height 16
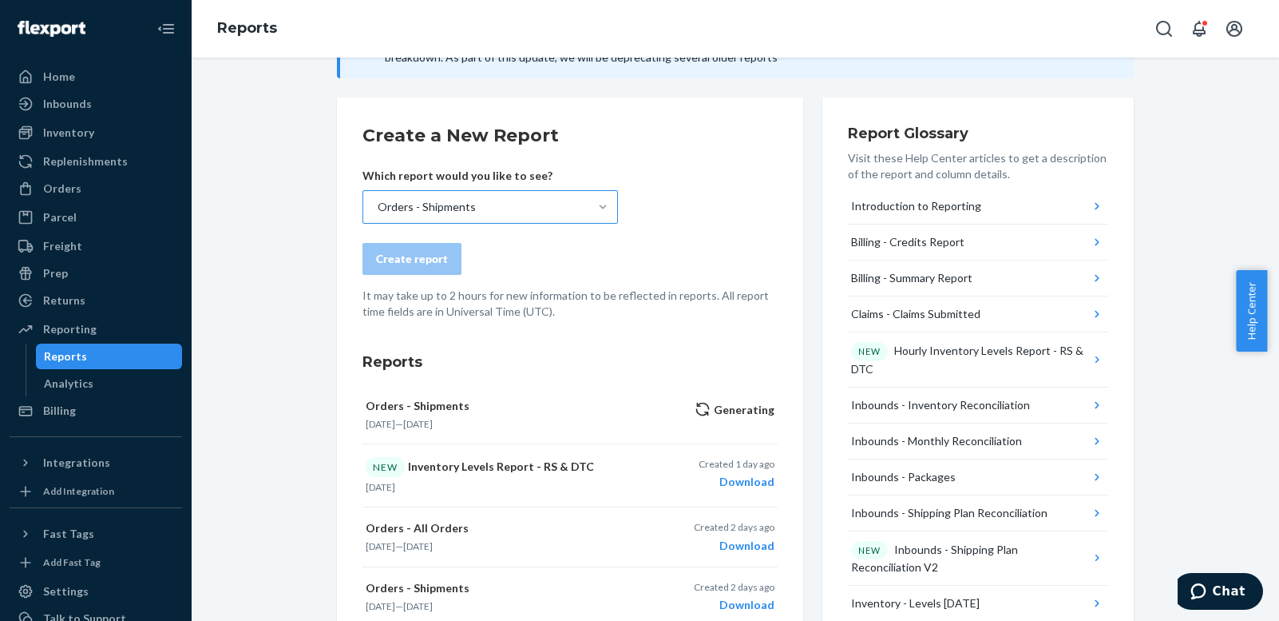
scroll to position [0, 0]
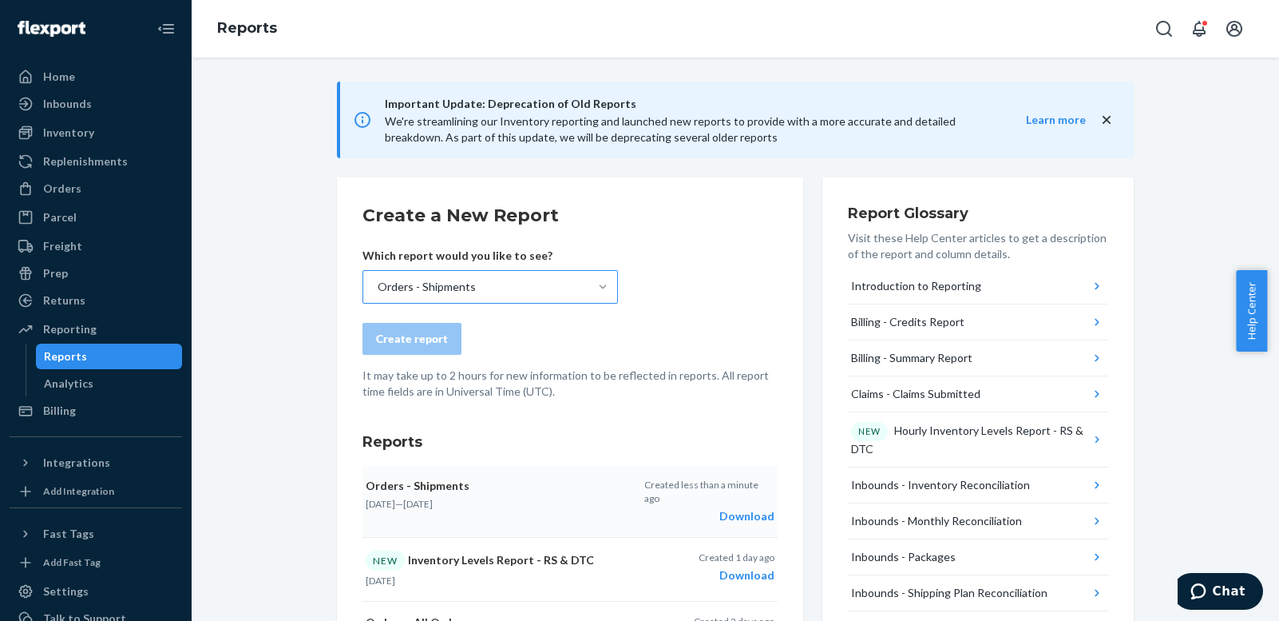
click at [739, 508] on div "Download" at bounding box center [710, 516] width 130 height 16
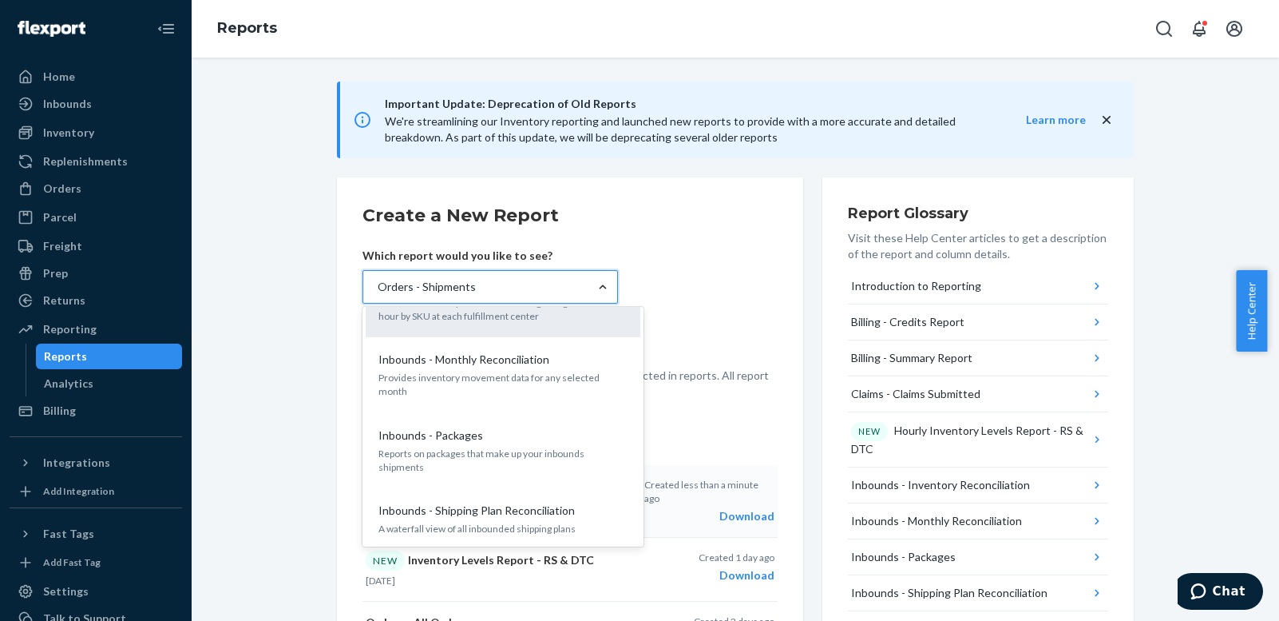
scroll to position [479, 0]
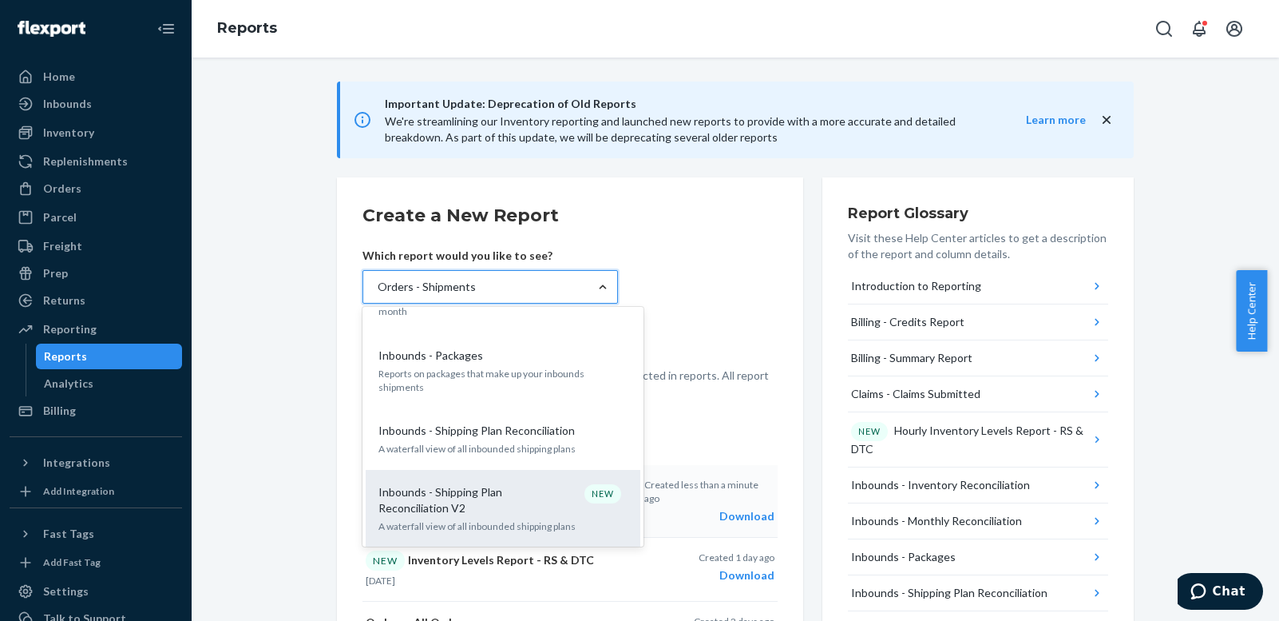
click at [464, 484] on p "Inbounds - Shipping Plan Reconciliation V2" at bounding box center [455, 500] width 153 height 32
click at [378, 295] on input "option Orders - Shipments, selected. option Inbounds - Shipping Plan Reconcilia…" at bounding box center [377, 287] width 2 height 16
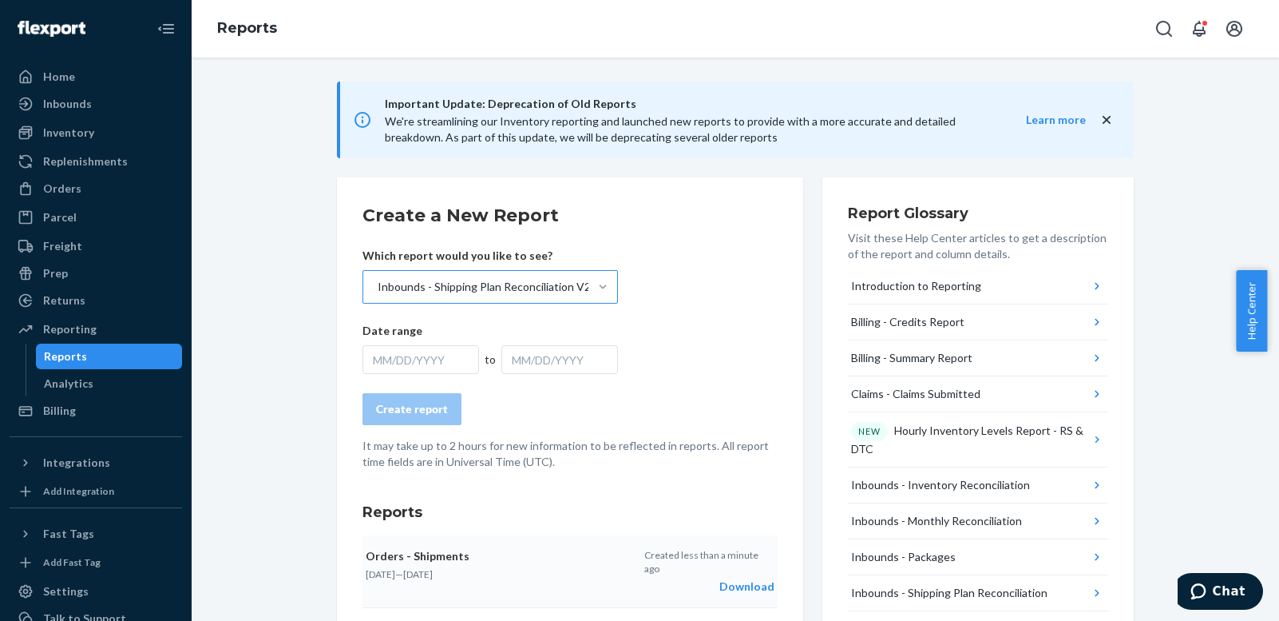
click at [448, 362] on div "MM/DD/YYYY" at bounding box center [421, 359] width 117 height 29
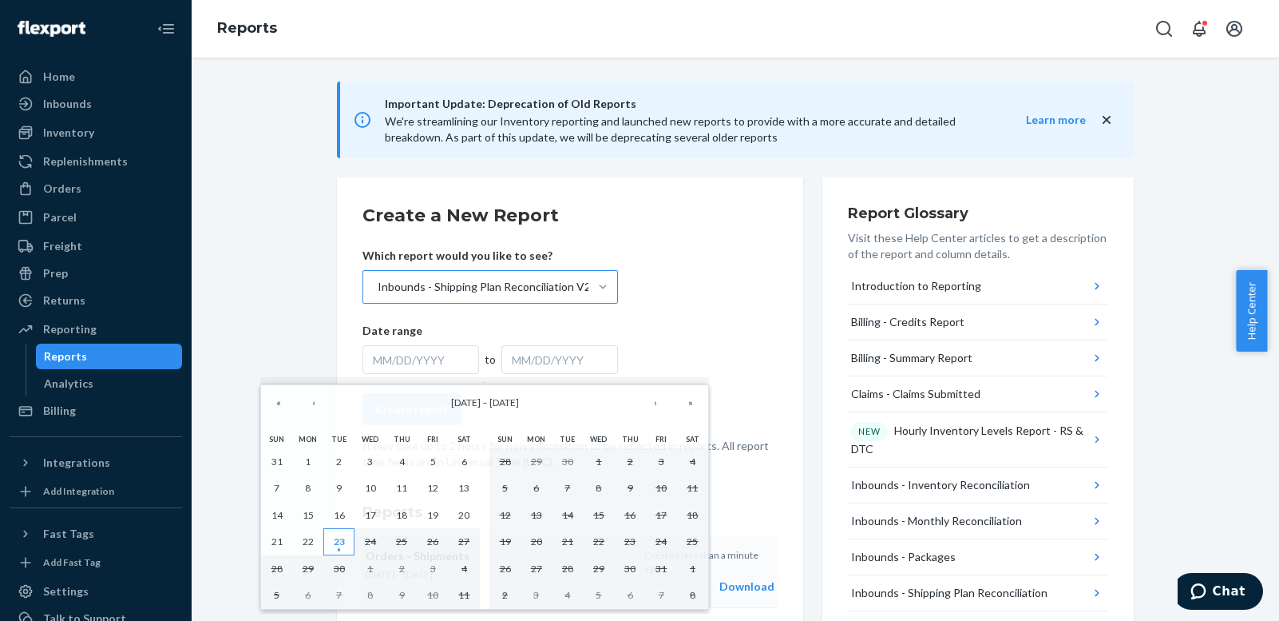
click at [339, 541] on abbr "23" at bounding box center [339, 541] width 11 height 12
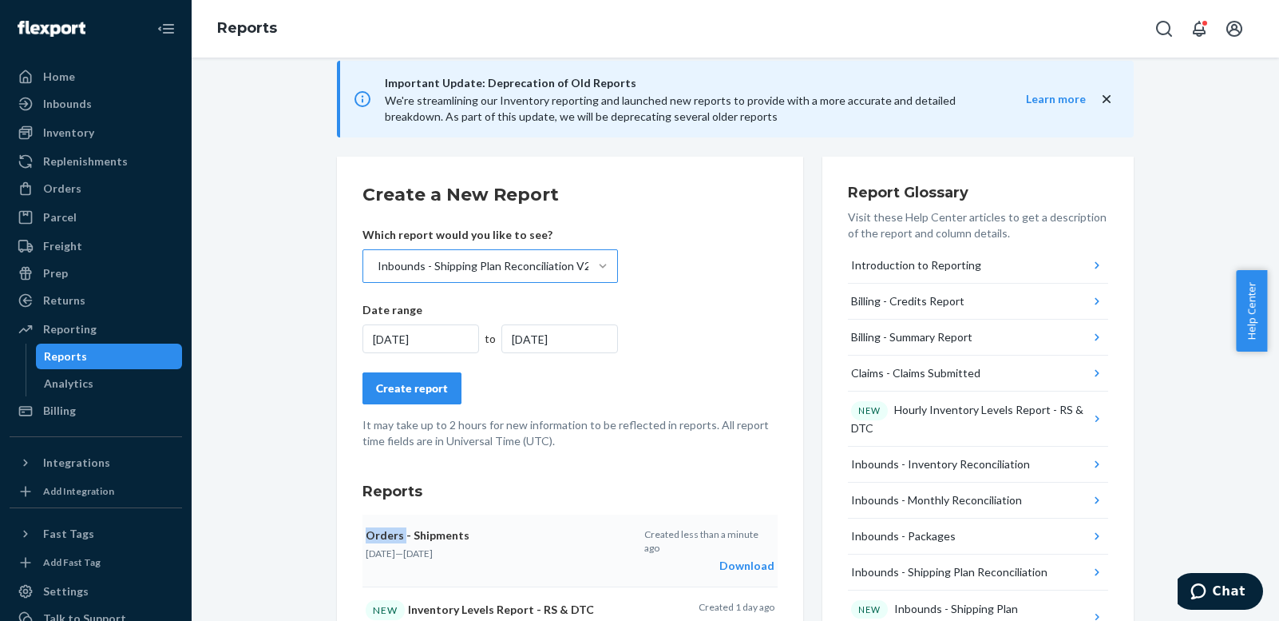
scroll to position [80, 0]
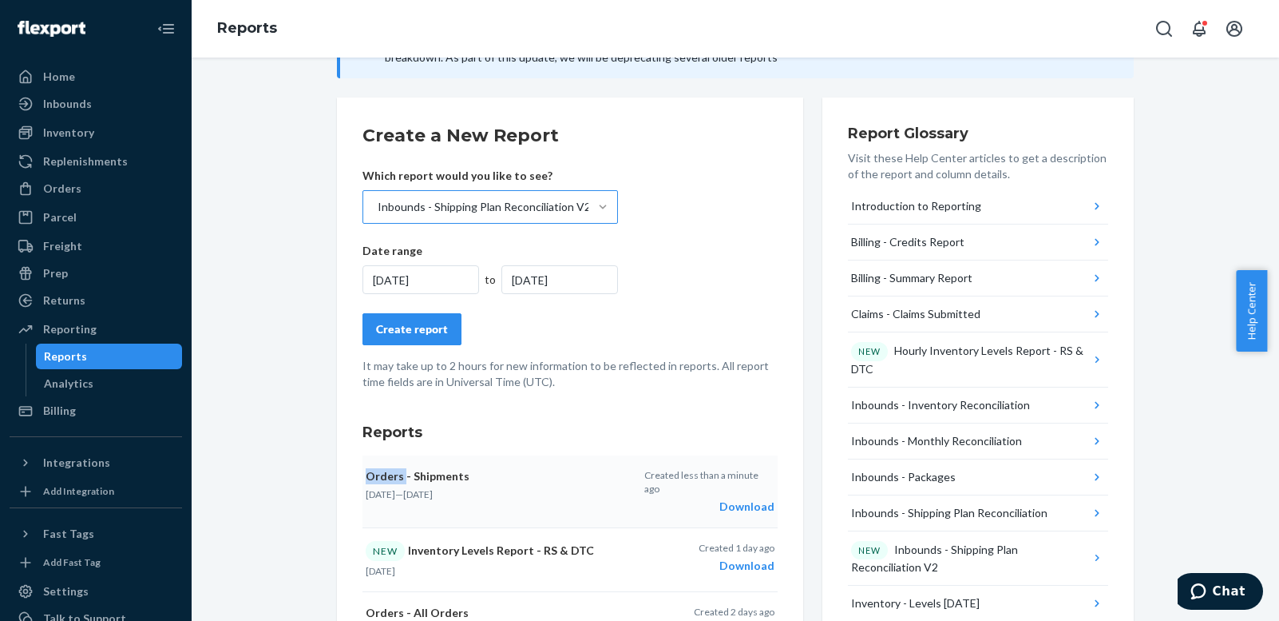
click at [431, 326] on div "Create report" at bounding box center [412, 329] width 72 height 16
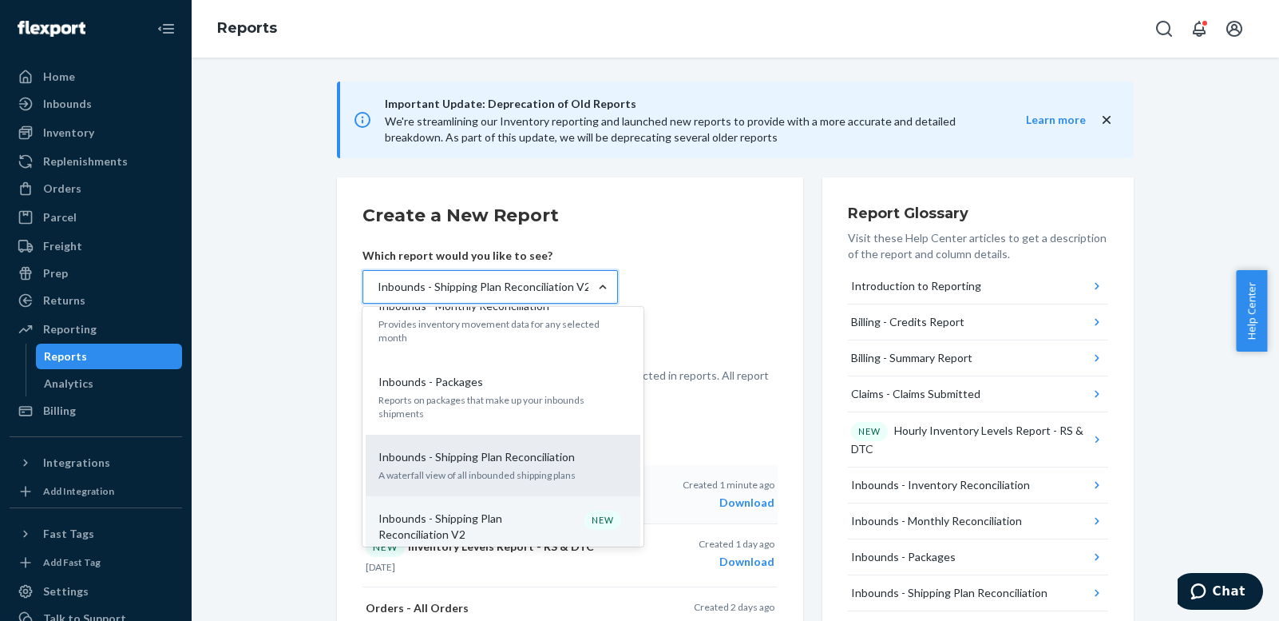
scroll to position [479, 0]
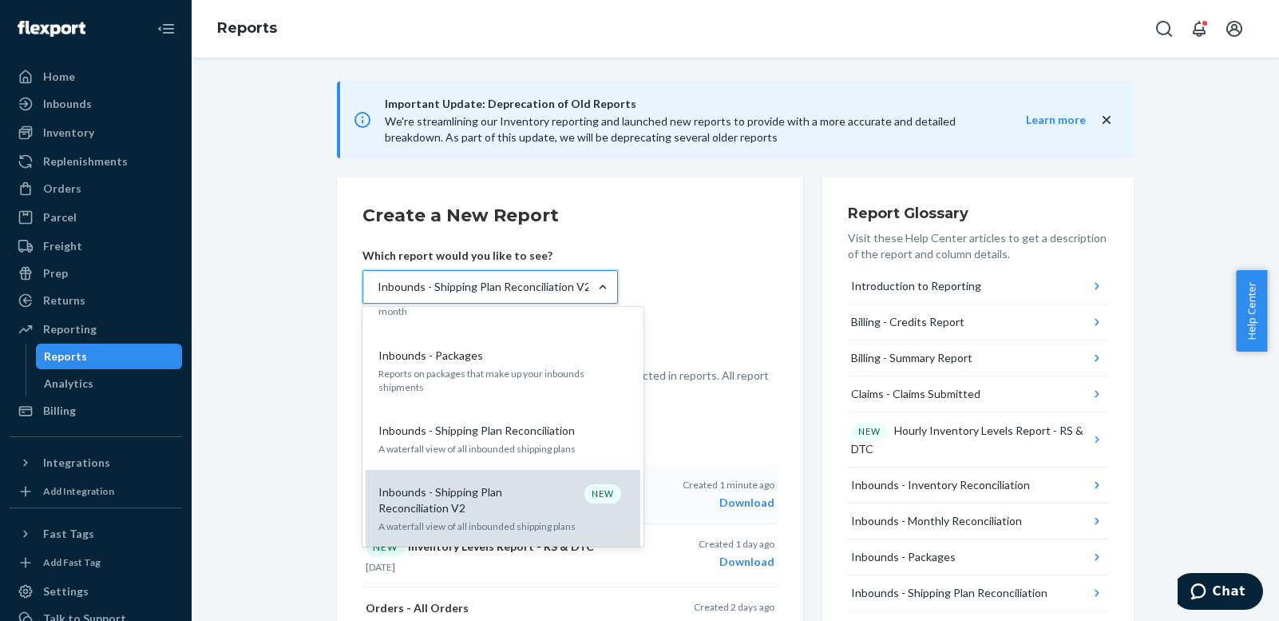
click at [462, 476] on div "Inbounds - Shipping Plan Reconciliation V2 NEW A waterfall view of all inbounde…" at bounding box center [503, 508] width 256 height 65
click at [378, 295] on input "option Inbounds - Shipping Plan Reconciliation V2, selected. option Inbounds - …" at bounding box center [377, 287] width 2 height 16
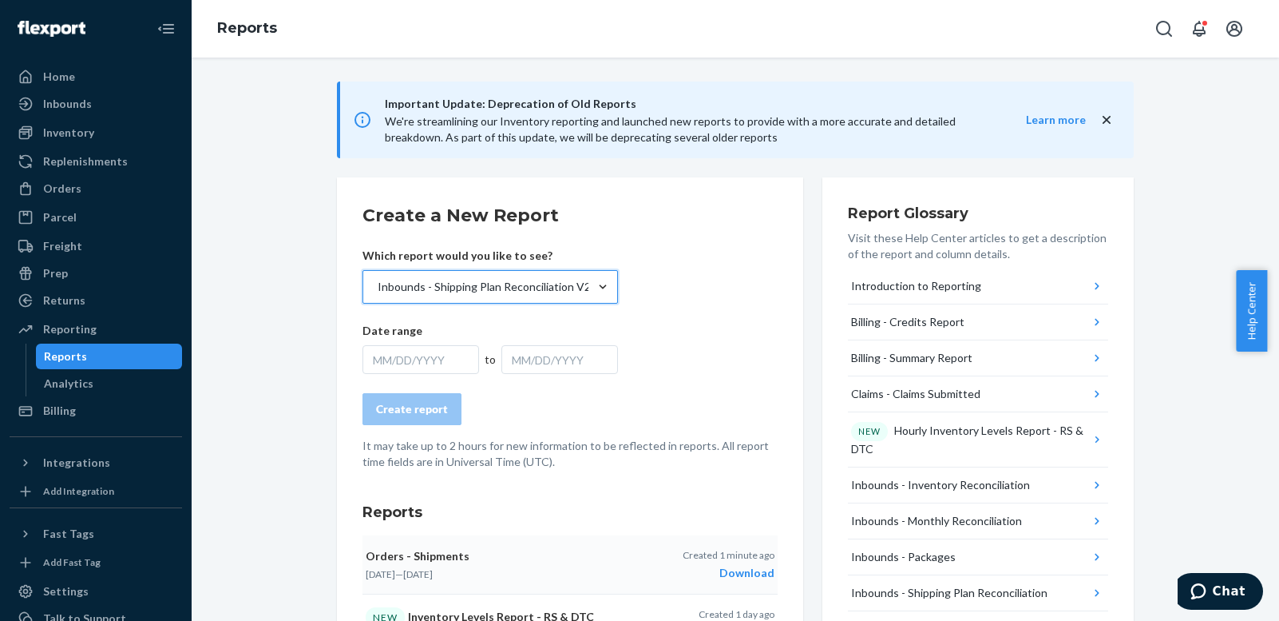
click at [444, 356] on div "MM/DD/YYYY" at bounding box center [421, 359] width 117 height 29
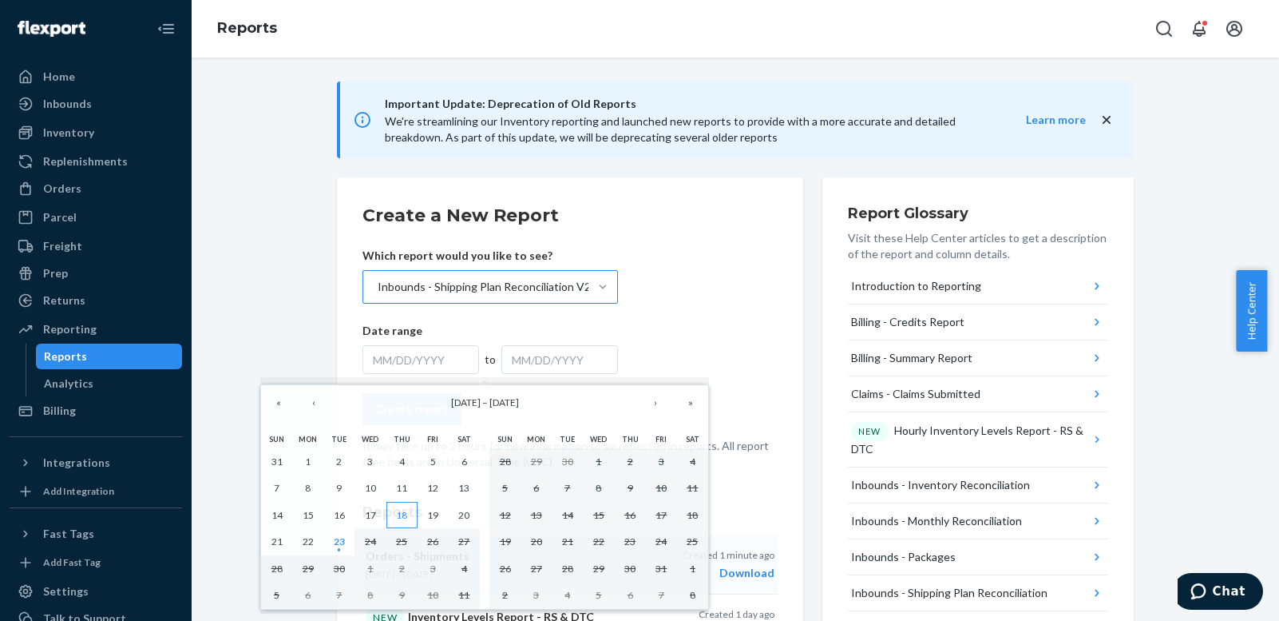
click at [400, 516] on abbr "18" at bounding box center [401, 515] width 11 height 12
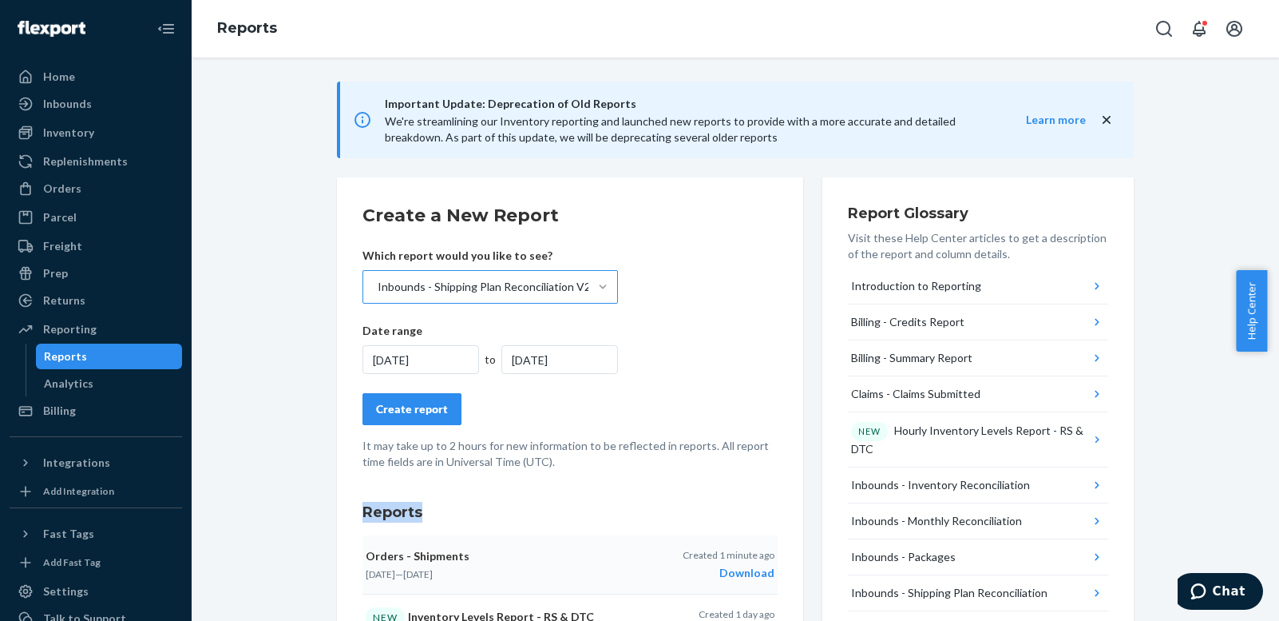
click at [400, 516] on h3 "Reports" at bounding box center [570, 512] width 415 height 21
click at [522, 403] on div "Create report" at bounding box center [570, 409] width 415 height 32
click at [407, 402] on div "Create report" at bounding box center [412, 409] width 72 height 16
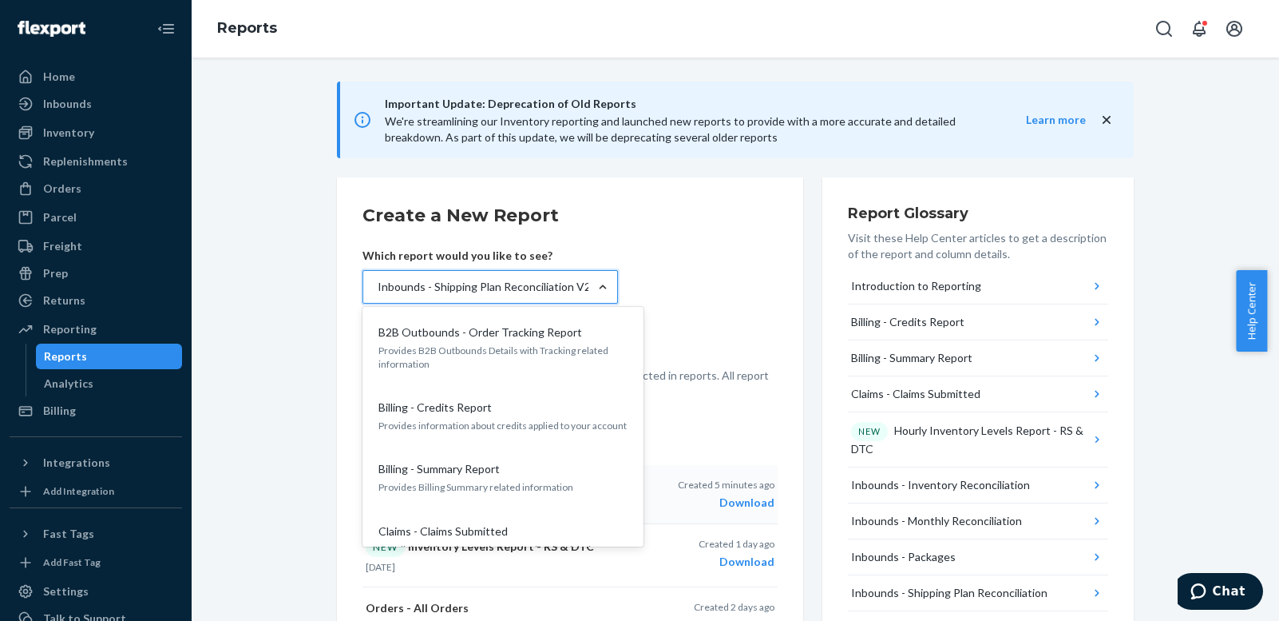
scroll to position [478, 0]
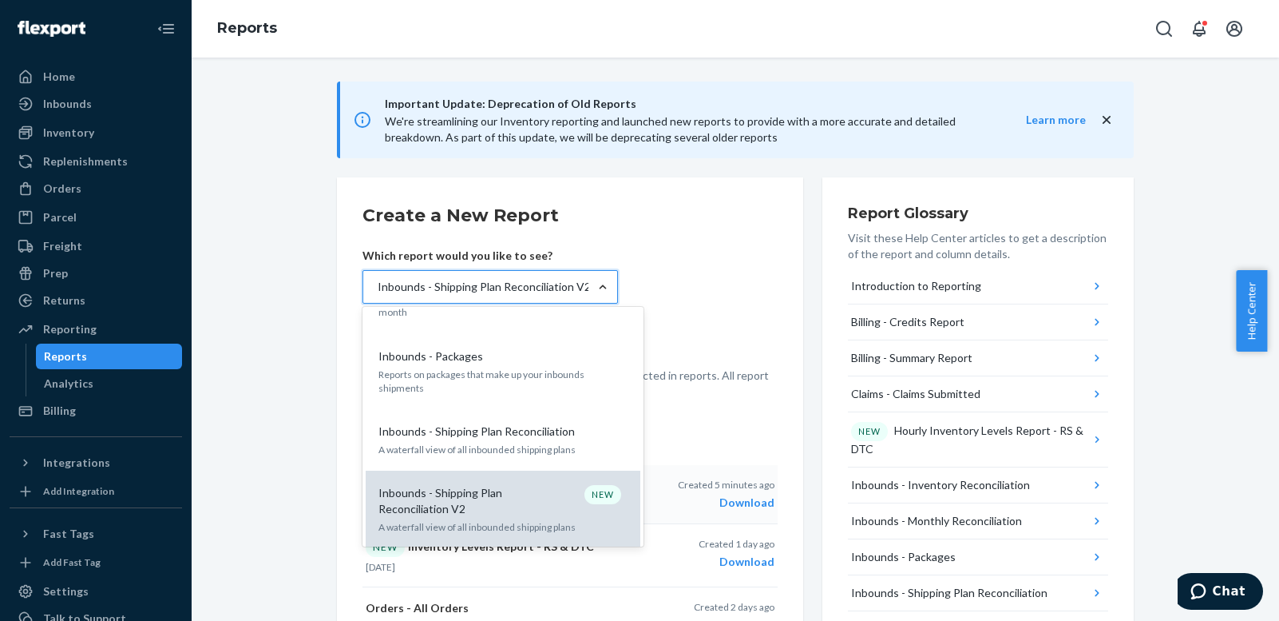
click at [456, 485] on p "Inbounds - Shipping Plan Reconciliation V2" at bounding box center [455, 501] width 153 height 32
click at [378, 295] on input "option Inbounds - Shipping Plan Reconciliation V2, selected. option Inbounds - …" at bounding box center [377, 287] width 2 height 16
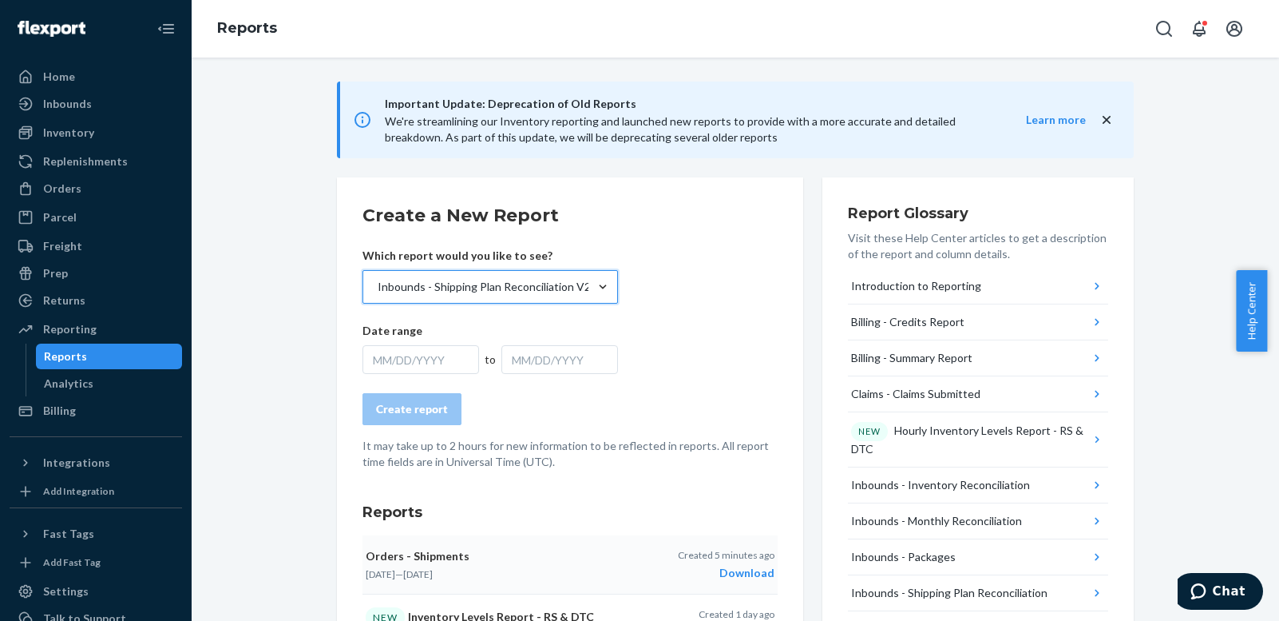
click at [438, 361] on div "MM/DD/YYYY" at bounding box center [421, 359] width 117 height 29
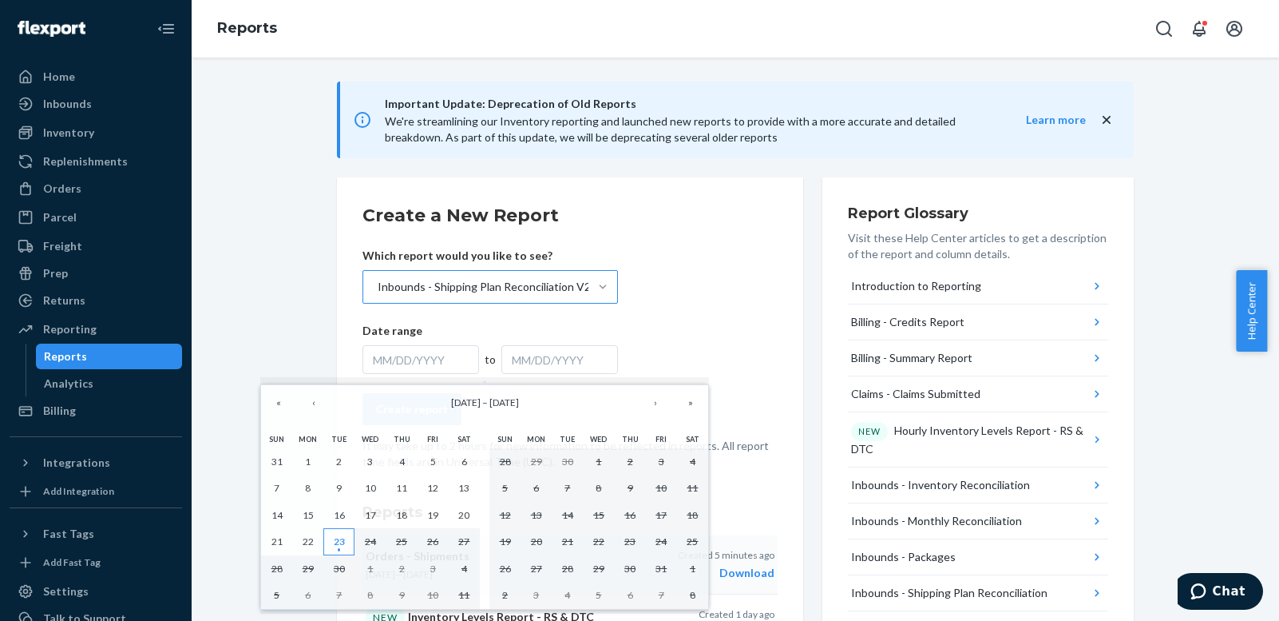
click at [339, 538] on abbr "23" at bounding box center [339, 541] width 11 height 12
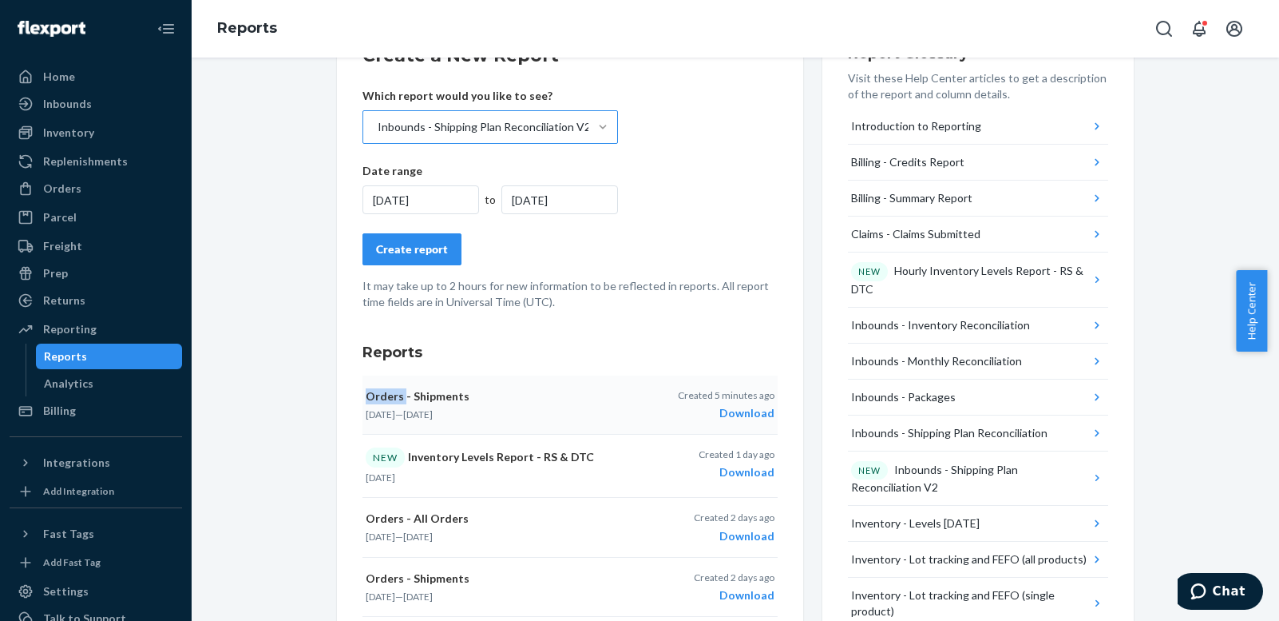
scroll to position [0, 0]
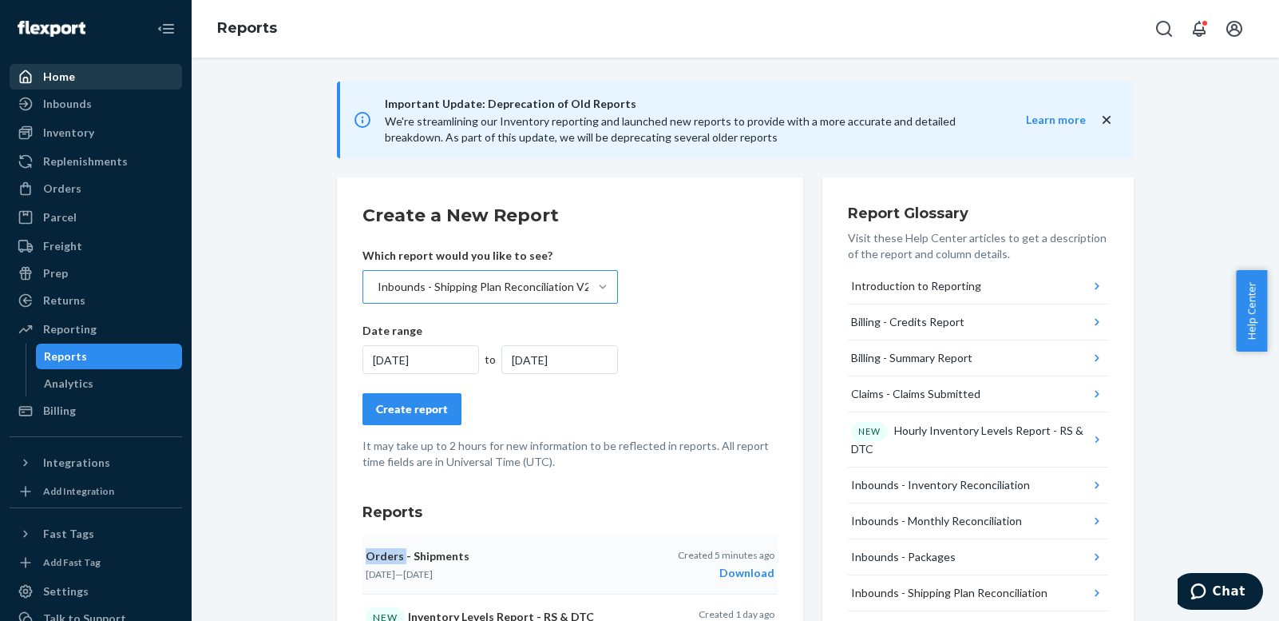
click at [74, 72] on div "Home" at bounding box center [95, 76] width 169 height 22
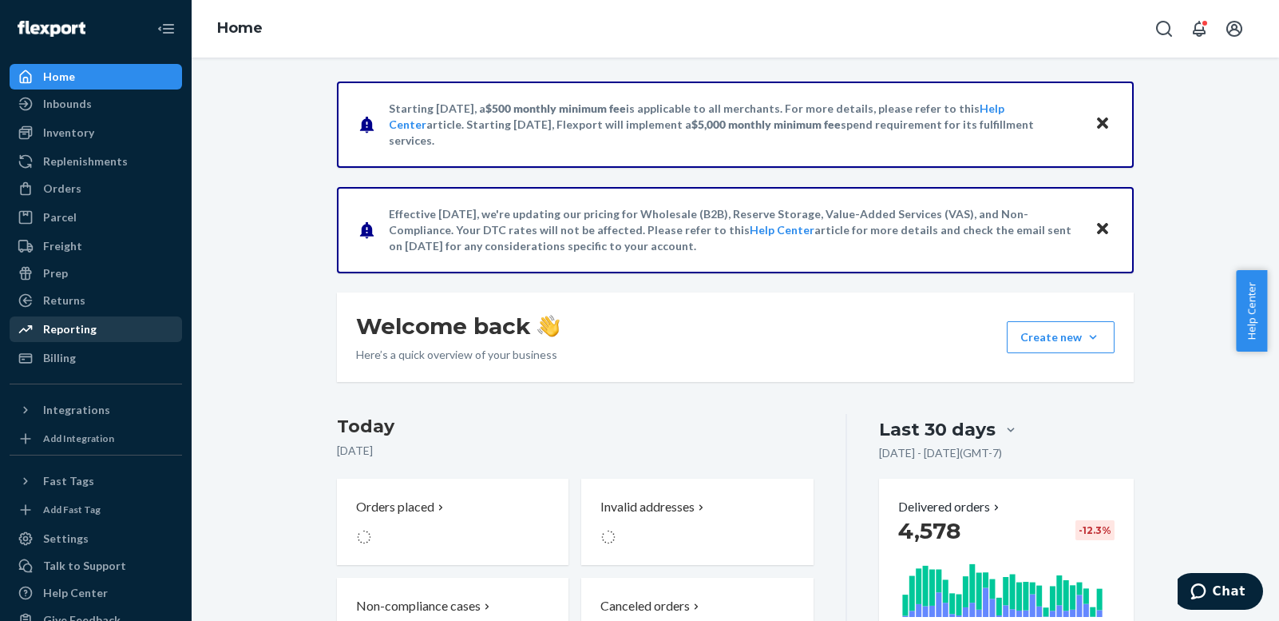
click at [77, 332] on div "Reporting" at bounding box center [70, 329] width 54 height 16
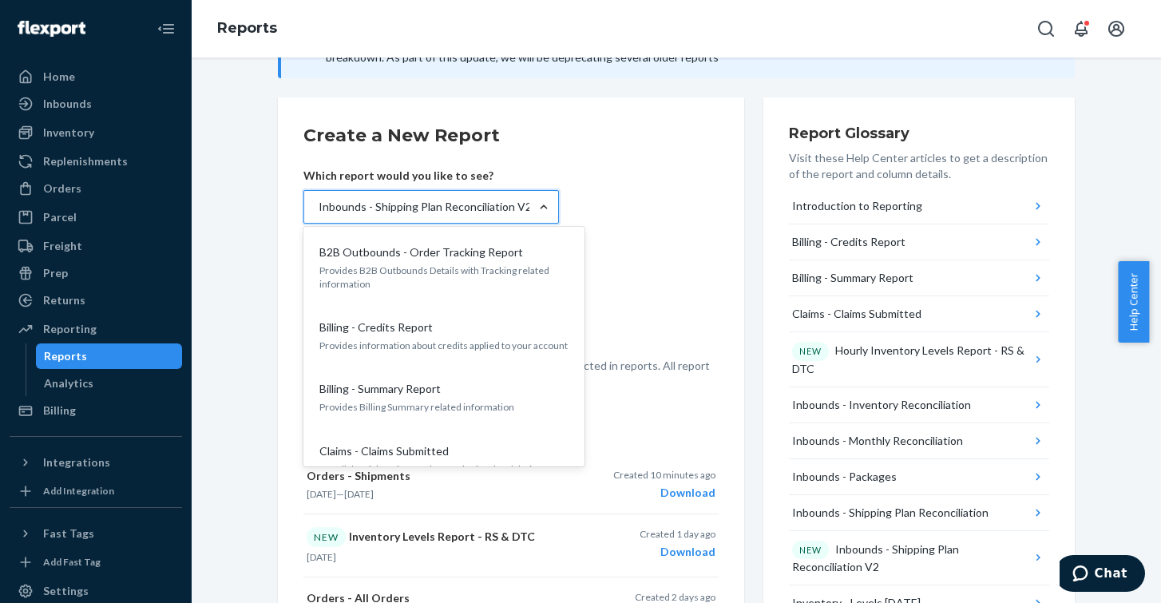
click at [646, 213] on form "Create a New Report Which report would you like to see? option B2B Outbounds - …" at bounding box center [510, 256] width 415 height 267
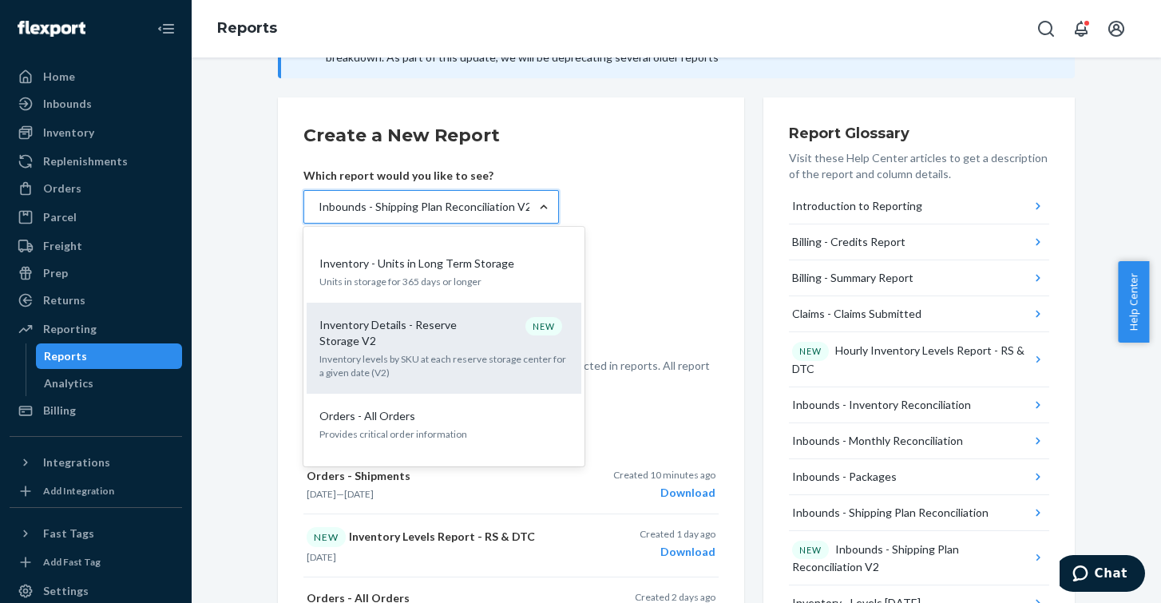
scroll to position [1277, 0]
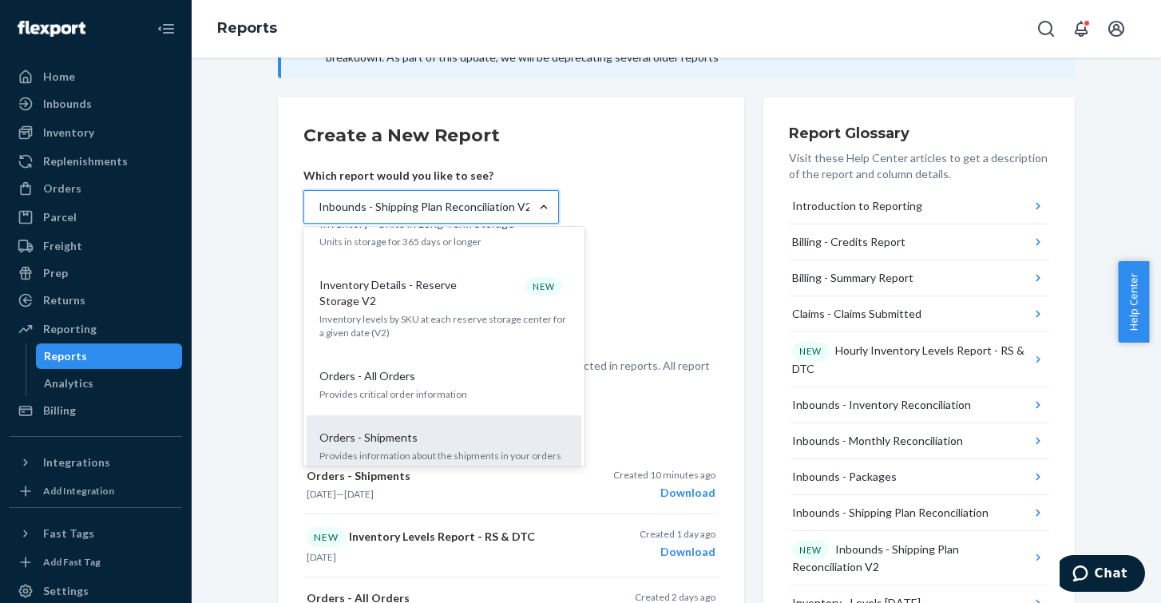
click at [419, 430] on div "Orders - Shipments" at bounding box center [441, 438] width 256 height 16
click at [319, 215] on input "option Orders - Shipments focused, 20 of 33. 33 results available. Use Up and D…" at bounding box center [318, 207] width 2 height 16
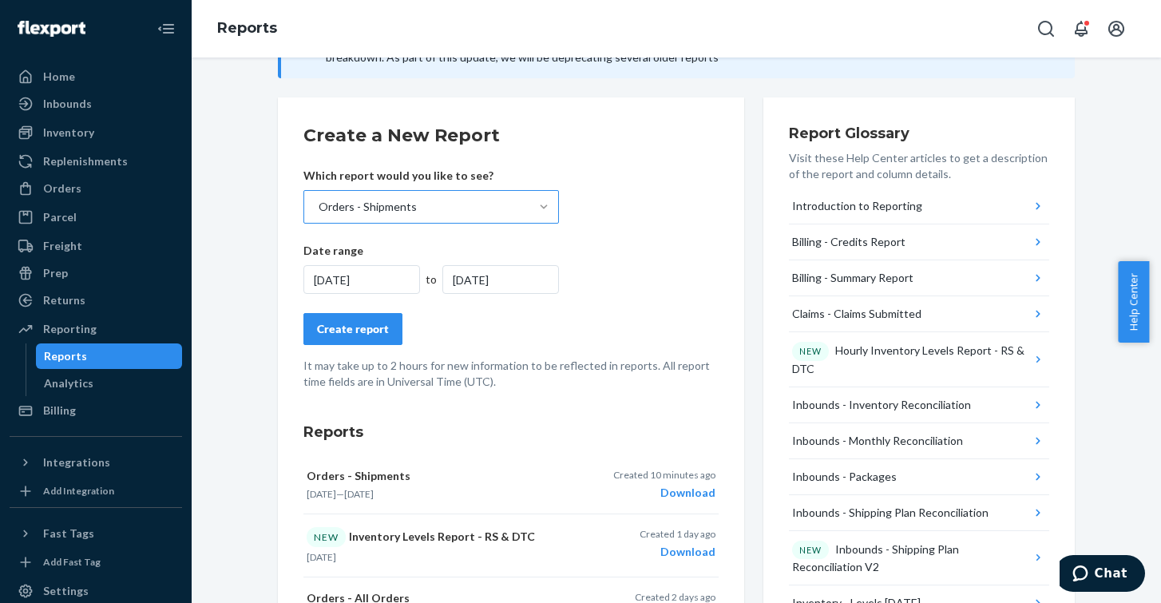
click at [372, 279] on div "[DATE]" at bounding box center [361, 279] width 117 height 29
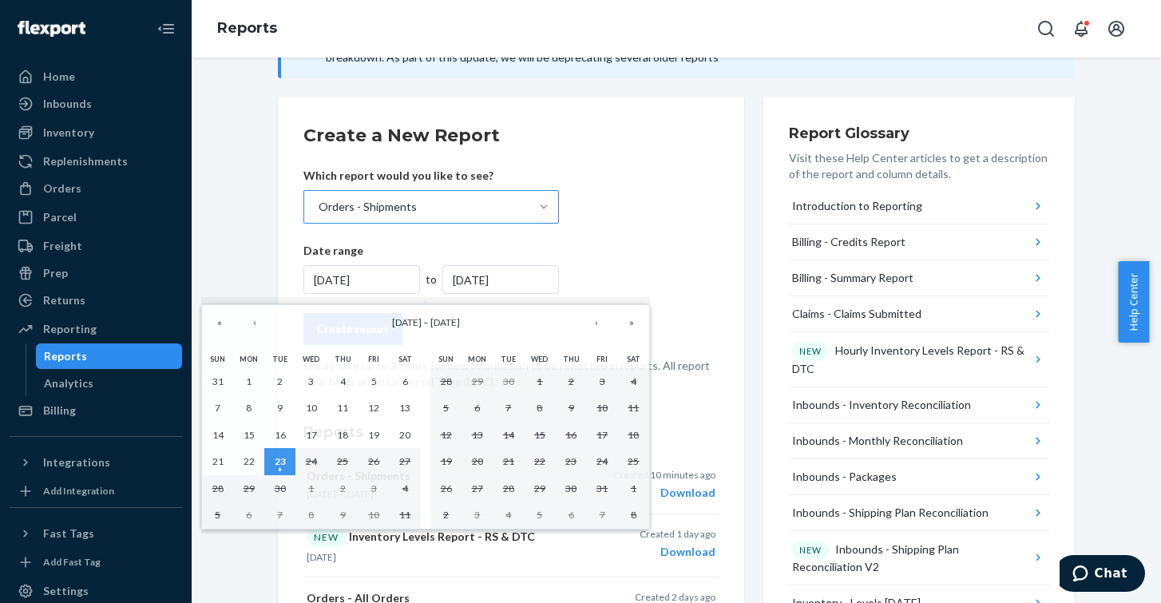
click at [365, 278] on div "[DATE]" at bounding box center [361, 279] width 117 height 29
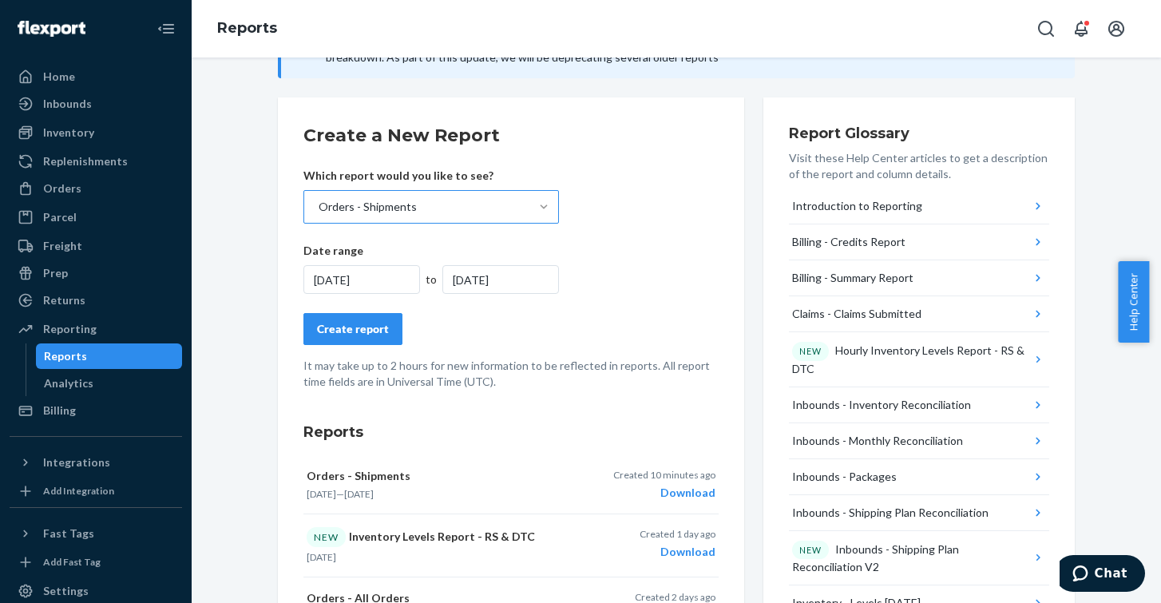
drag, startPoint x: 350, startPoint y: 276, endPoint x: 375, endPoint y: 280, distance: 25.9
click at [375, 280] on div "[DATE]" at bounding box center [361, 279] width 117 height 29
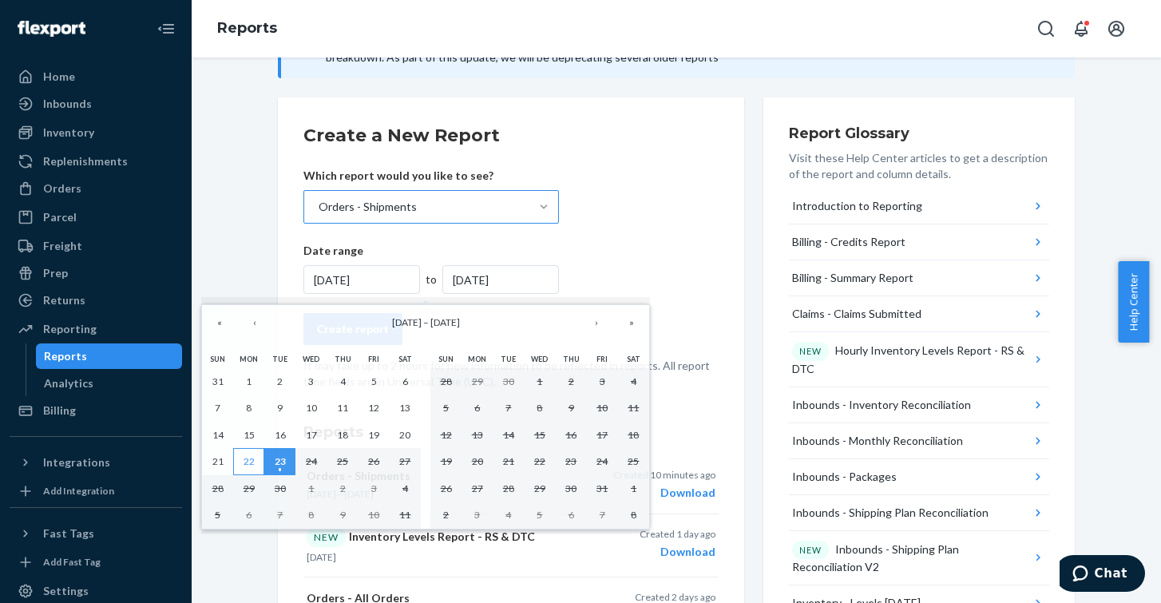
click at [244, 459] on abbr "22" at bounding box center [249, 461] width 11 height 12
click at [245, 458] on abbr "22" at bounding box center [249, 461] width 11 height 12
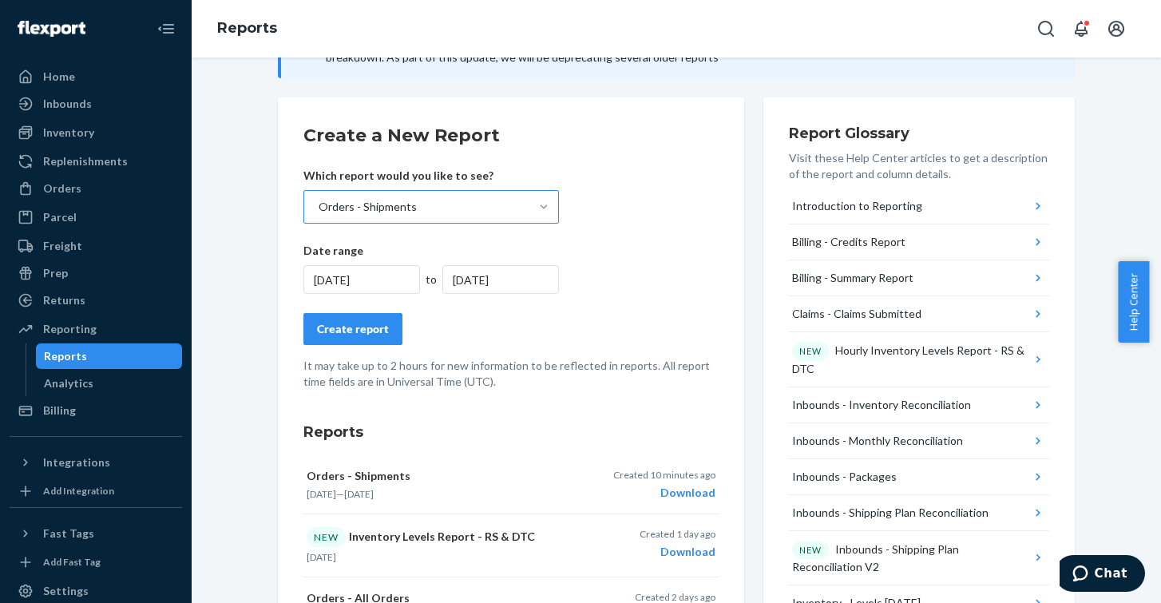
click at [506, 280] on div "[DATE]" at bounding box center [500, 279] width 117 height 29
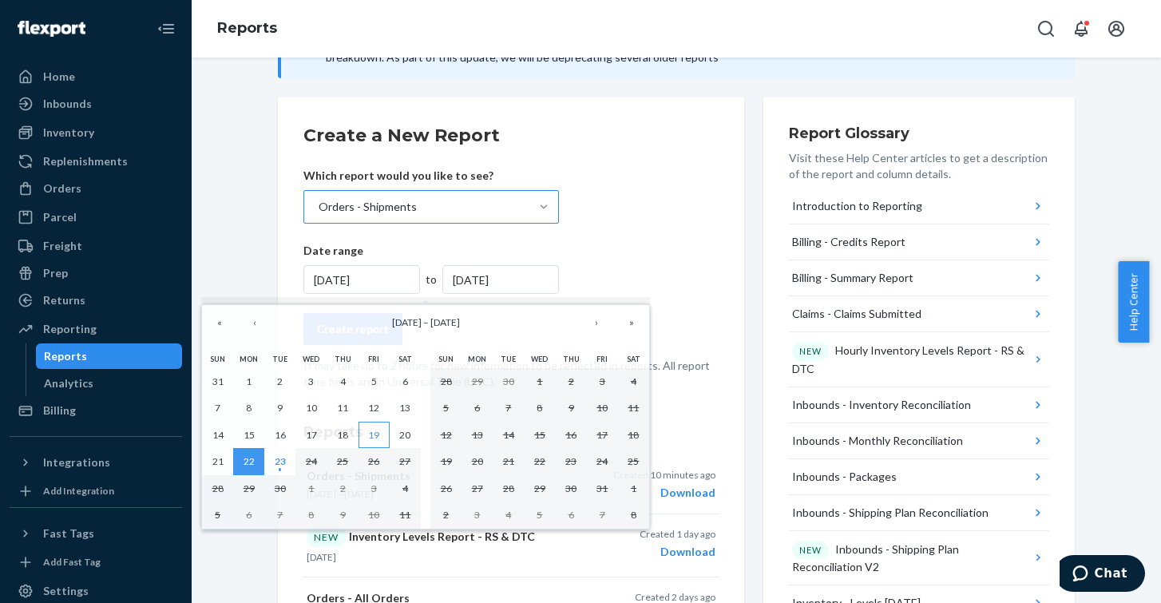
click at [375, 432] on abbr "19" at bounding box center [373, 435] width 11 height 12
click at [281, 462] on abbr "23" at bounding box center [280, 461] width 11 height 12
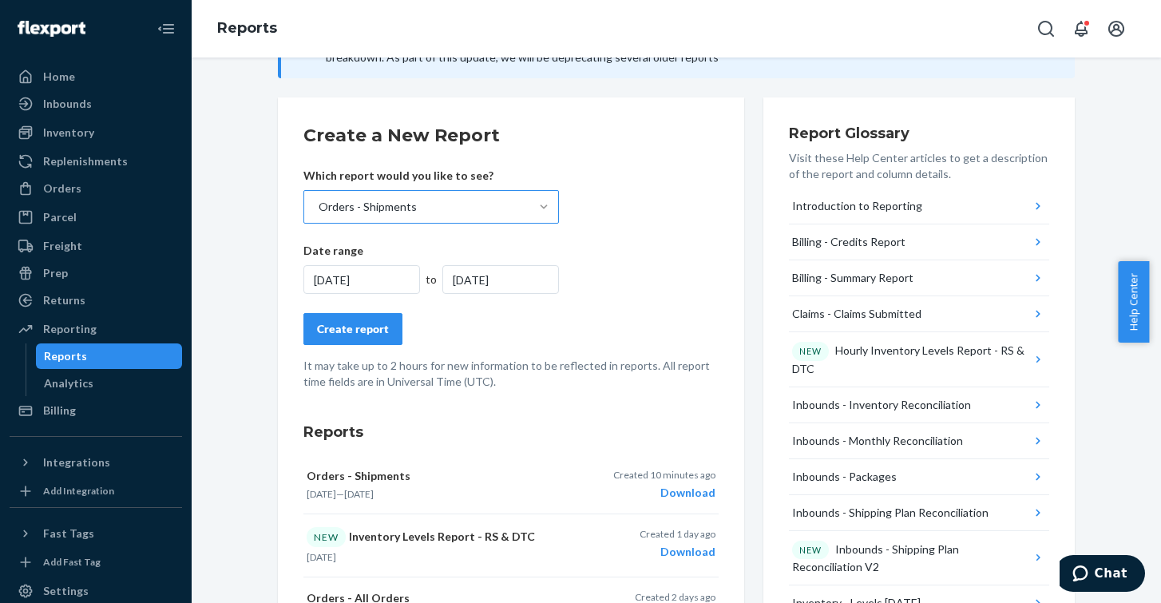
click at [383, 279] on div "[DATE]" at bounding box center [361, 279] width 117 height 29
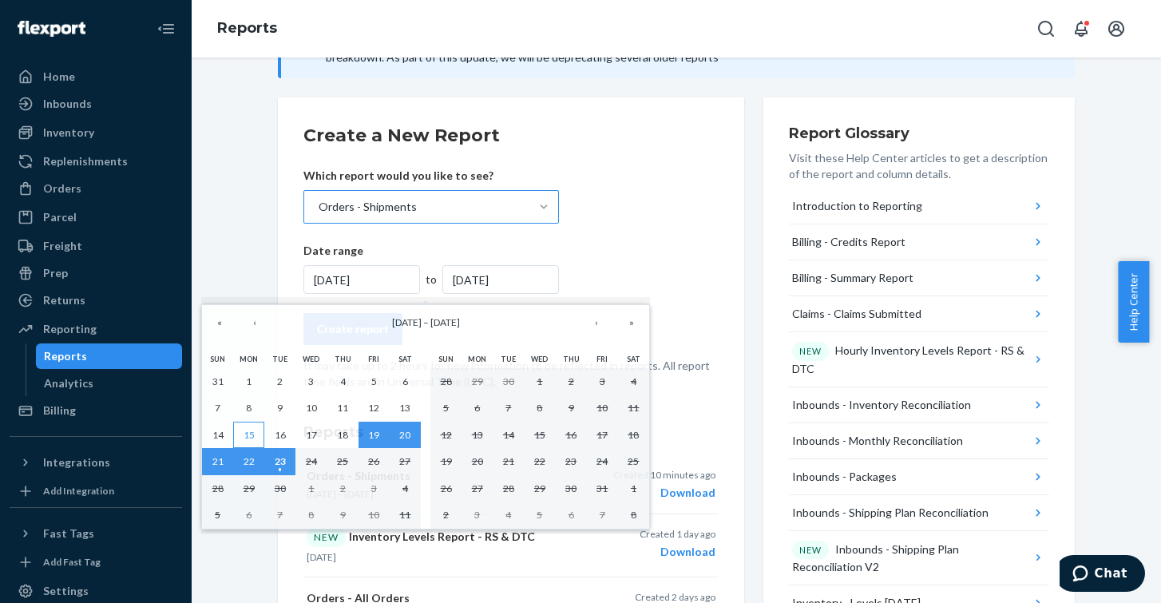
click at [254, 434] on abbr "15" at bounding box center [249, 435] width 11 height 12
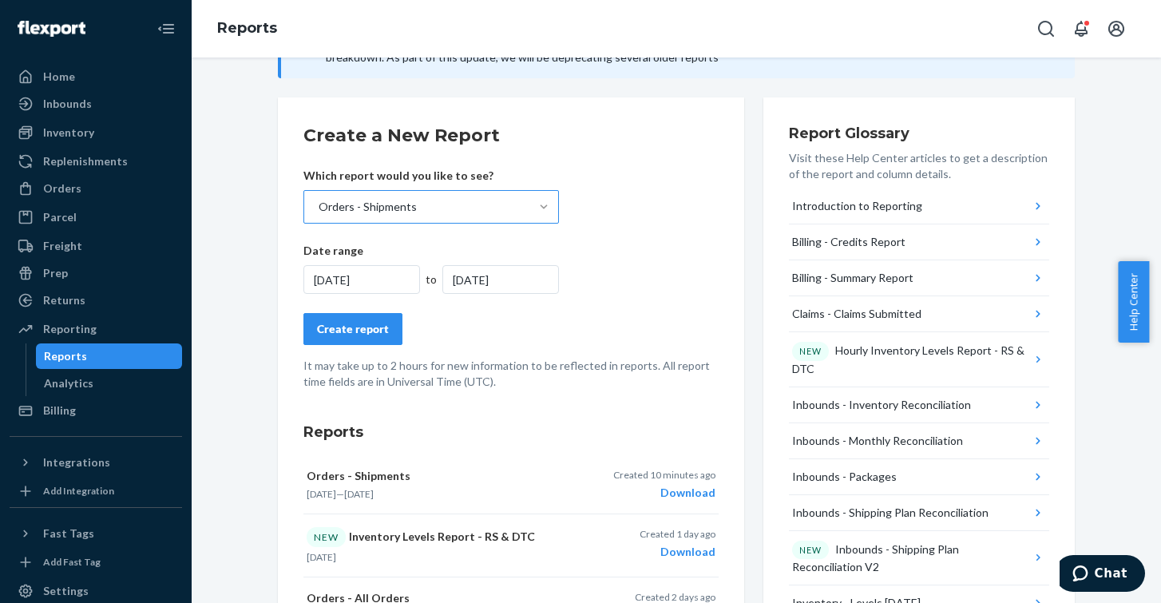
click at [513, 278] on div "[DATE]" at bounding box center [500, 279] width 117 height 29
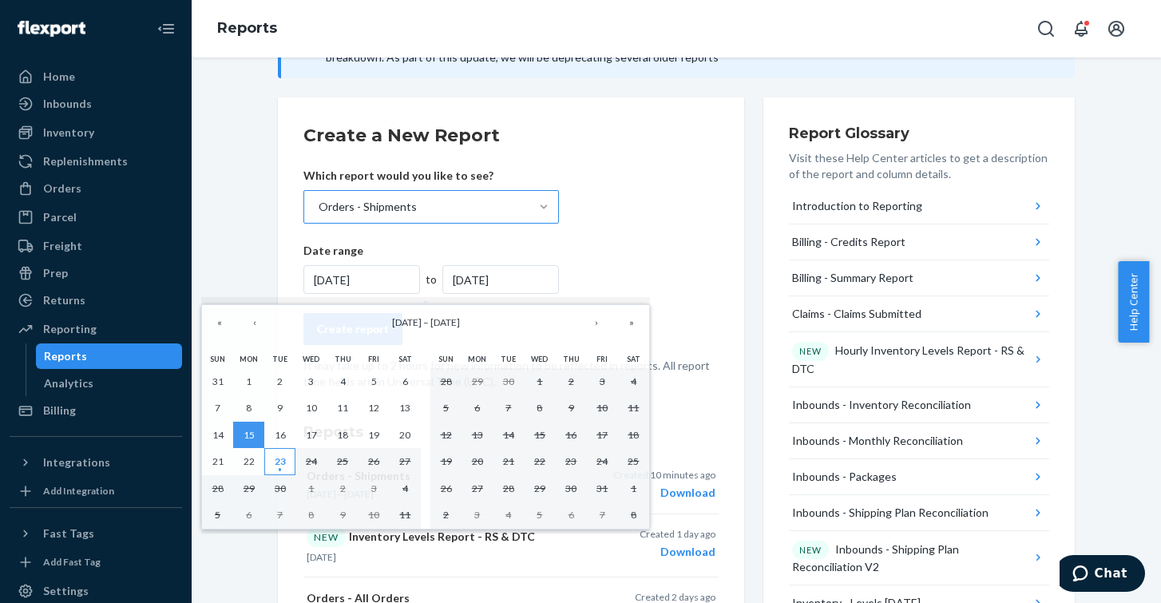
click at [281, 462] on abbr "23" at bounding box center [280, 461] width 11 height 12
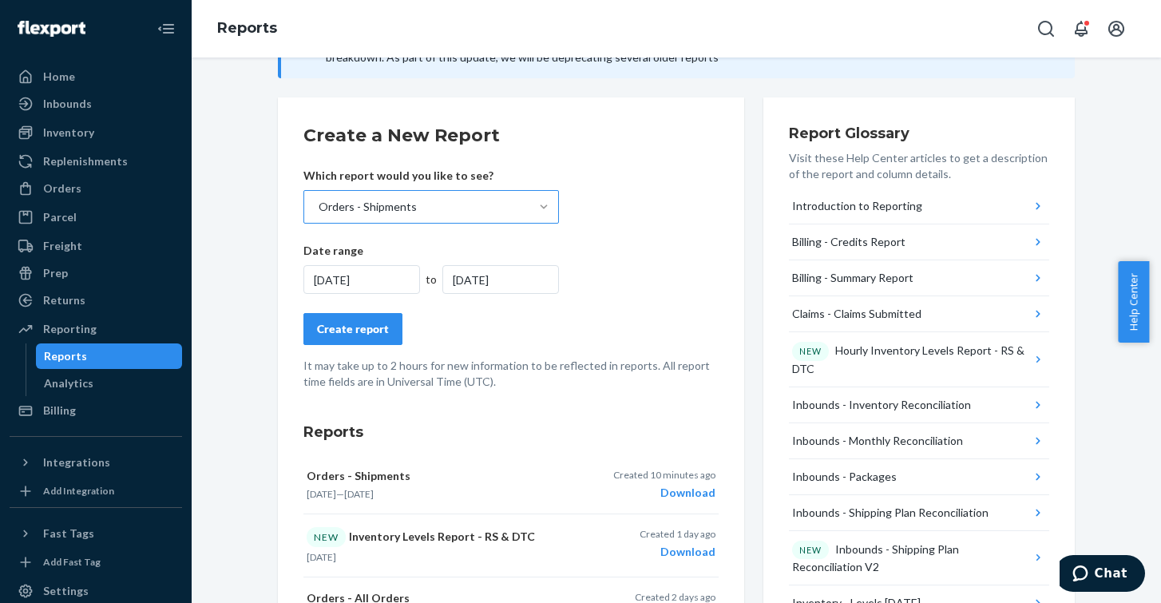
click at [372, 272] on div "[DATE]" at bounding box center [361, 279] width 117 height 29
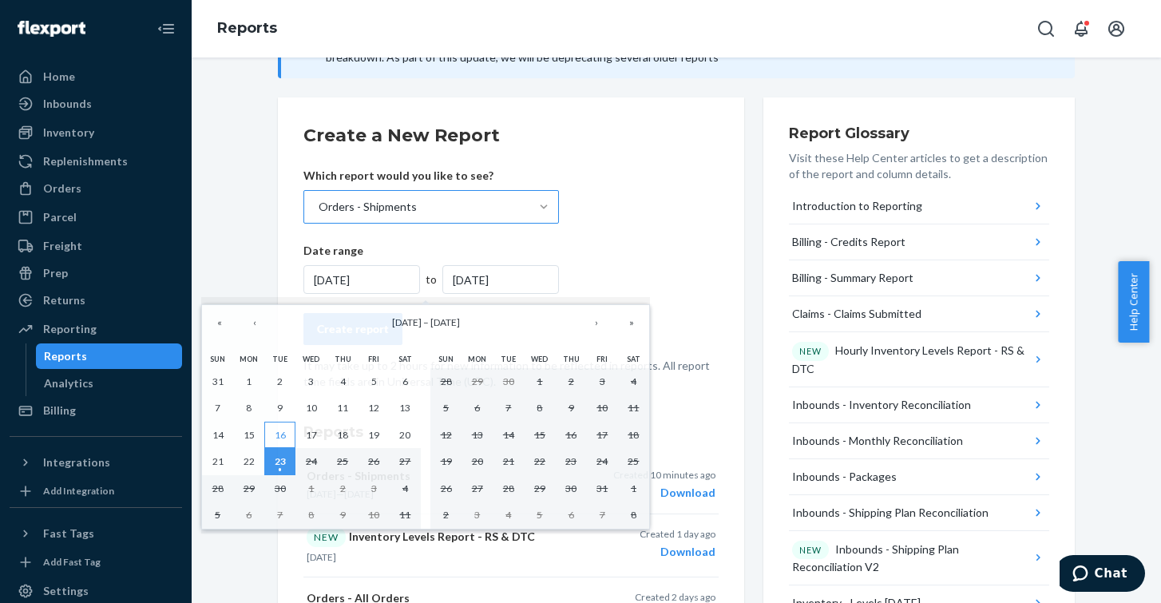
click at [272, 434] on button "16" at bounding box center [279, 435] width 31 height 27
click at [275, 433] on abbr "16" at bounding box center [280, 435] width 11 height 12
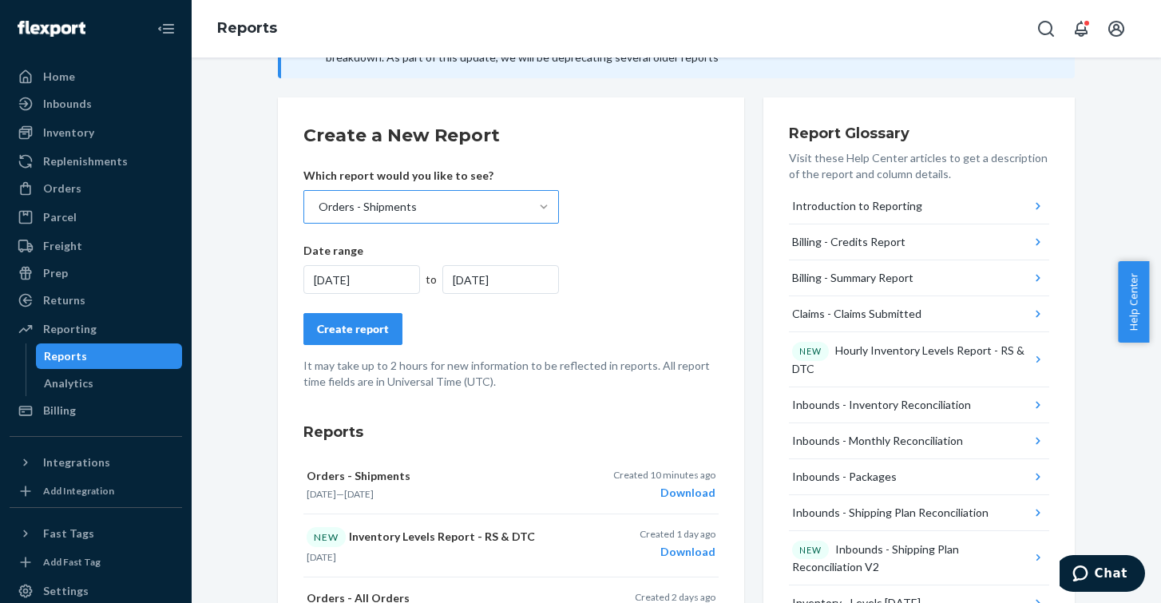
click at [483, 277] on div "[DATE]" at bounding box center [500, 279] width 117 height 29
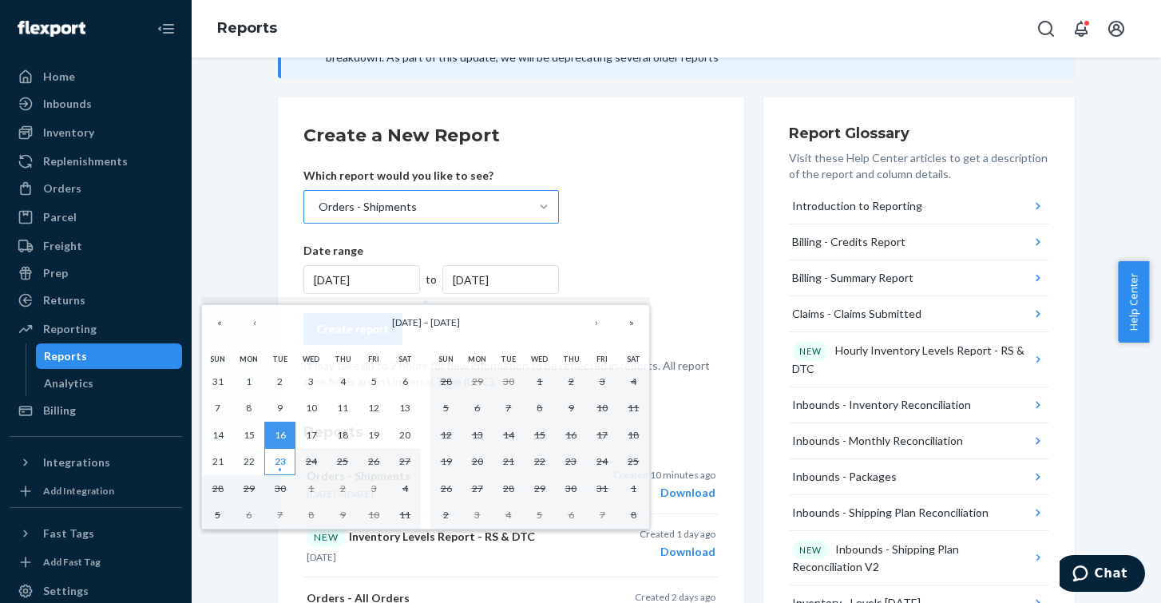
click at [282, 463] on abbr "23" at bounding box center [280, 461] width 11 height 12
click at [282, 460] on abbr "23" at bounding box center [280, 461] width 11 height 12
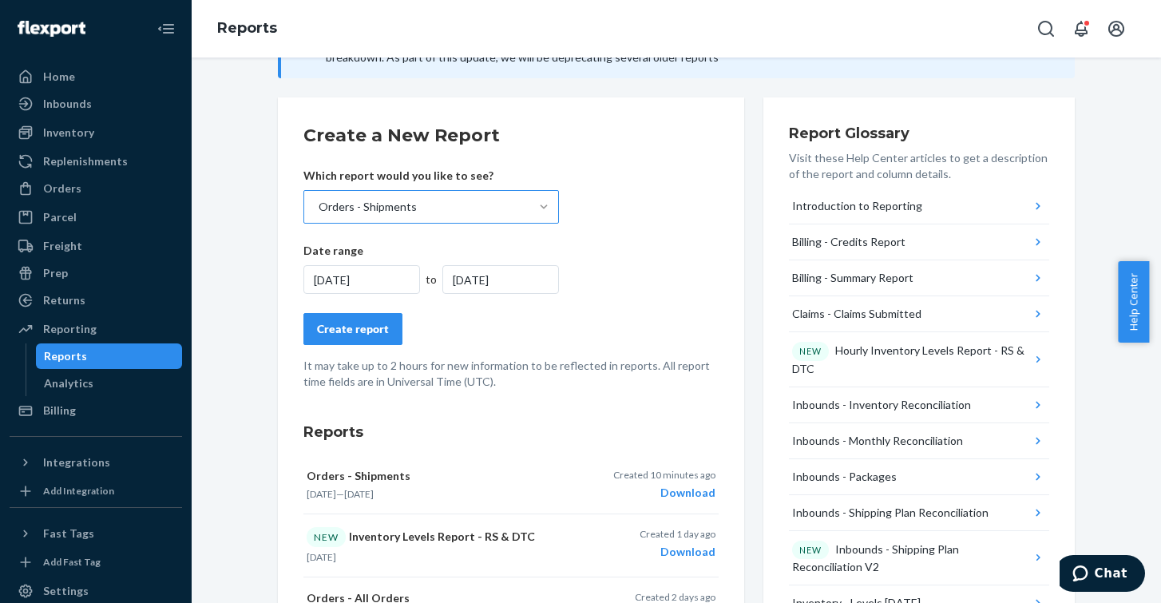
click at [364, 276] on div "[DATE]" at bounding box center [361, 279] width 117 height 29
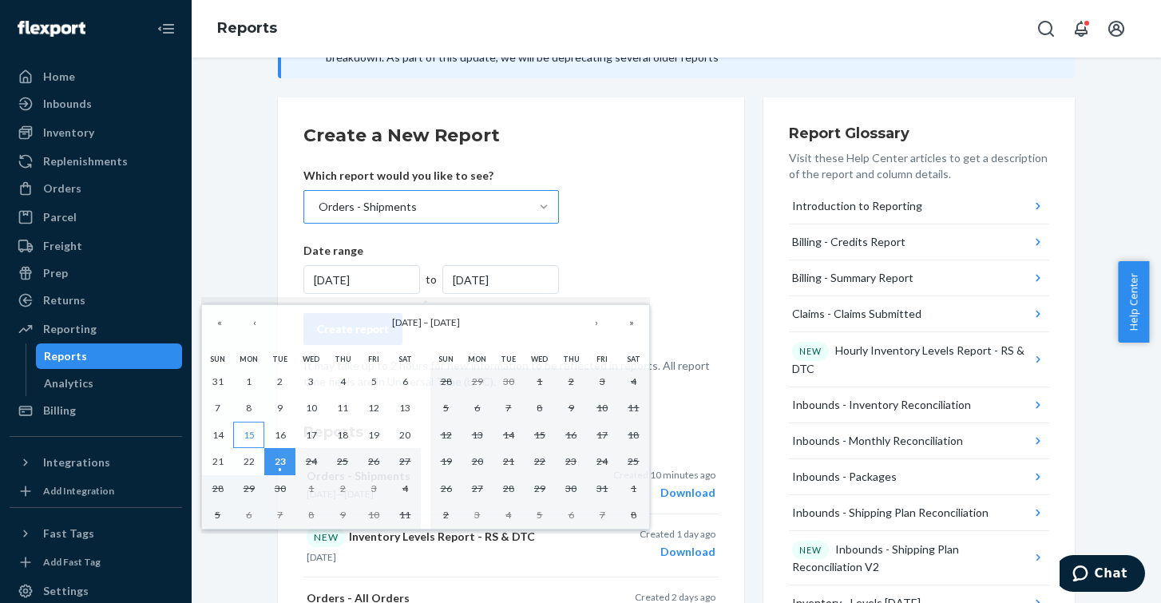
click at [256, 430] on button "15" at bounding box center [248, 435] width 31 height 27
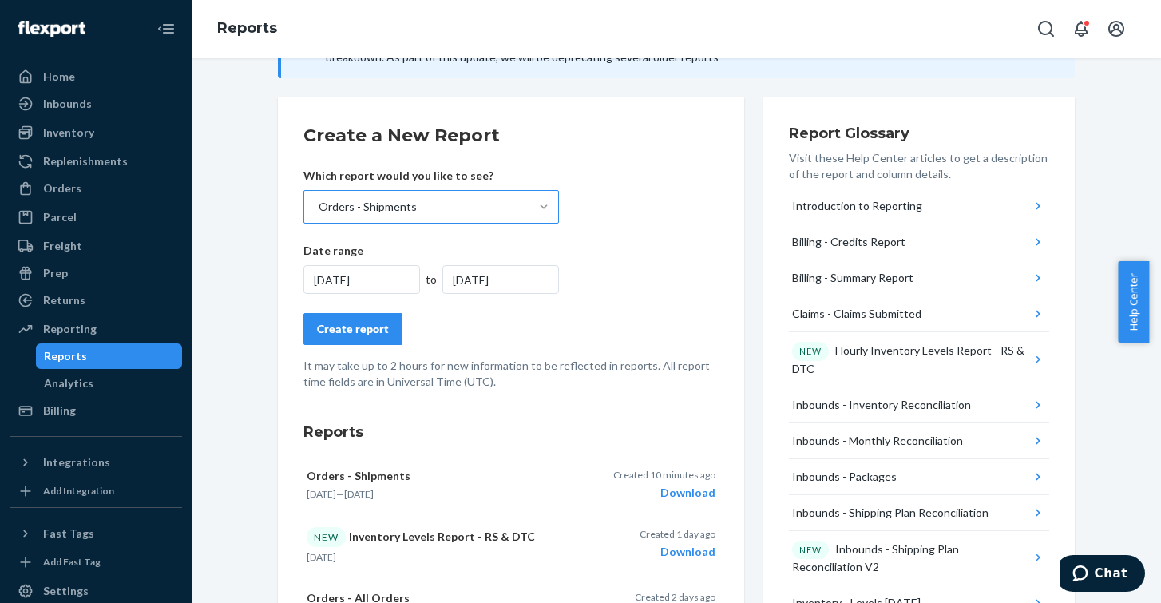
click at [480, 277] on div "[DATE]" at bounding box center [500, 279] width 117 height 29
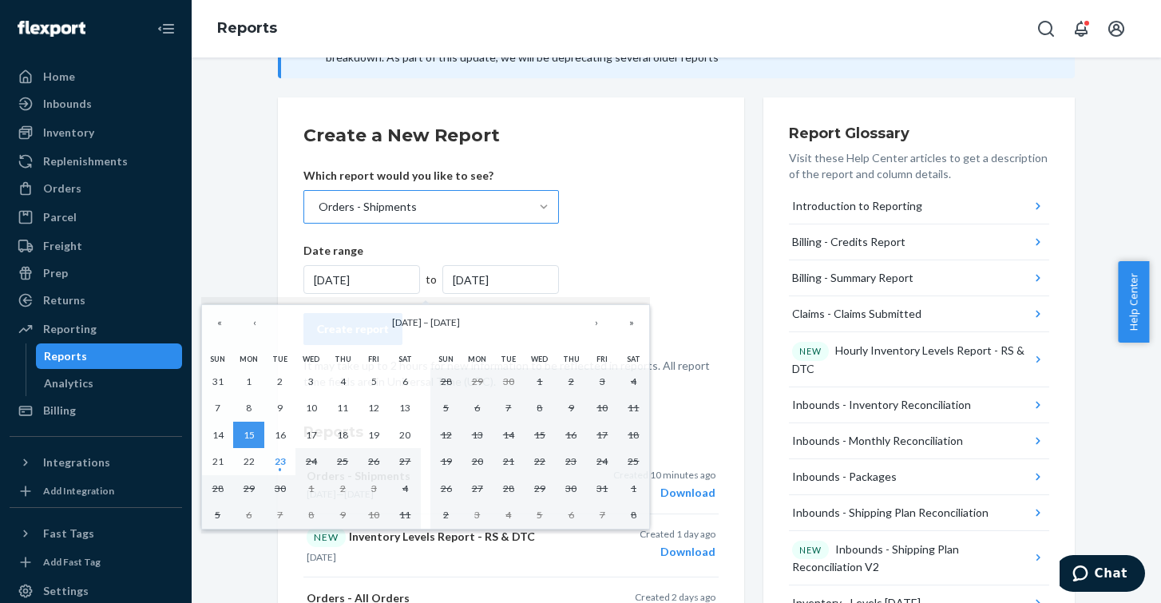
click at [474, 280] on div "[DATE]" at bounding box center [500, 279] width 117 height 29
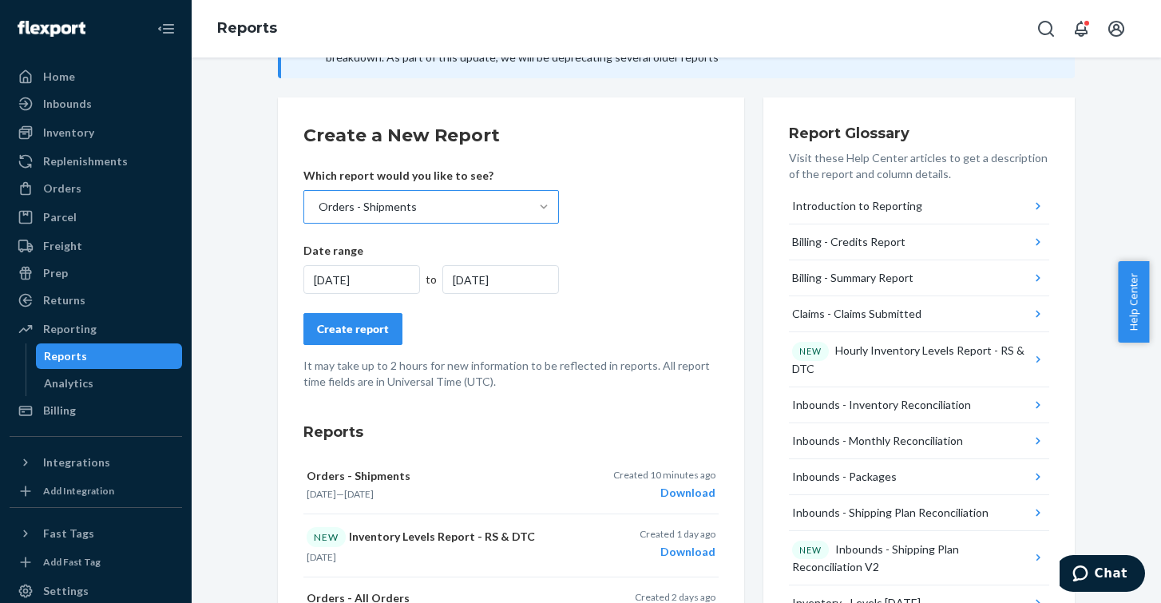
click at [490, 282] on div "[DATE]" at bounding box center [500, 279] width 117 height 29
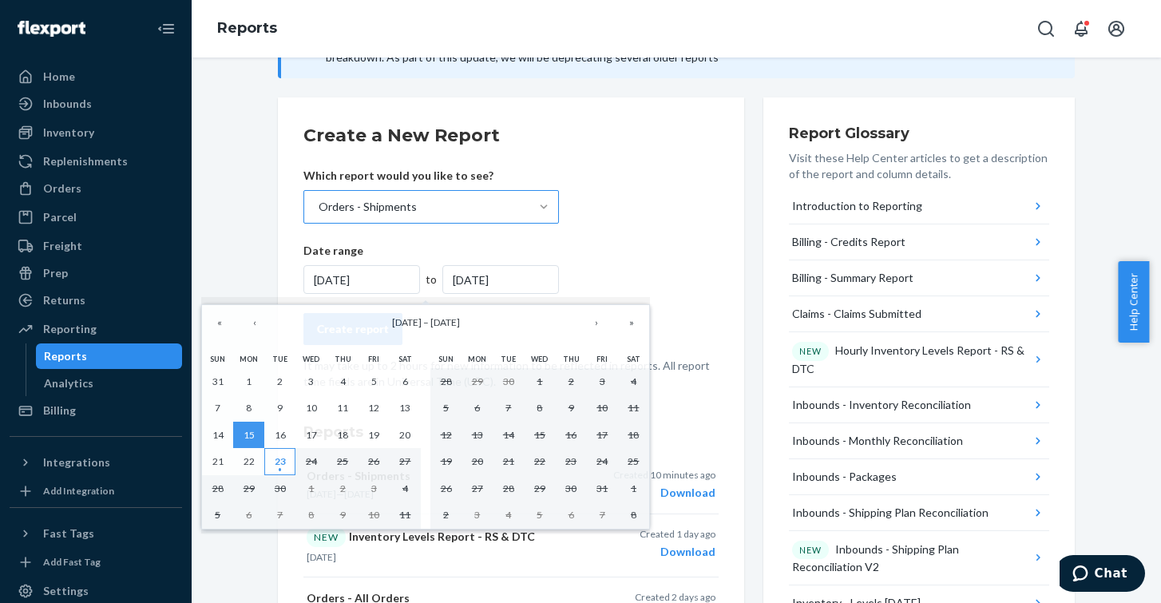
click at [273, 458] on button "23" at bounding box center [279, 461] width 31 height 27
click at [281, 461] on abbr "23" at bounding box center [280, 461] width 11 height 12
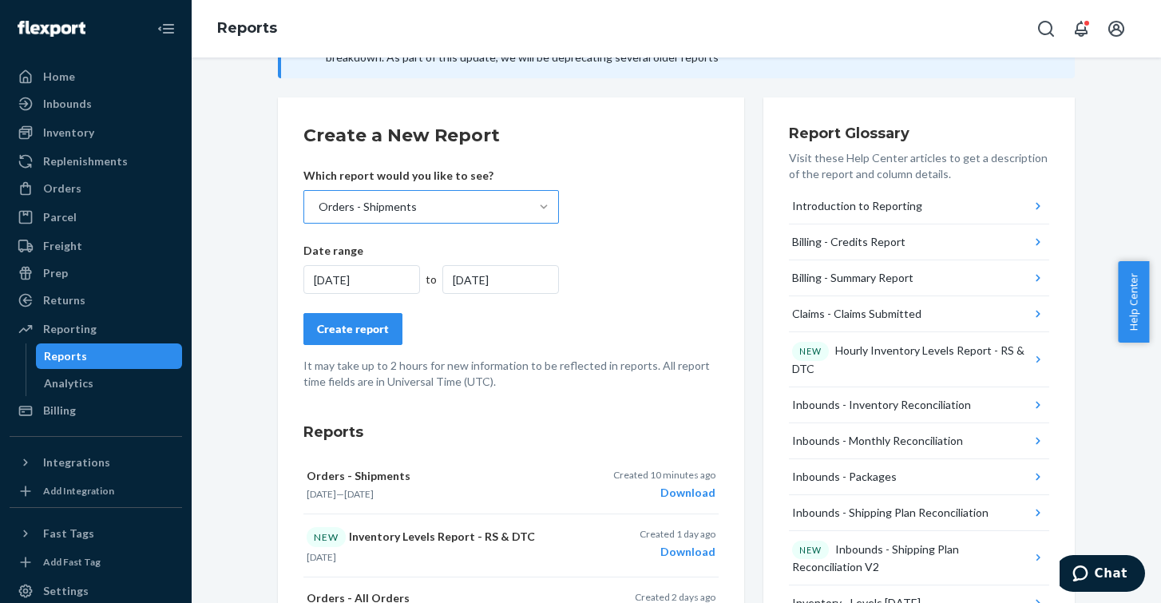
click at [346, 280] on div "[DATE]" at bounding box center [361, 279] width 117 height 29
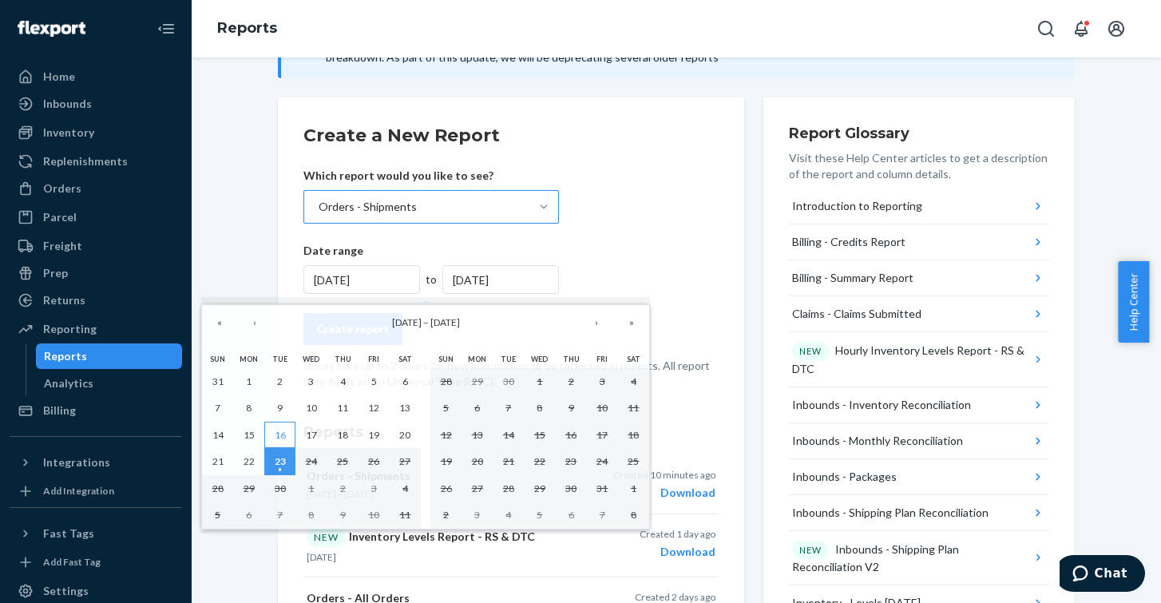
click at [281, 426] on button "16" at bounding box center [279, 435] width 31 height 27
click at [282, 431] on abbr "16" at bounding box center [280, 435] width 11 height 12
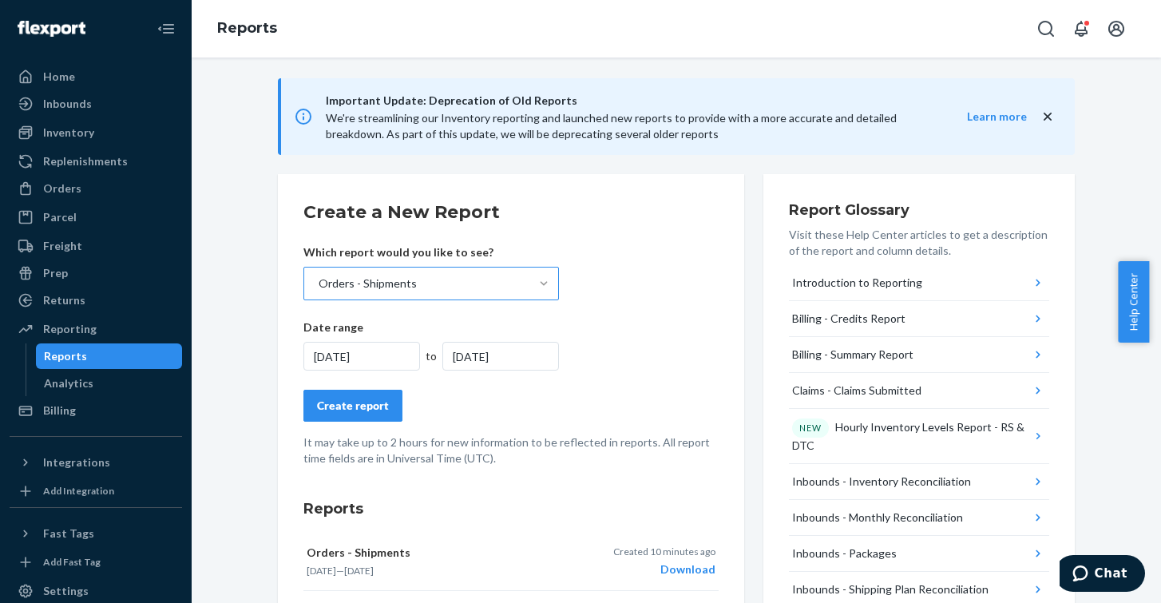
scroll to position [0, 0]
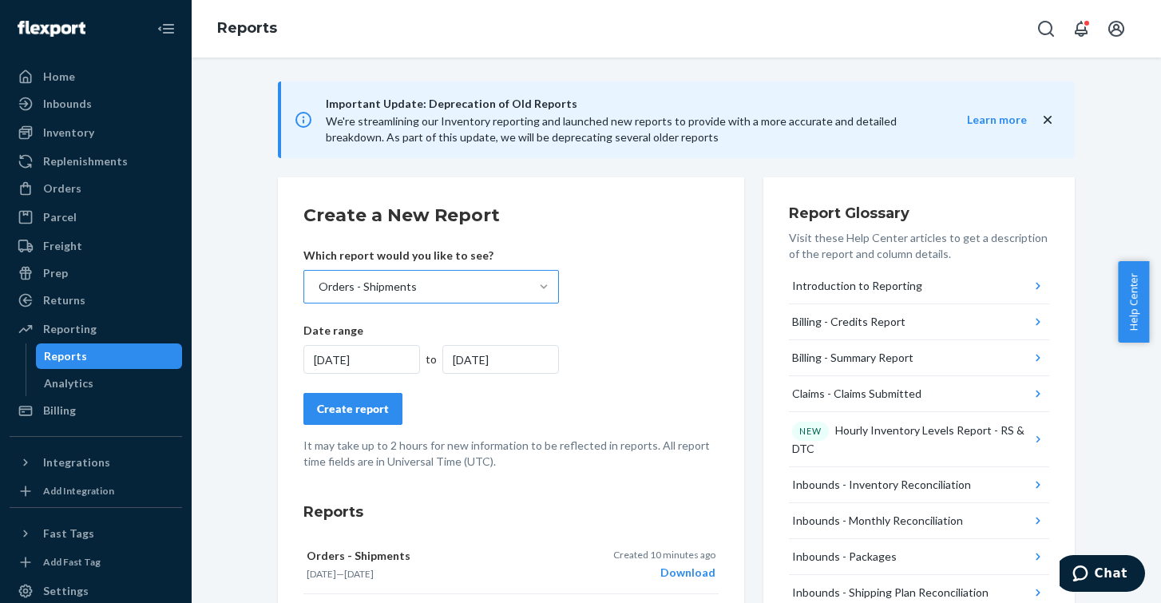
click at [376, 359] on div "[DATE]" at bounding box center [361, 359] width 117 height 29
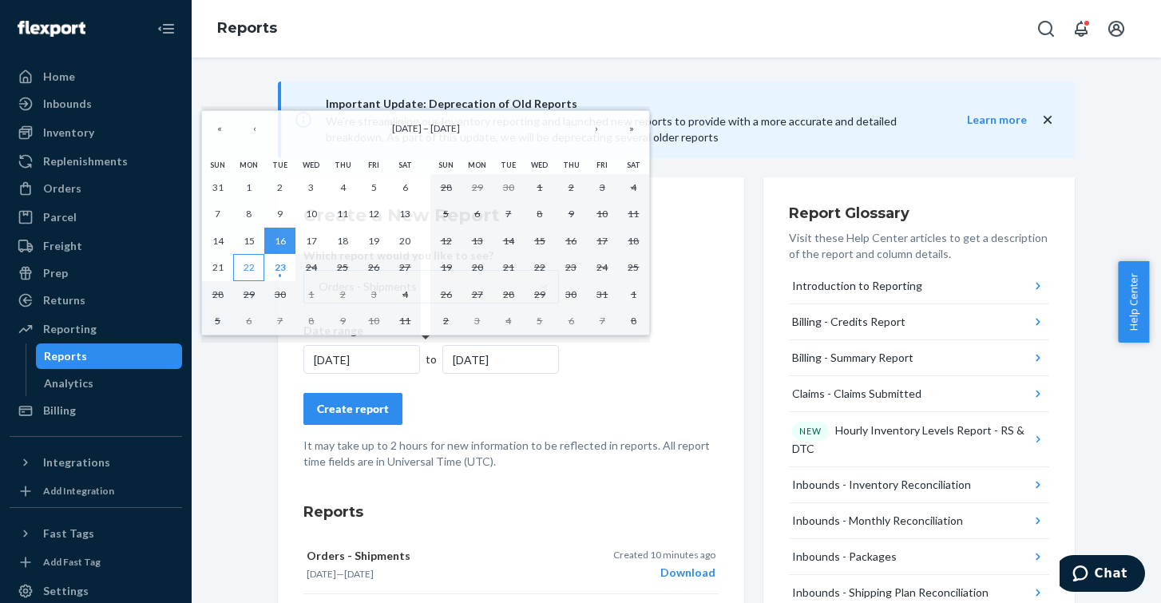
click at [245, 269] on abbr "22" at bounding box center [249, 267] width 11 height 12
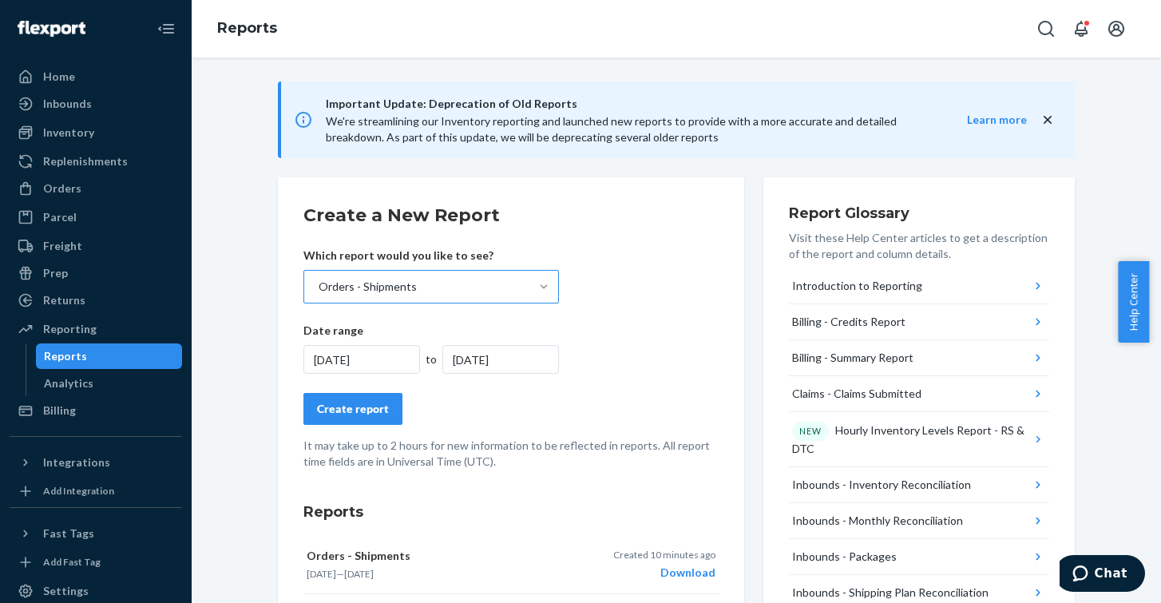
click at [367, 359] on div "[DATE]" at bounding box center [361, 359] width 117 height 29
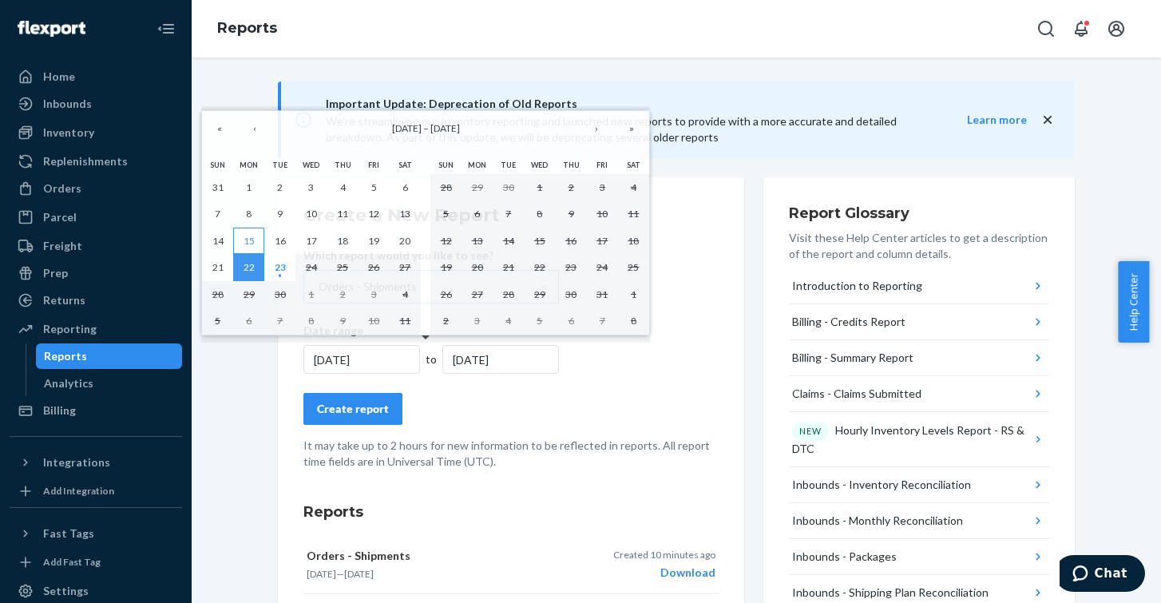
click at [256, 236] on button "15" at bounding box center [248, 241] width 31 height 27
click at [284, 268] on abbr "23" at bounding box center [280, 267] width 11 height 12
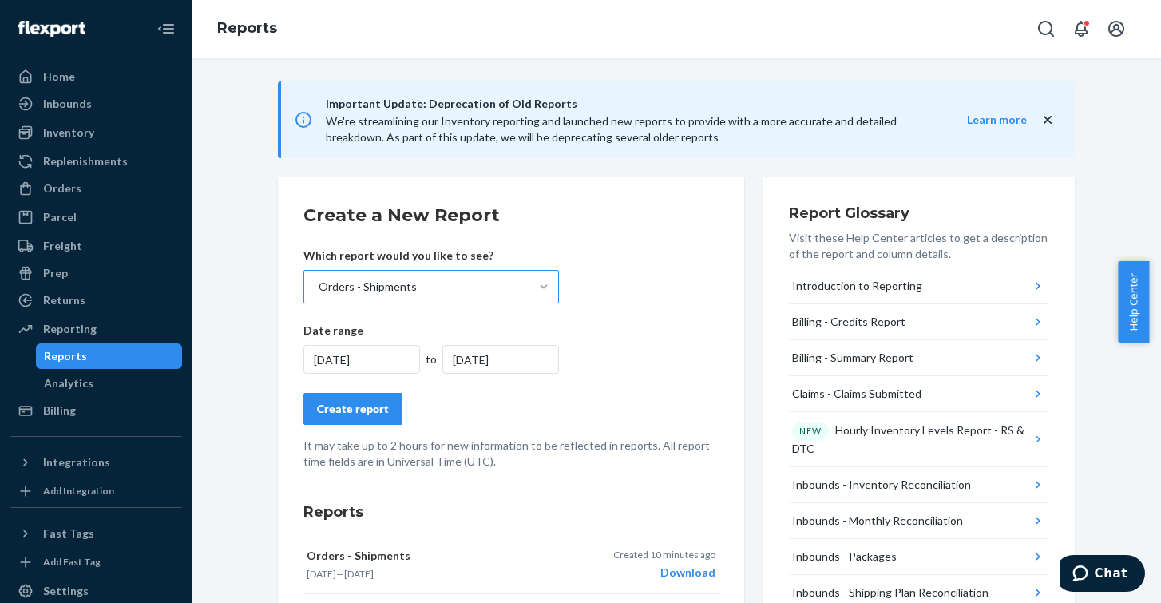
click at [374, 361] on div "[DATE]" at bounding box center [361, 359] width 117 height 29
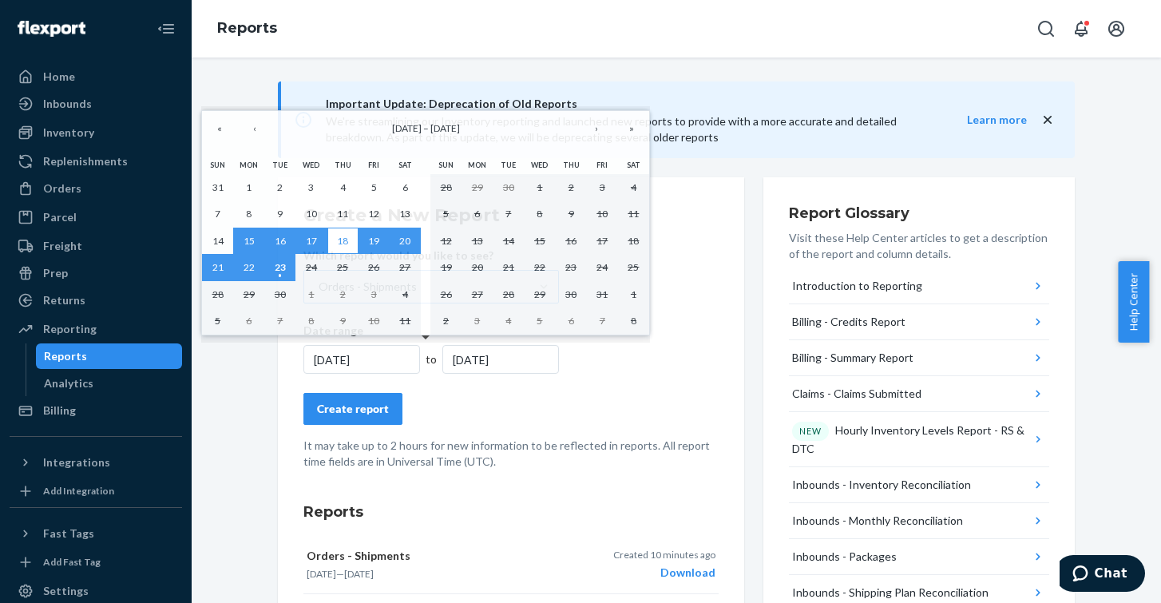
click at [344, 240] on abbr "18" at bounding box center [342, 241] width 11 height 12
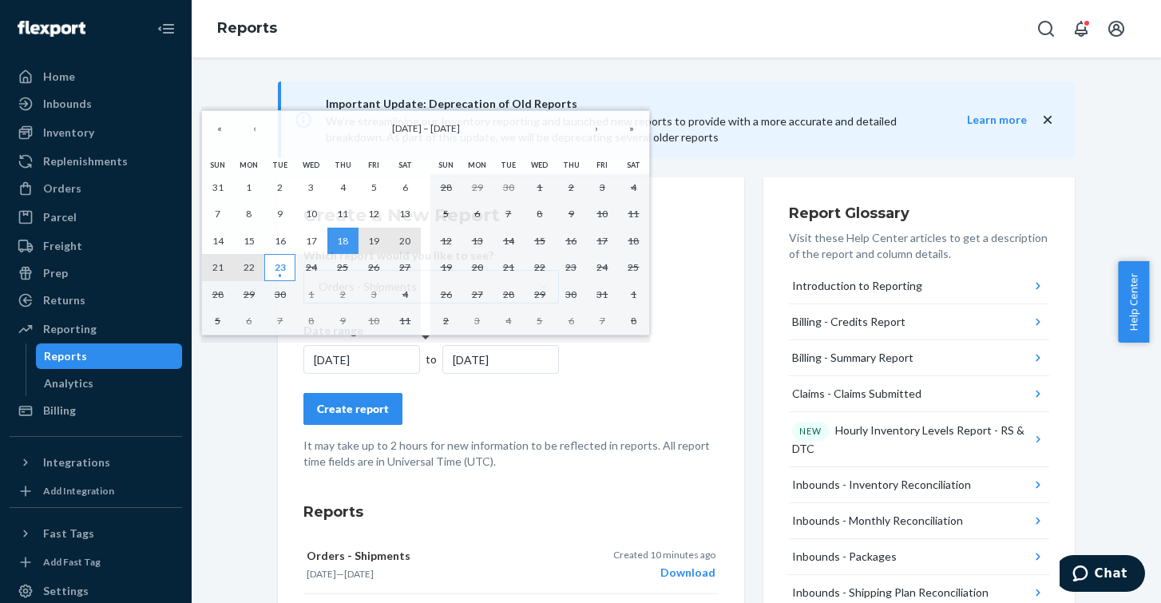
click at [272, 267] on button "23" at bounding box center [279, 267] width 31 height 27
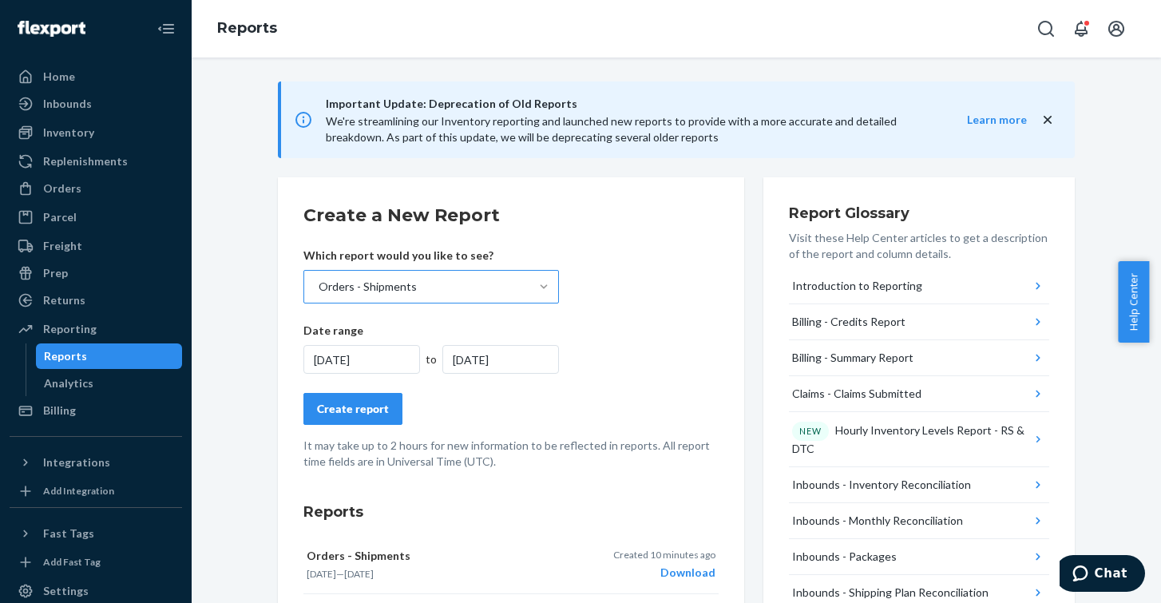
click at [355, 405] on div "Create report" at bounding box center [353, 409] width 72 height 16
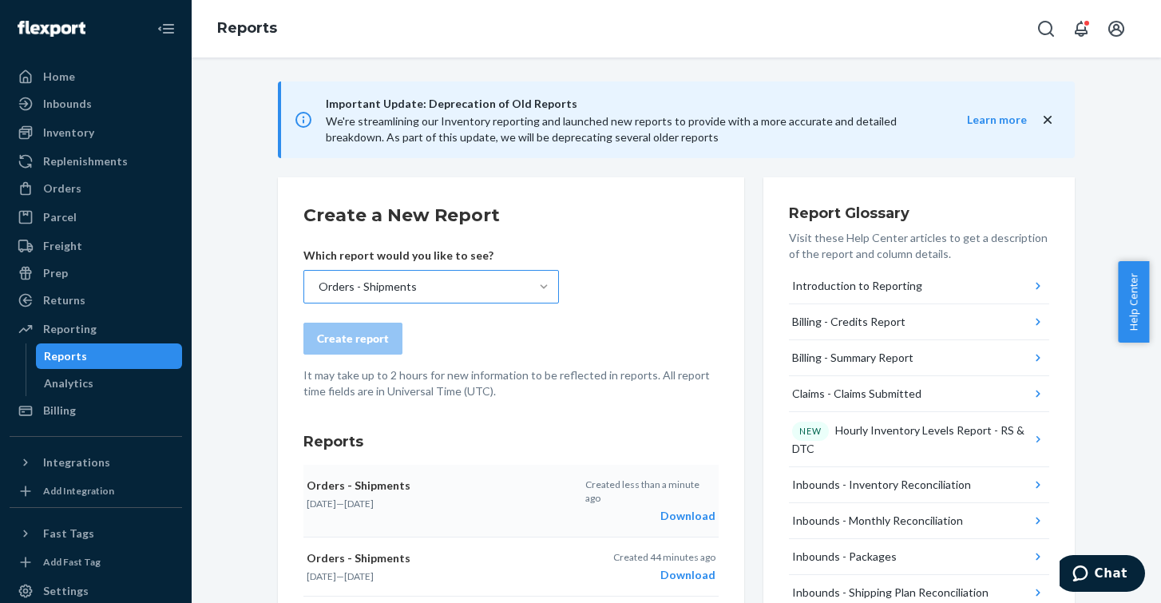
click at [685, 508] on div "Download" at bounding box center [650, 516] width 130 height 16
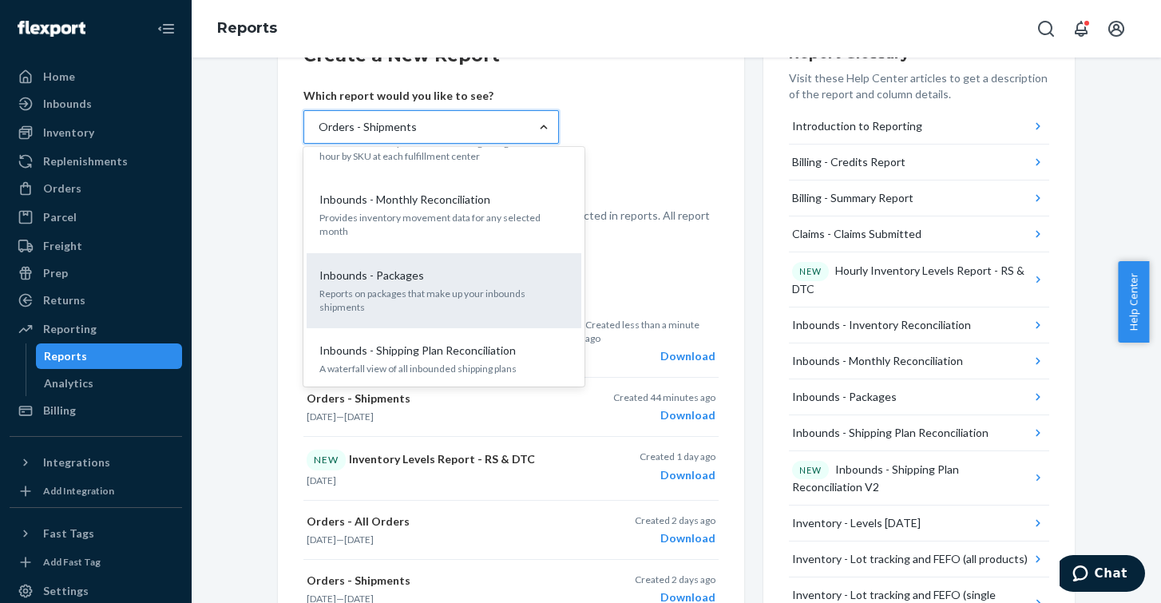
scroll to position [479, 0]
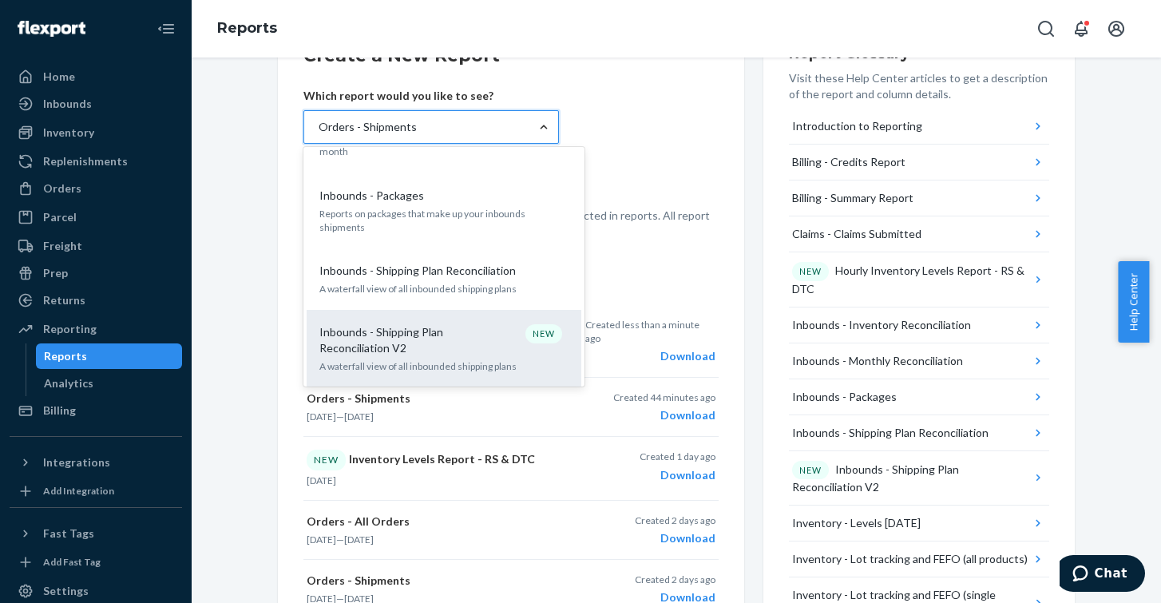
click at [432, 324] on p "Inbounds - Shipping Plan Reconciliation V2" at bounding box center [395, 340] width 153 height 32
click at [319, 135] on input "option Orders - Shipments, selected. option Inbounds - Shipping Plan Reconcilia…" at bounding box center [318, 127] width 2 height 16
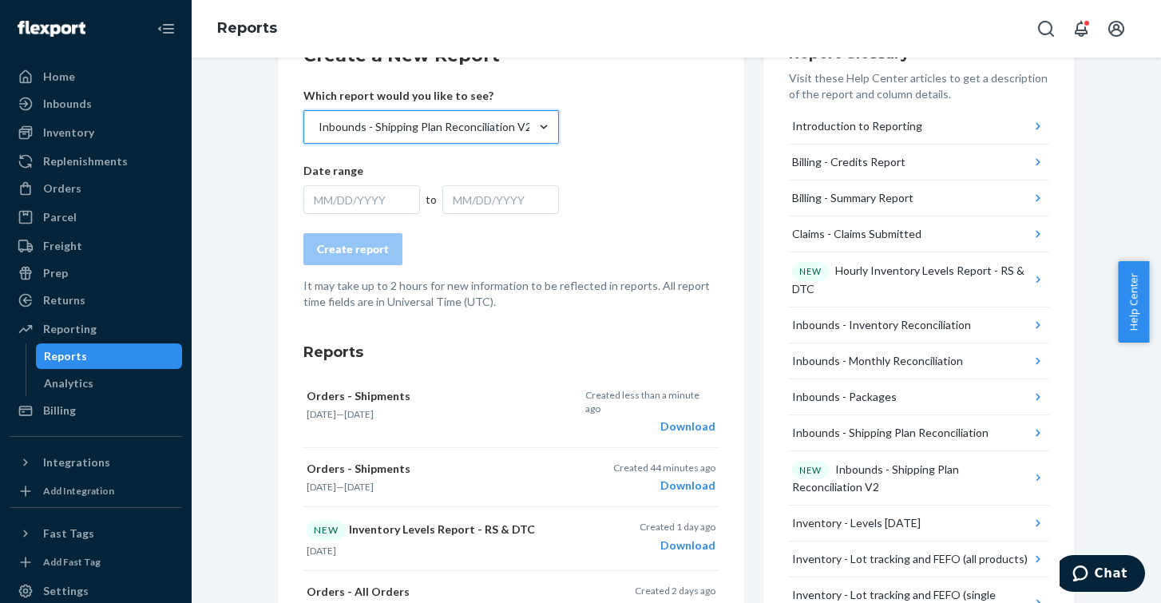
click at [382, 200] on div "MM/DD/YYYY" at bounding box center [361, 199] width 117 height 29
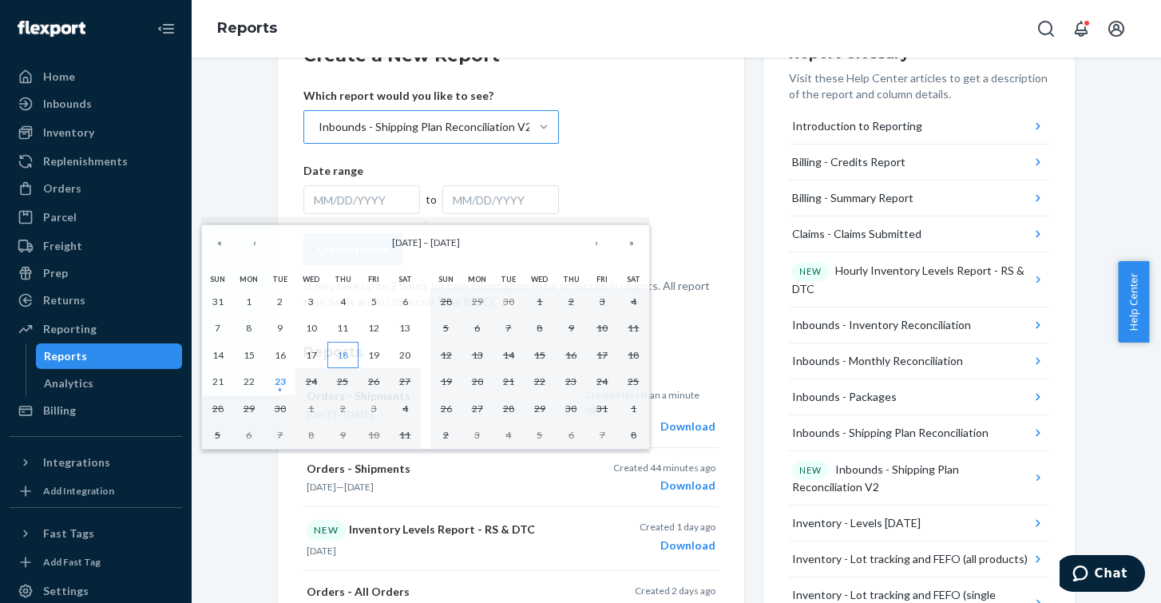
click at [346, 354] on abbr "18" at bounding box center [342, 355] width 11 height 12
click at [282, 387] on abbr "23" at bounding box center [280, 381] width 11 height 12
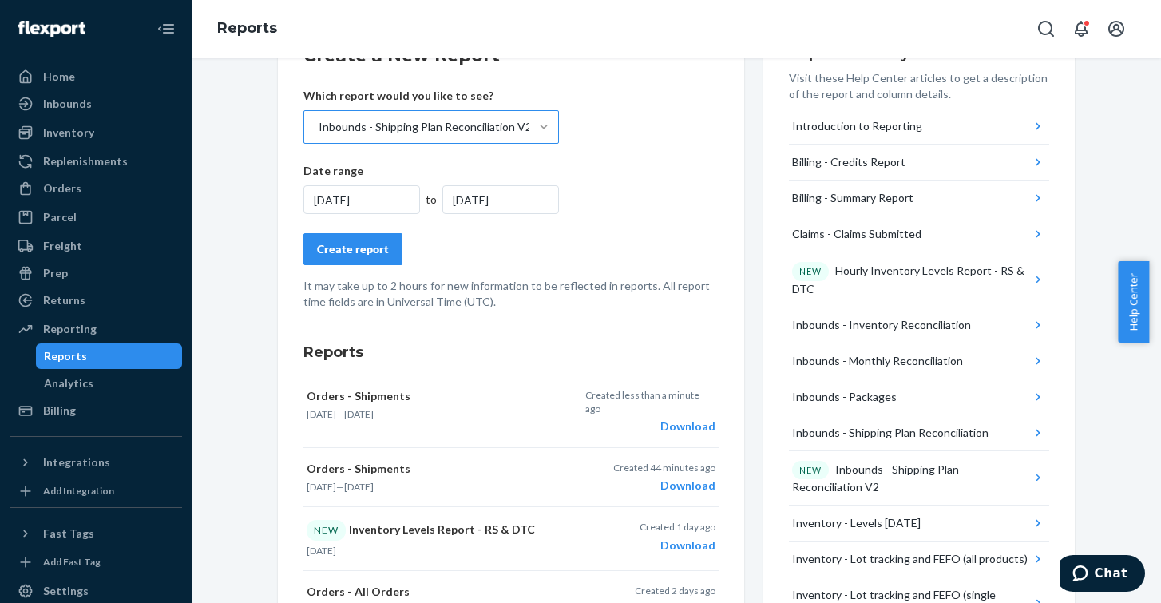
click at [361, 248] on div "Create report" at bounding box center [353, 249] width 72 height 16
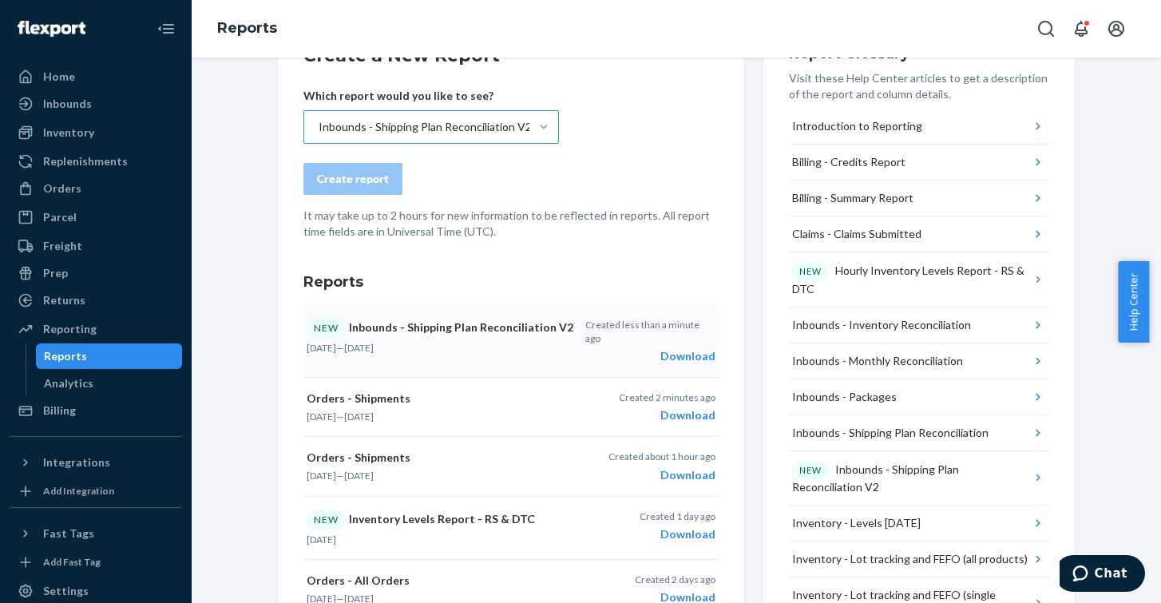
click at [677, 348] on div "Download" at bounding box center [650, 356] width 130 height 16
